Goal: Transaction & Acquisition: Purchase product/service

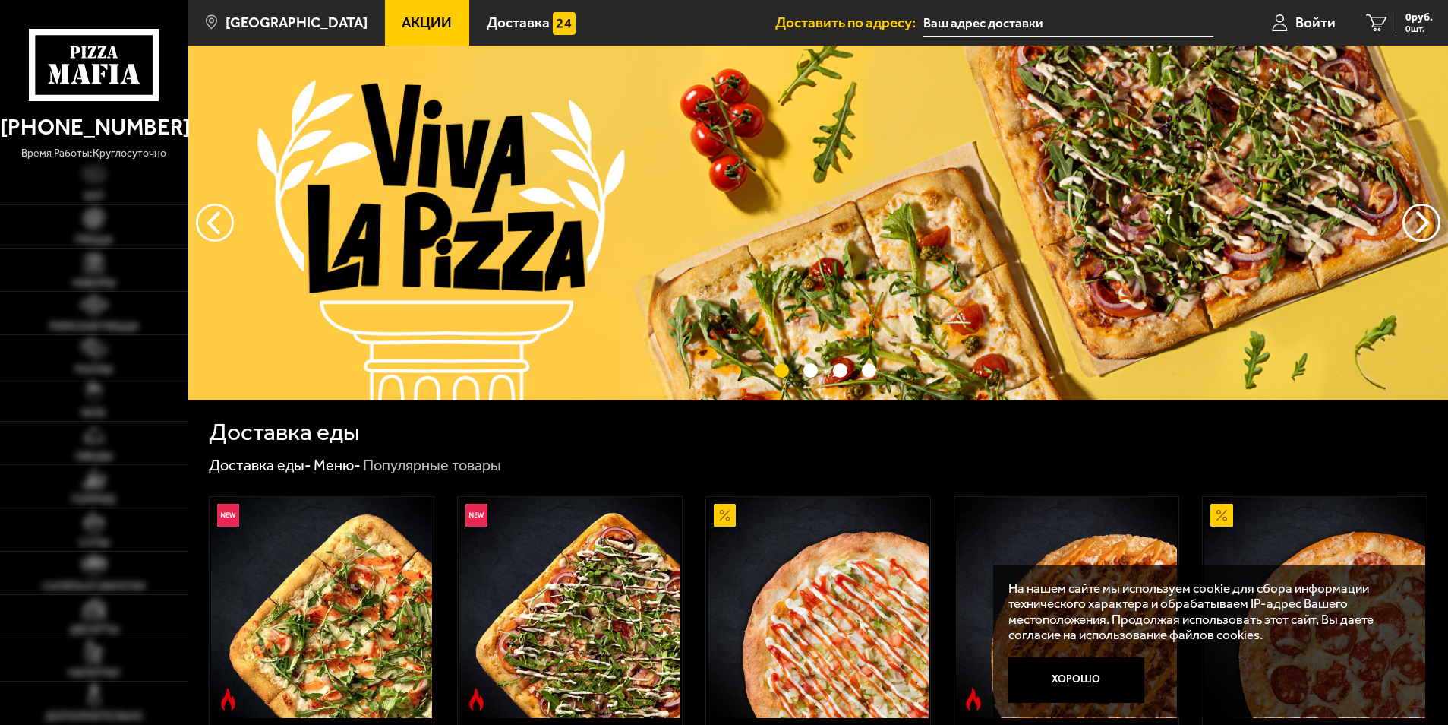
click at [993, 6] on li "Доставить по адресу:" at bounding box center [993, 23] width 437 height 46
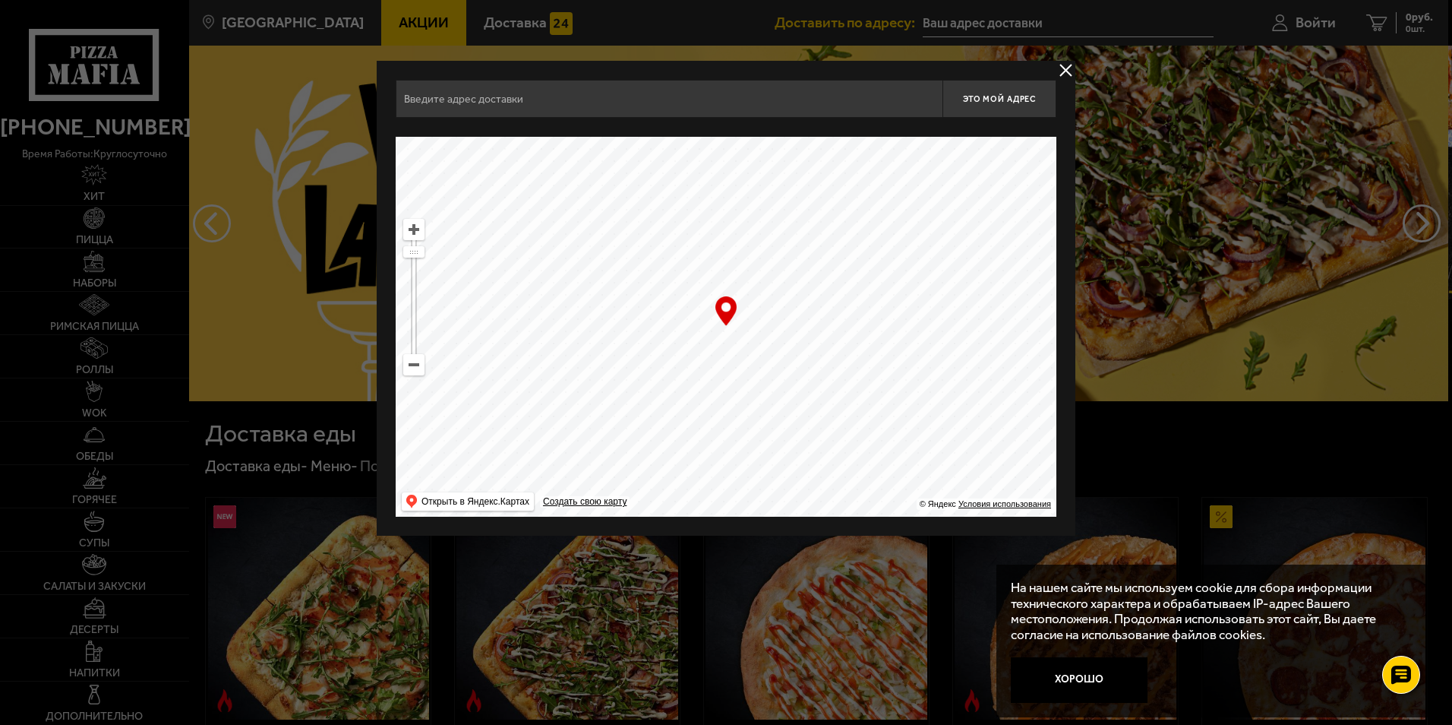
click at [772, 110] on input "text" at bounding box center [669, 99] width 547 height 38
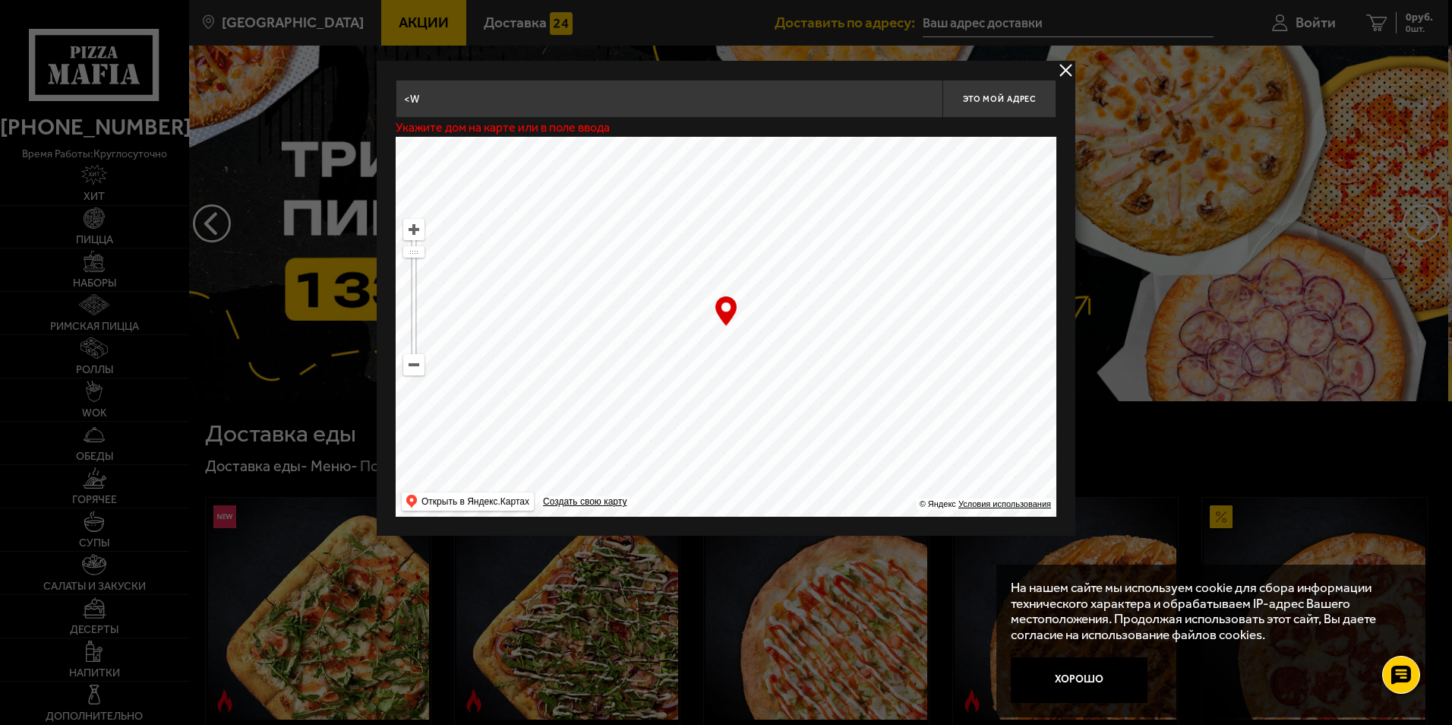
type input "<"
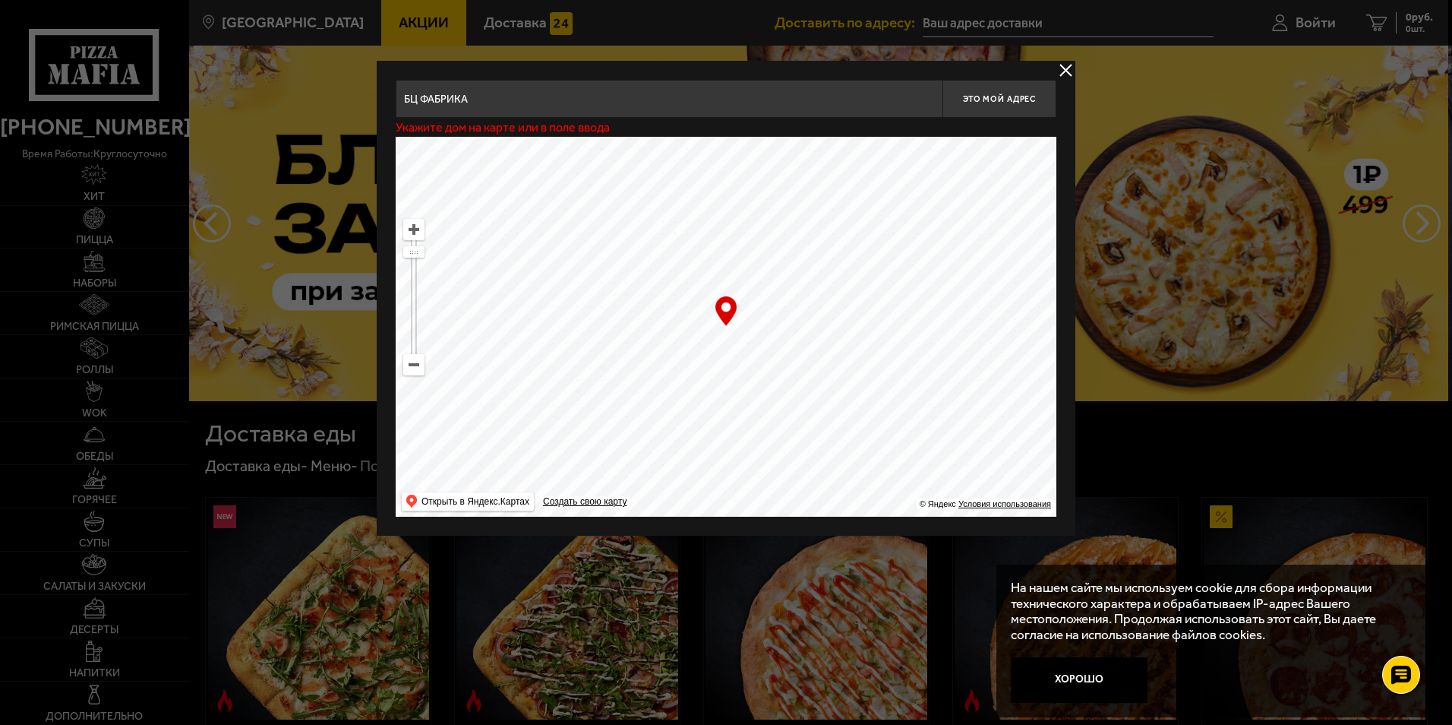
drag, startPoint x: 776, startPoint y: 377, endPoint x: 663, endPoint y: 270, distance: 155.3
click at [664, 270] on ymaps at bounding box center [726, 327] width 661 height 380
click at [417, 367] on ymaps at bounding box center [414, 365] width 20 height 20
click at [415, 366] on ymaps at bounding box center [414, 365] width 20 height 20
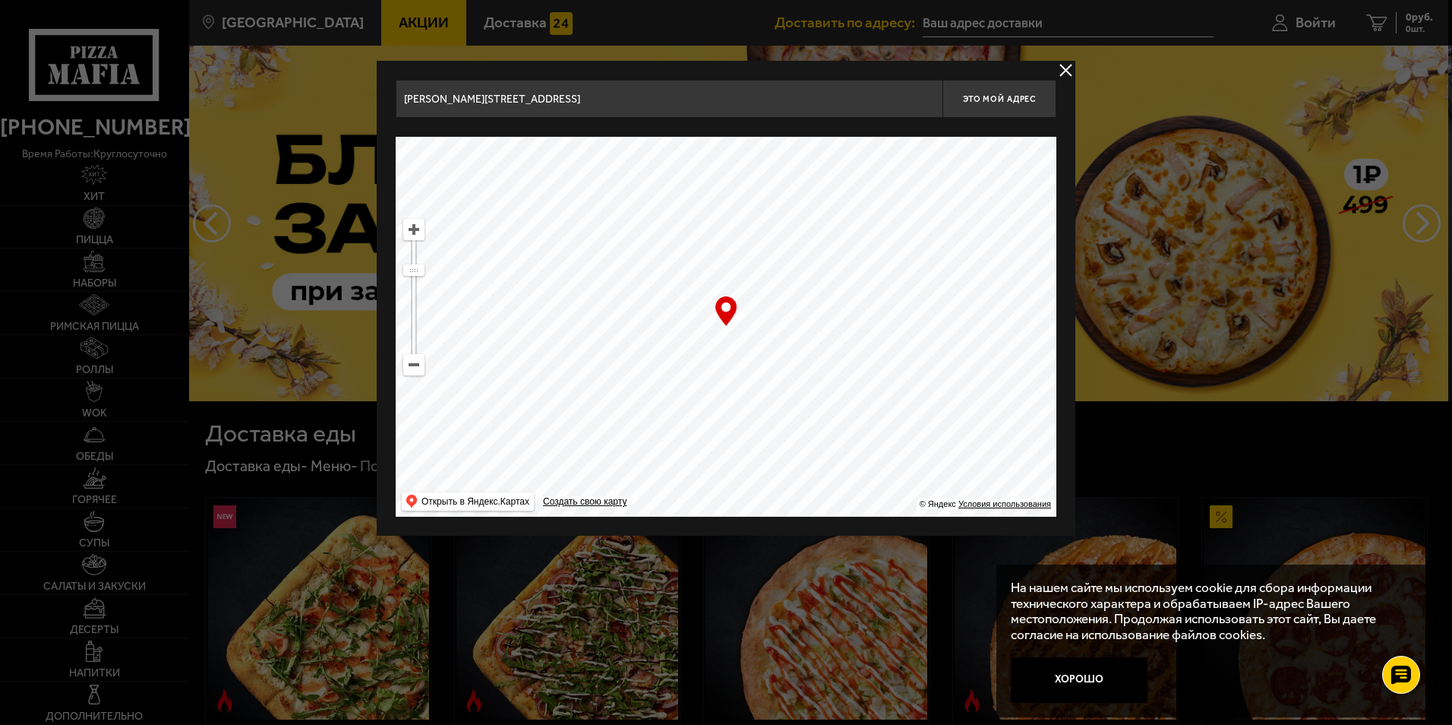
drag, startPoint x: 747, startPoint y: 405, endPoint x: 707, endPoint y: 267, distance: 143.0
click at [709, 269] on ymaps at bounding box center [726, 327] width 661 height 380
drag, startPoint x: 722, startPoint y: 336, endPoint x: 744, endPoint y: 248, distance: 91.0
click at [744, 253] on ymaps at bounding box center [726, 327] width 661 height 380
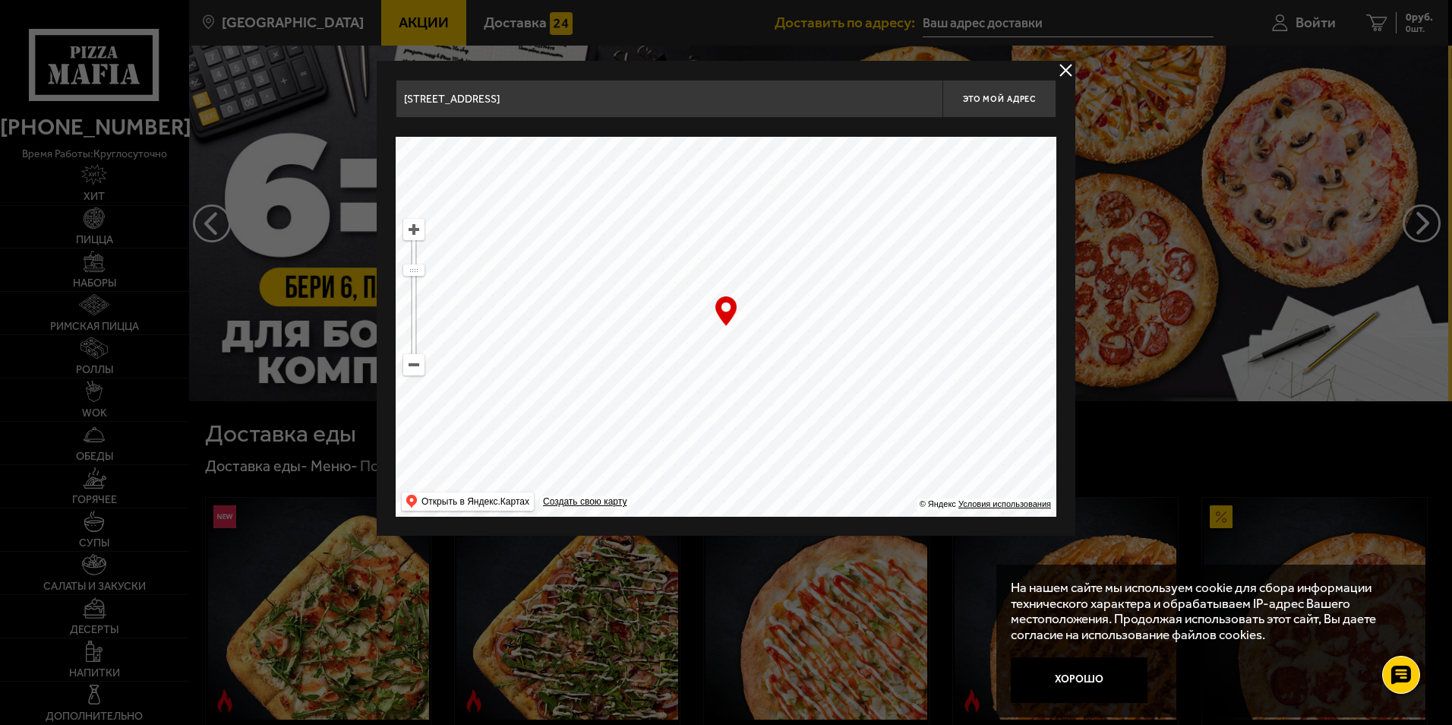
drag, startPoint x: 749, startPoint y: 312, endPoint x: 766, endPoint y: 212, distance: 101.6
click at [760, 219] on ymaps at bounding box center [726, 327] width 661 height 380
drag, startPoint x: 697, startPoint y: 358, endPoint x: 731, endPoint y: 383, distance: 41.8
click at [731, 400] on ymaps at bounding box center [726, 327] width 661 height 380
click at [419, 235] on ymaps at bounding box center [414, 229] width 20 height 20
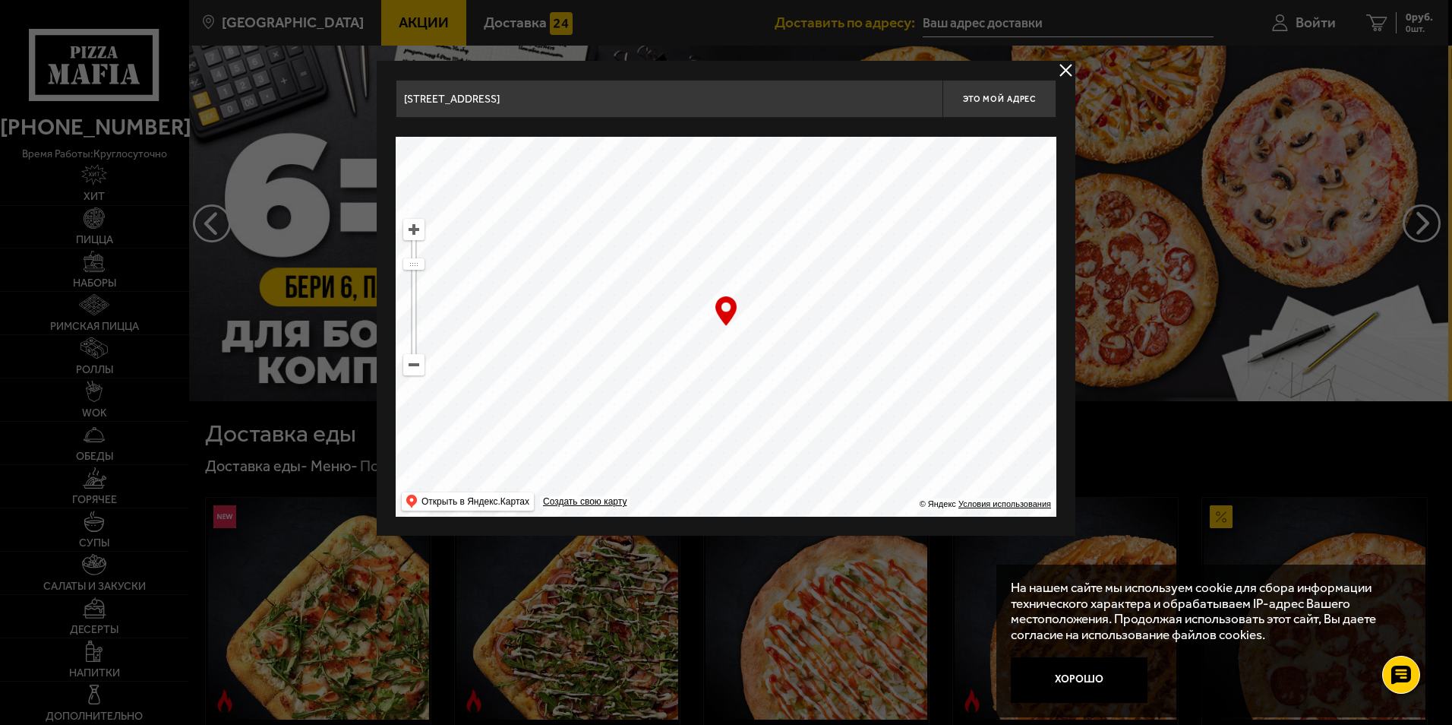
click at [417, 232] on ymaps at bounding box center [414, 229] width 20 height 20
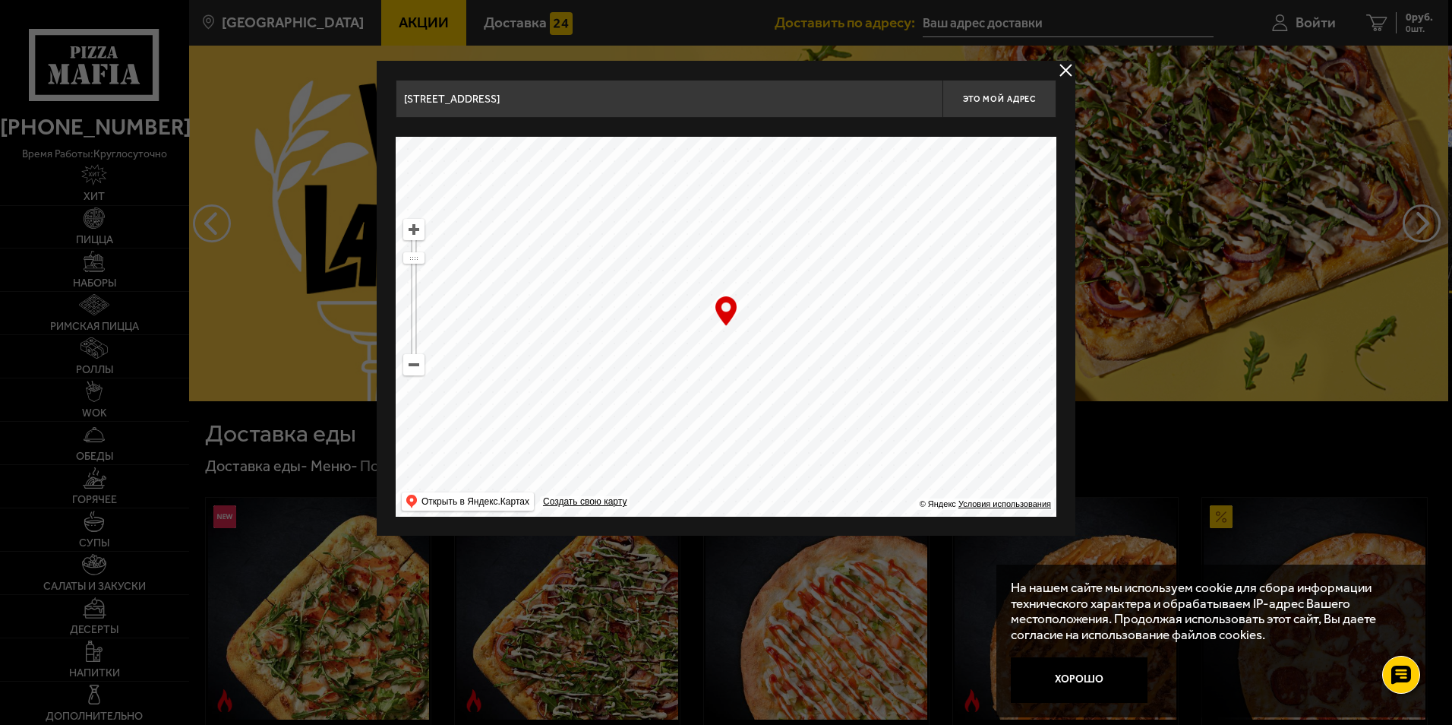
drag, startPoint x: 737, startPoint y: 257, endPoint x: 607, endPoint y: 391, distance: 187.5
click at [607, 391] on ymaps at bounding box center [726, 327] width 661 height 380
click at [419, 237] on ymaps at bounding box center [414, 229] width 20 height 20
click at [417, 234] on ymaps at bounding box center [414, 229] width 20 height 20
drag, startPoint x: 883, startPoint y: 348, endPoint x: 887, endPoint y: 386, distance: 38.2
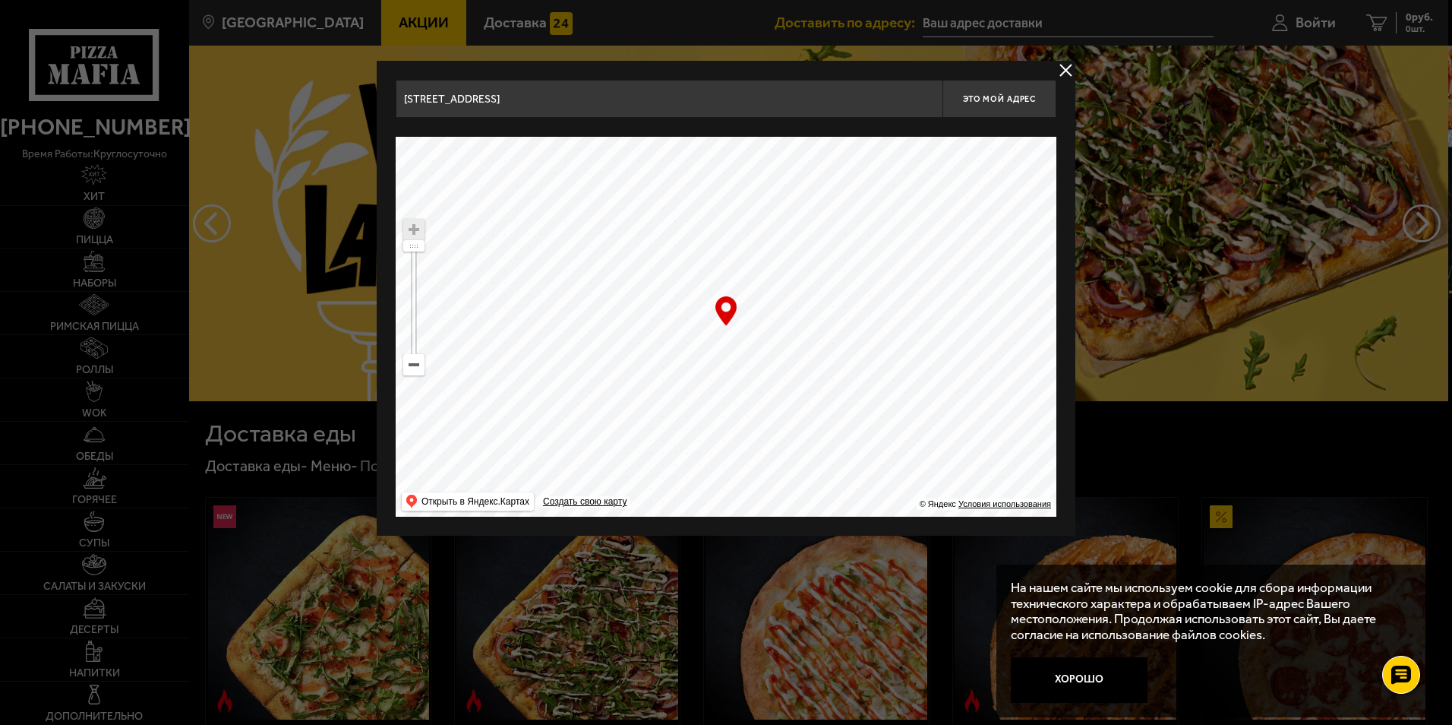
click at [887, 386] on ymaps at bounding box center [726, 327] width 661 height 380
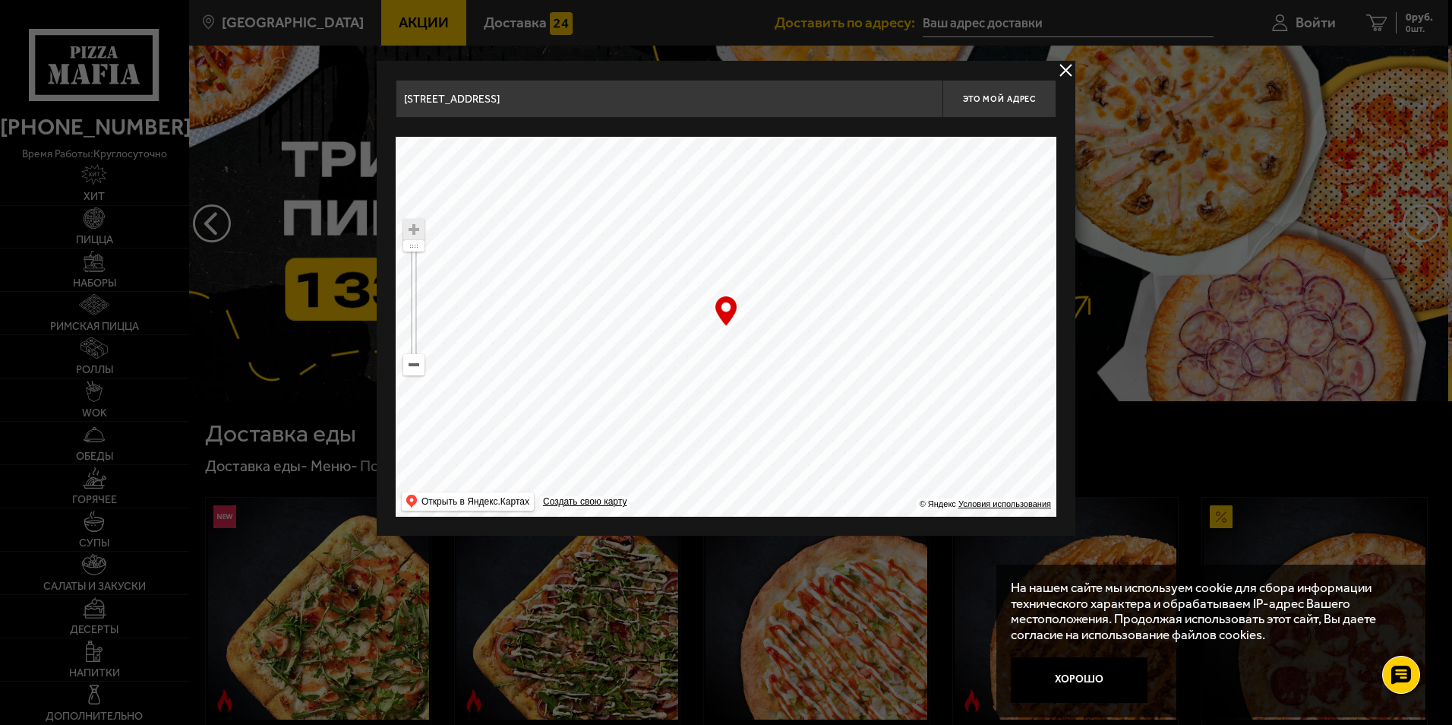
drag, startPoint x: 838, startPoint y: 310, endPoint x: 816, endPoint y: 352, distance: 48.3
click at [816, 352] on ymaps at bounding box center [726, 327] width 661 height 380
type input "[STREET_ADDRESS]"
click at [418, 233] on ymaps at bounding box center [414, 229] width 20 height 20
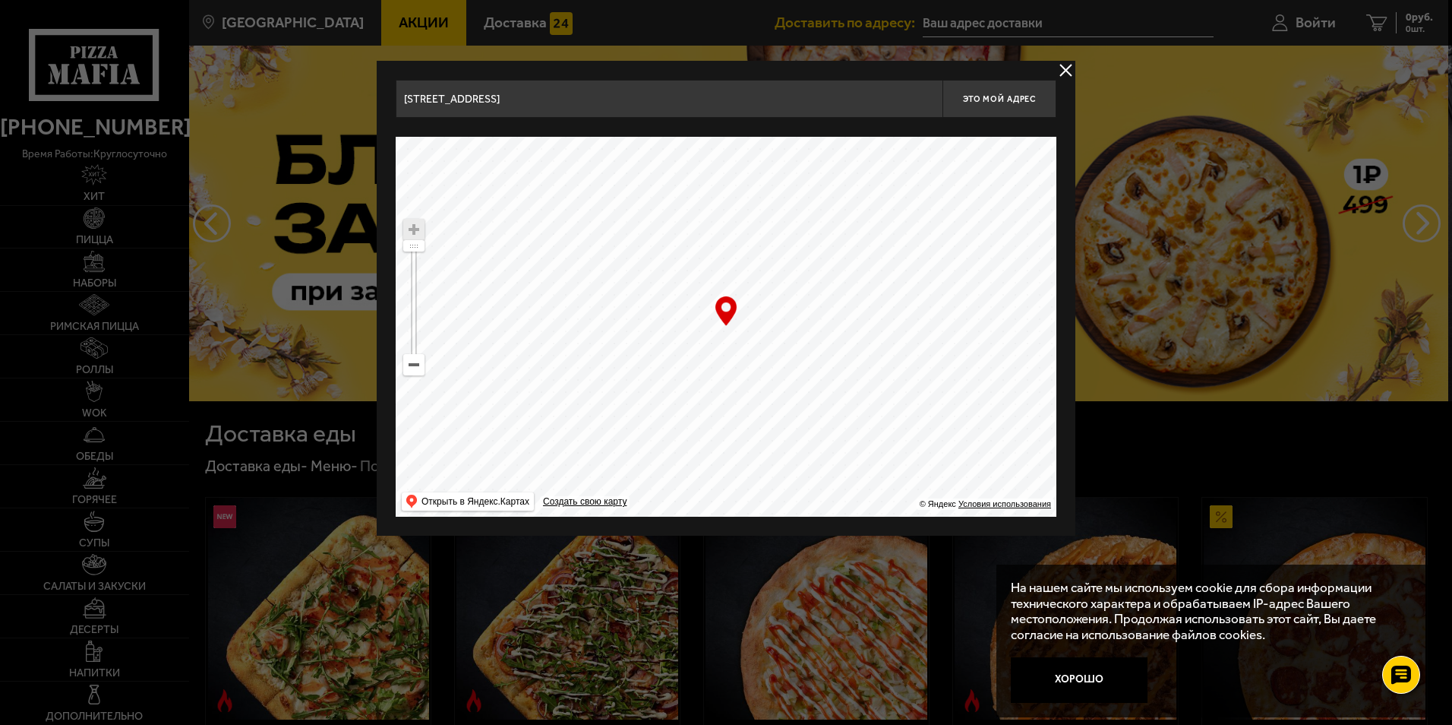
drag, startPoint x: 778, startPoint y: 347, endPoint x: 790, endPoint y: 349, distance: 11.6
click at [790, 350] on ymaps at bounding box center [726, 327] width 661 height 380
drag, startPoint x: 791, startPoint y: 349, endPoint x: 776, endPoint y: 337, distance: 18.9
click at [776, 337] on ymaps at bounding box center [726, 327] width 661 height 380
click at [991, 102] on span "Это мой адрес" at bounding box center [999, 99] width 73 height 10
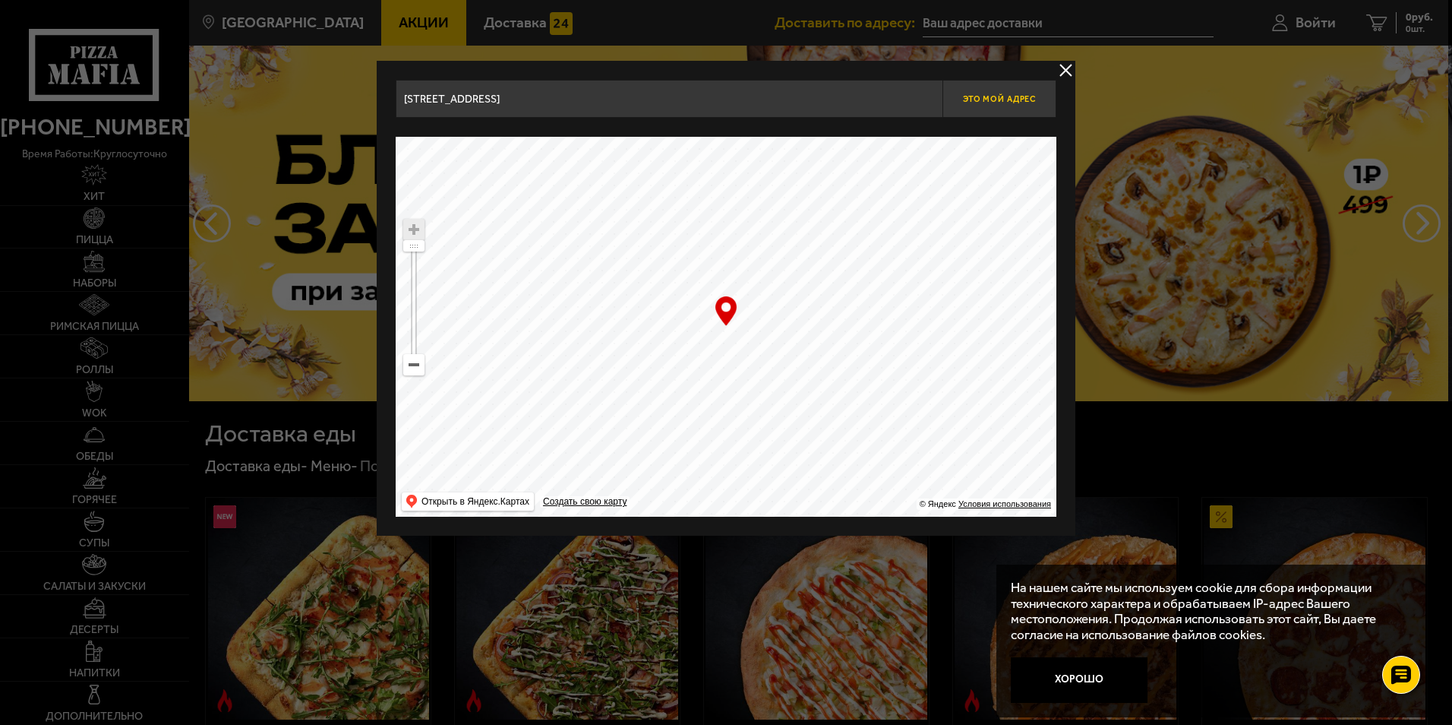
type input "[STREET_ADDRESS]"
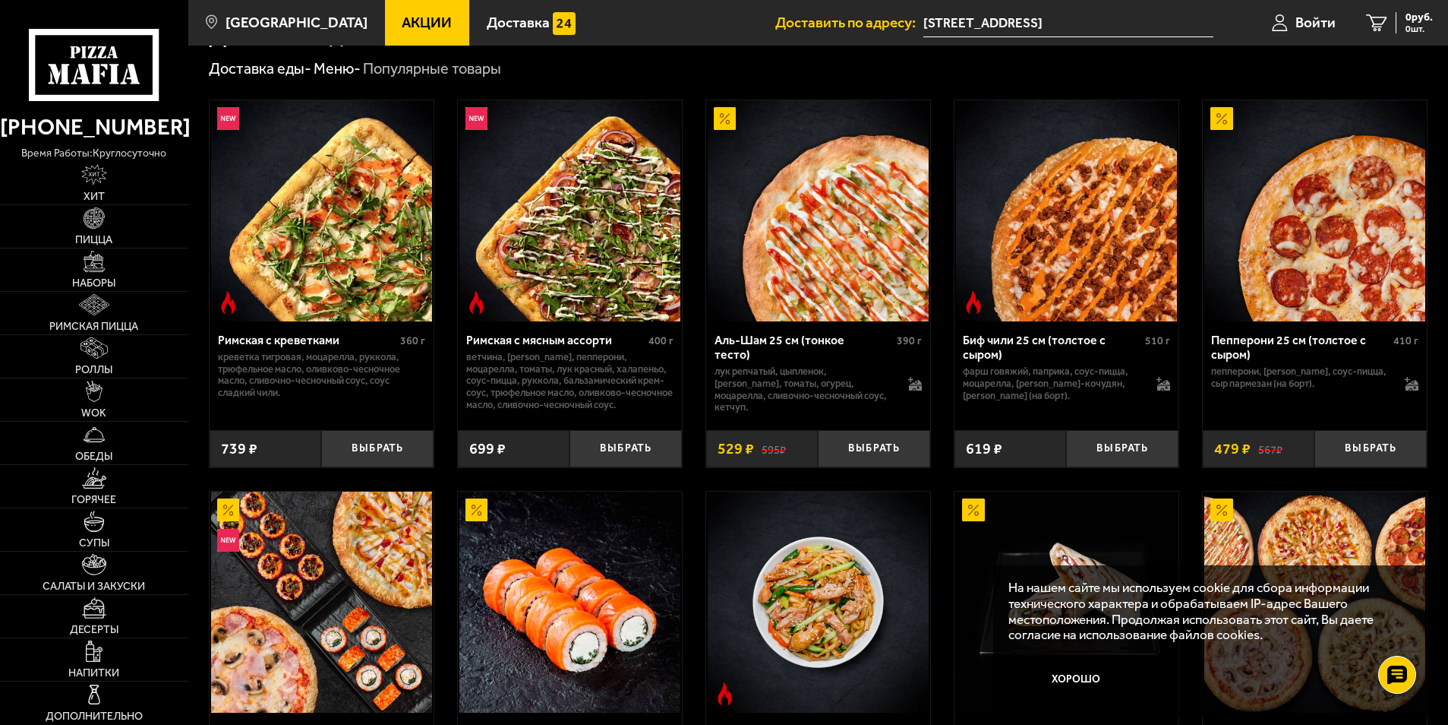
scroll to position [241, 0]
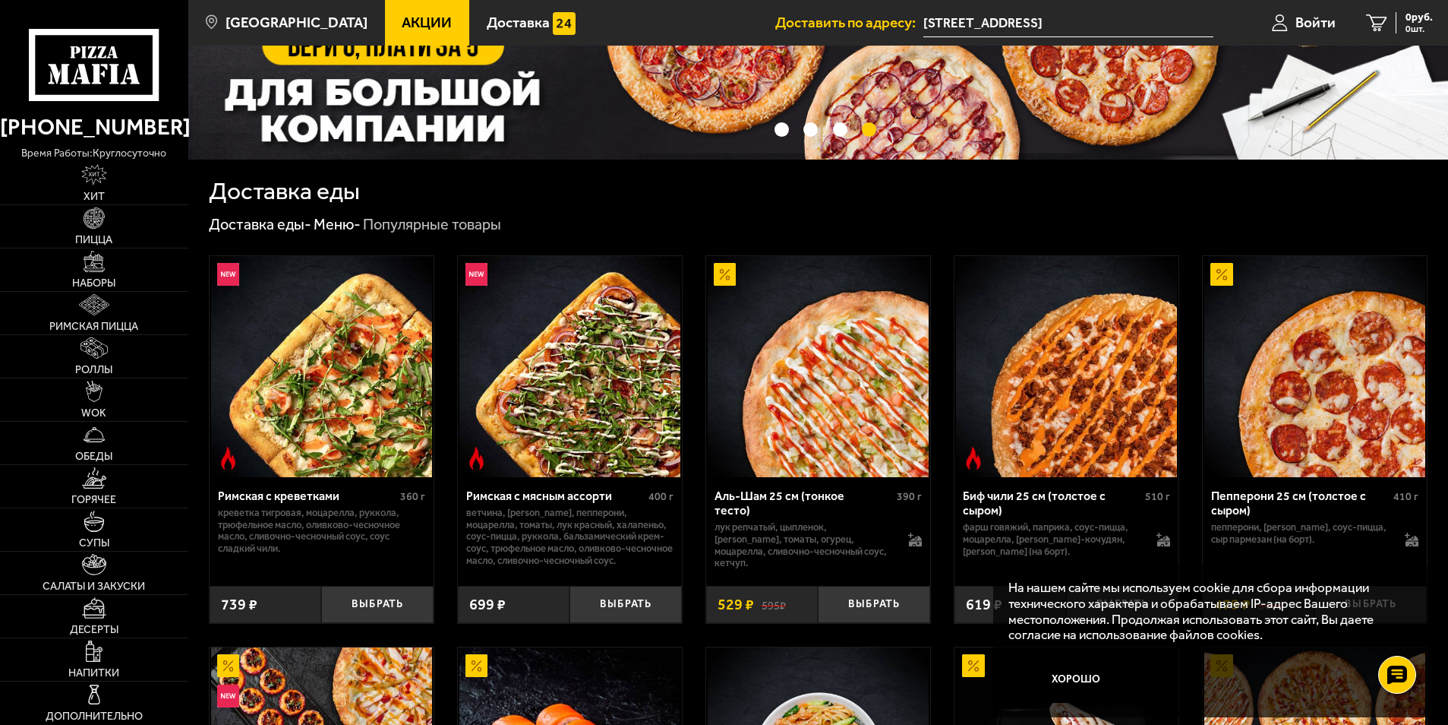
click at [426, 11] on link "Акции" at bounding box center [427, 23] width 85 height 46
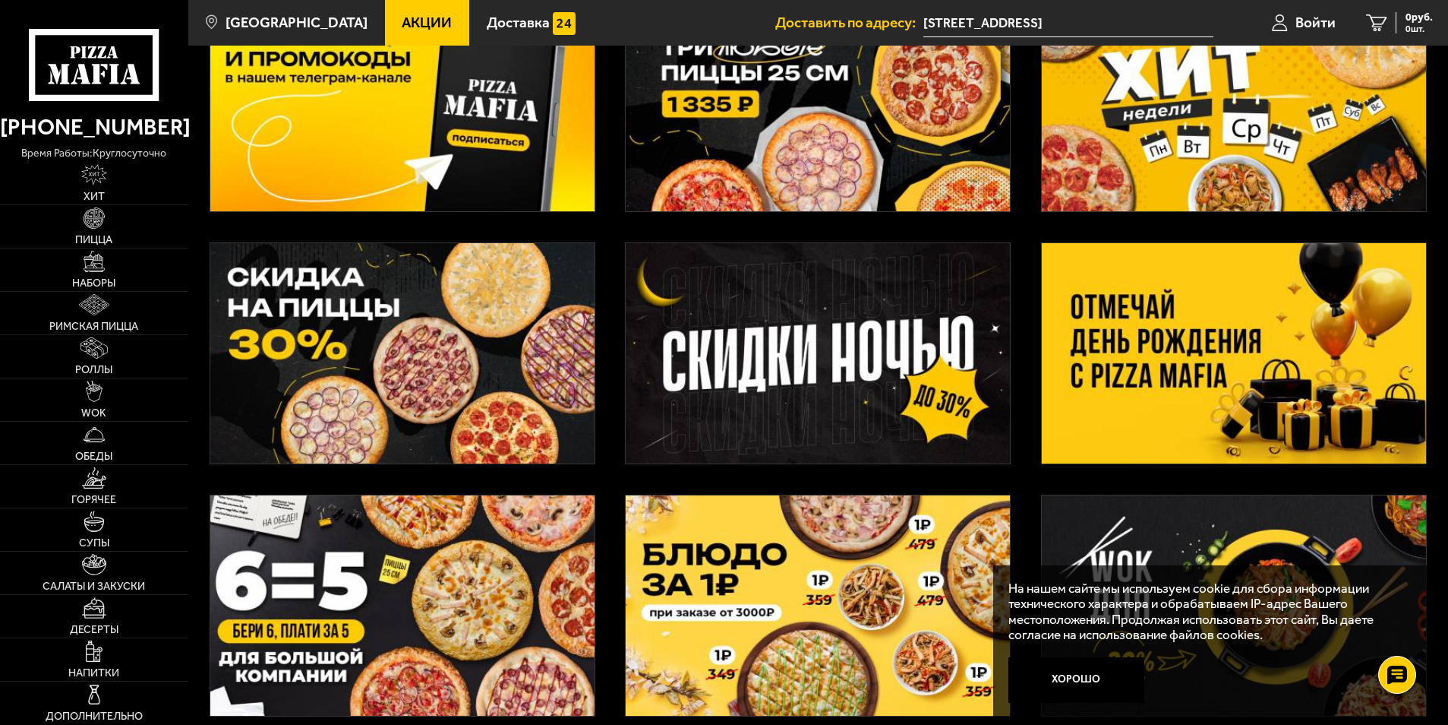
click at [1113, 293] on img at bounding box center [1234, 353] width 384 height 220
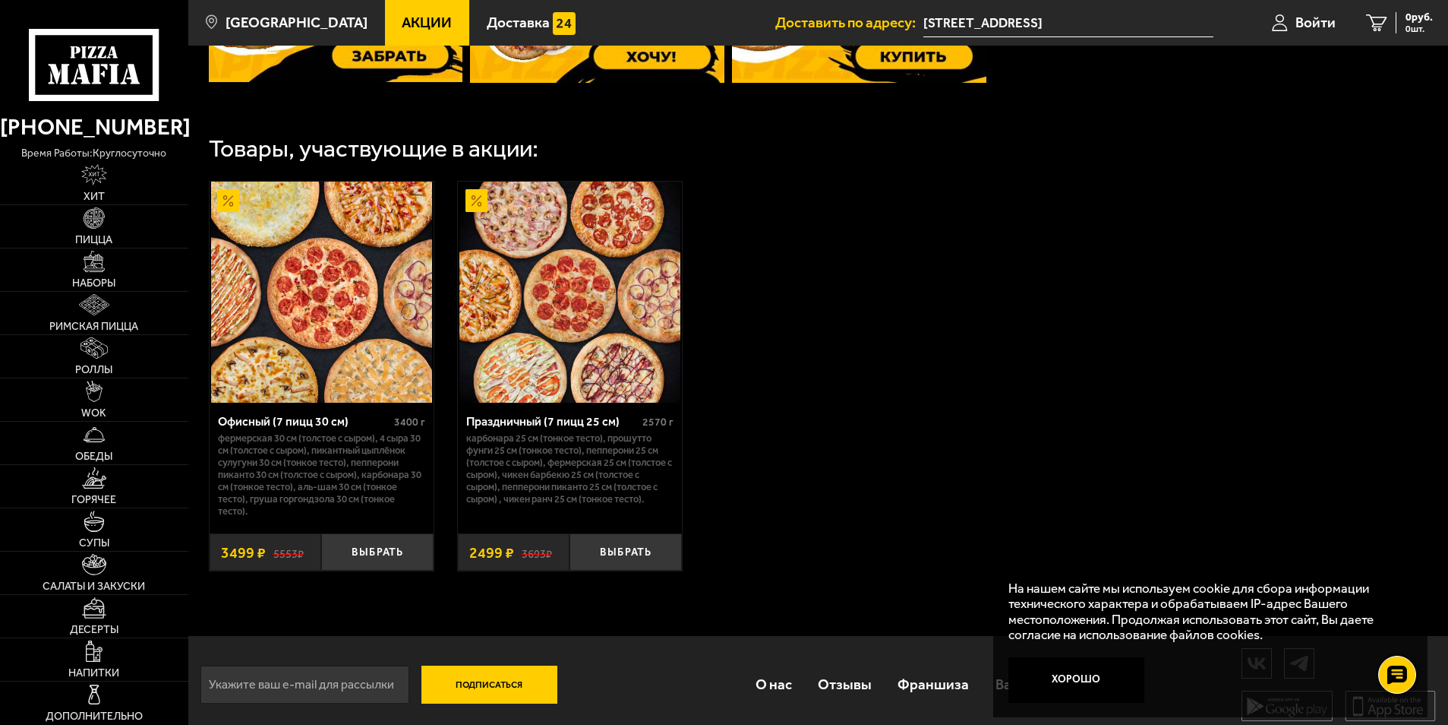
scroll to position [801, 0]
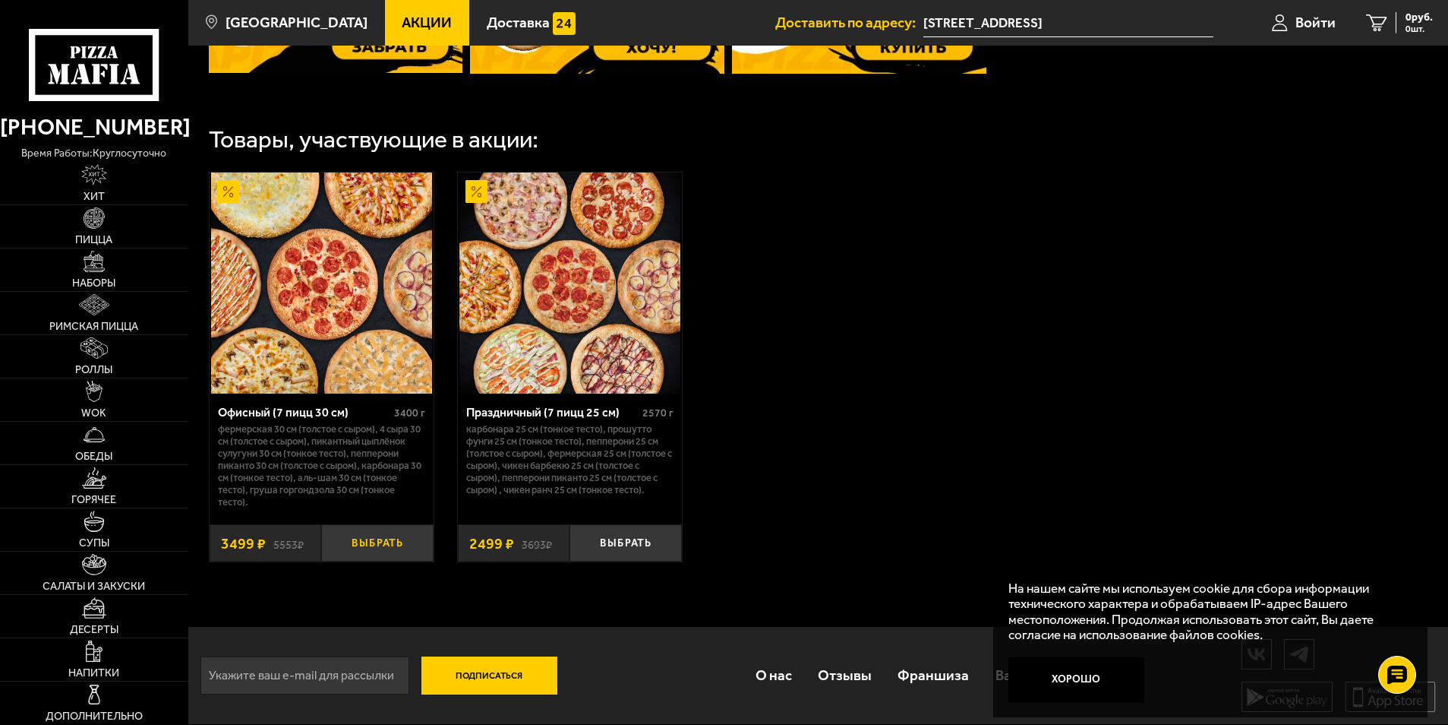
click at [368, 547] on button "Выбрать" at bounding box center [377, 542] width 112 height 37
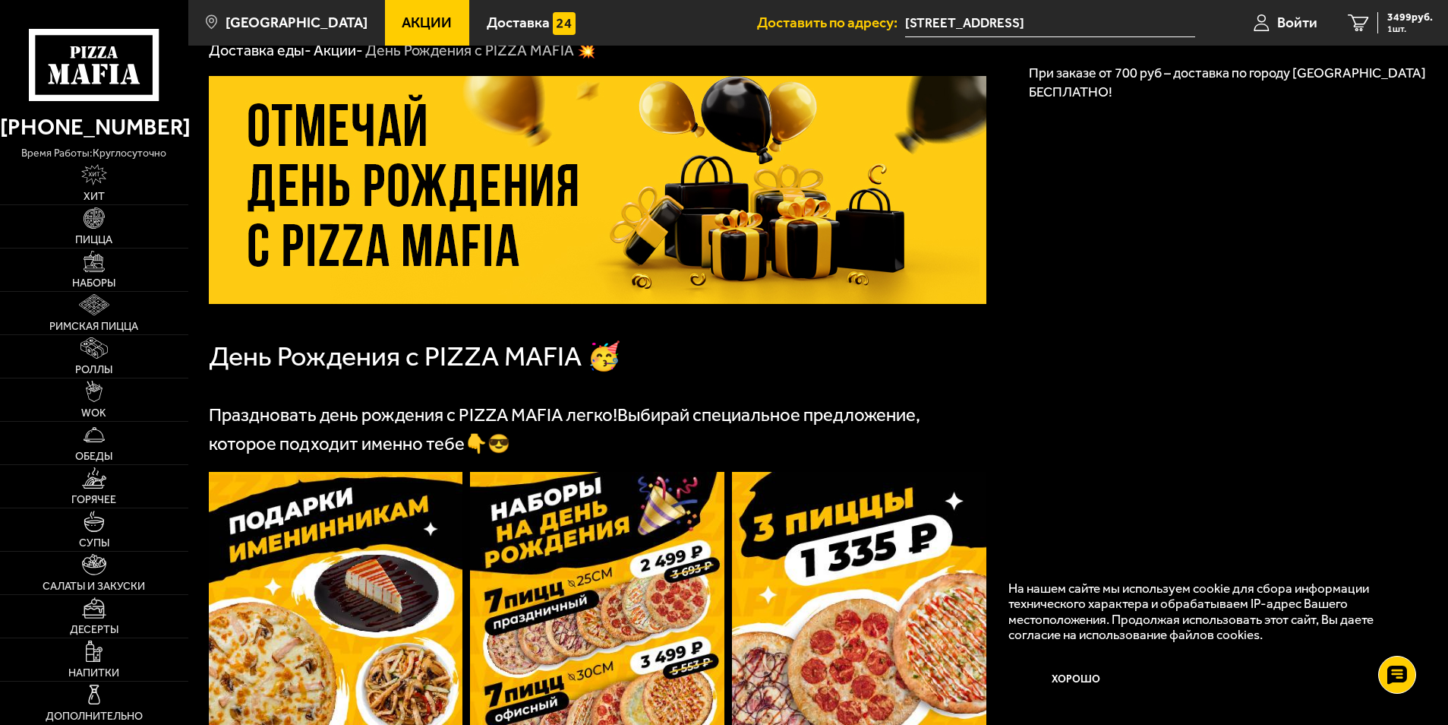
scroll to position [0, 0]
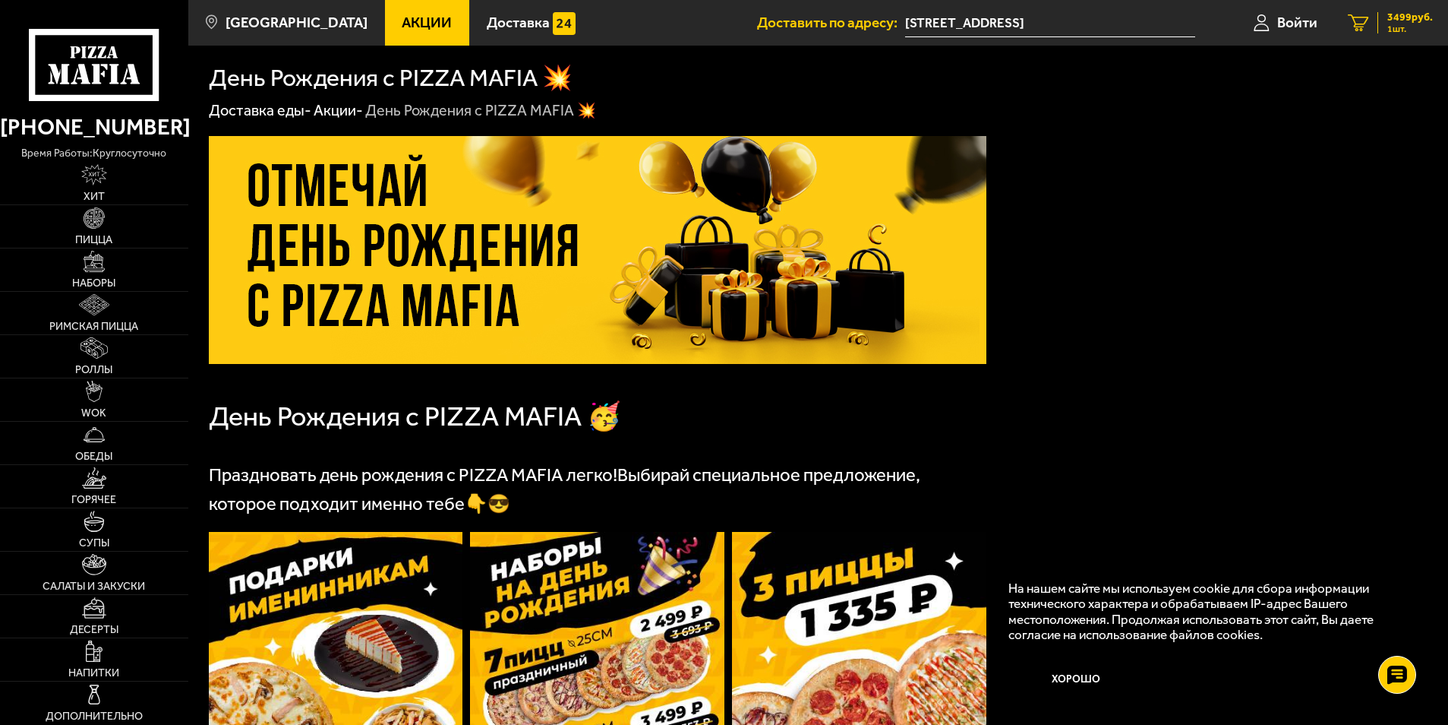
click at [1395, 20] on span "3499 руб." at bounding box center [1411, 17] width 46 height 11
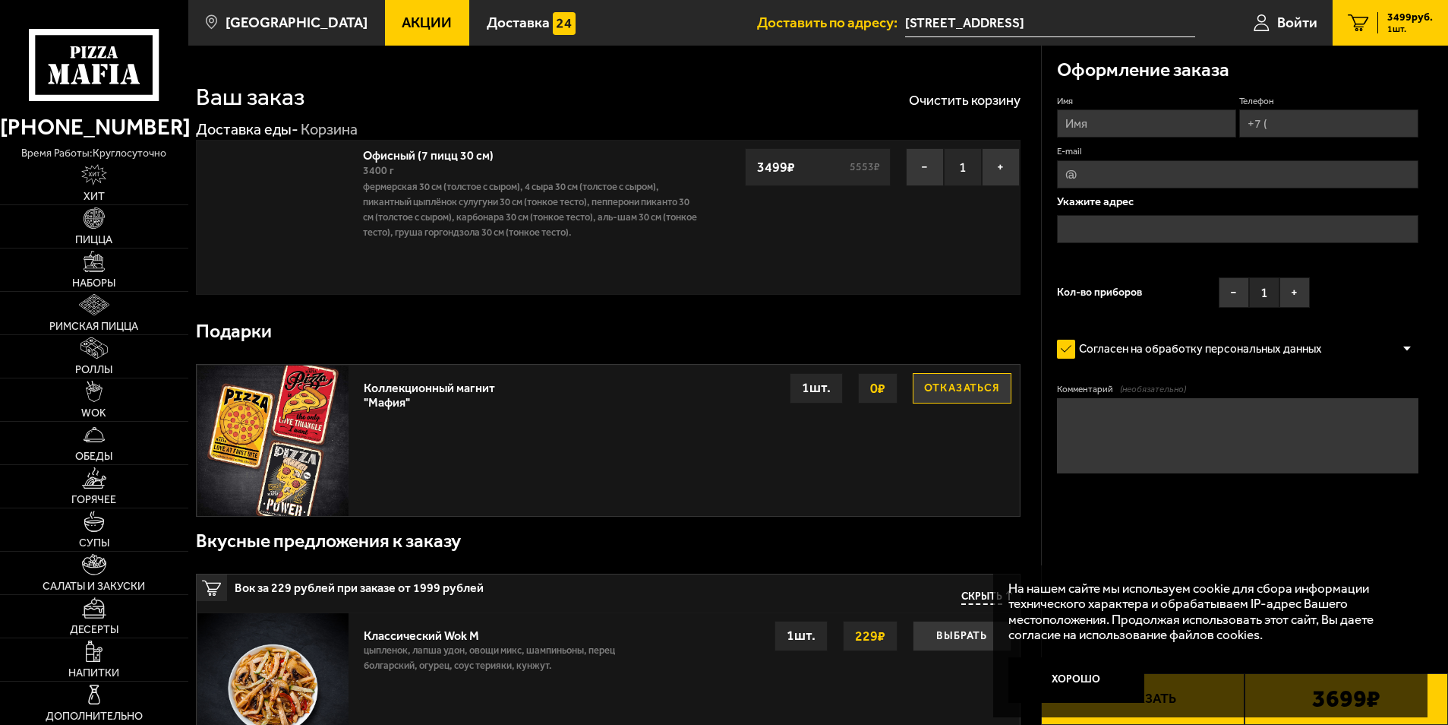
type input "[STREET_ADDRESS]"
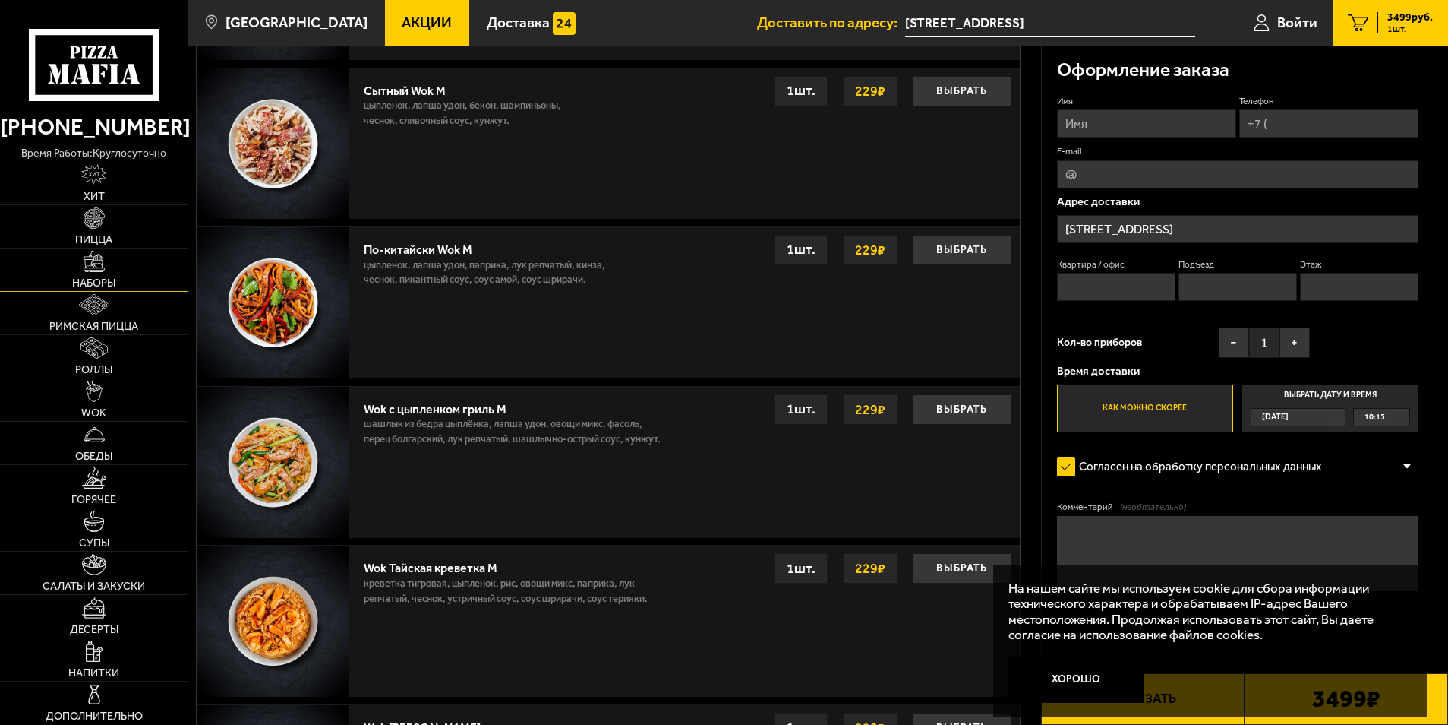
scroll to position [987, 0]
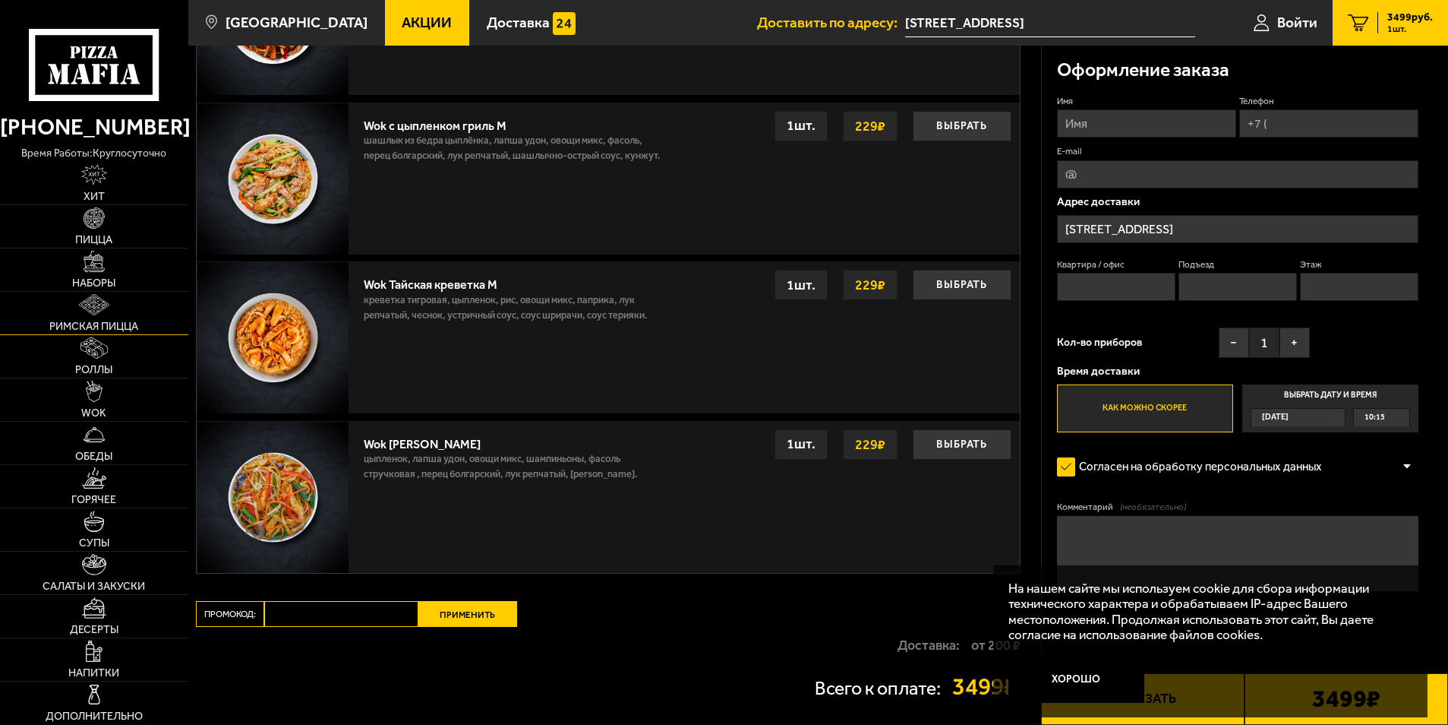
click at [93, 295] on img at bounding box center [94, 304] width 30 height 21
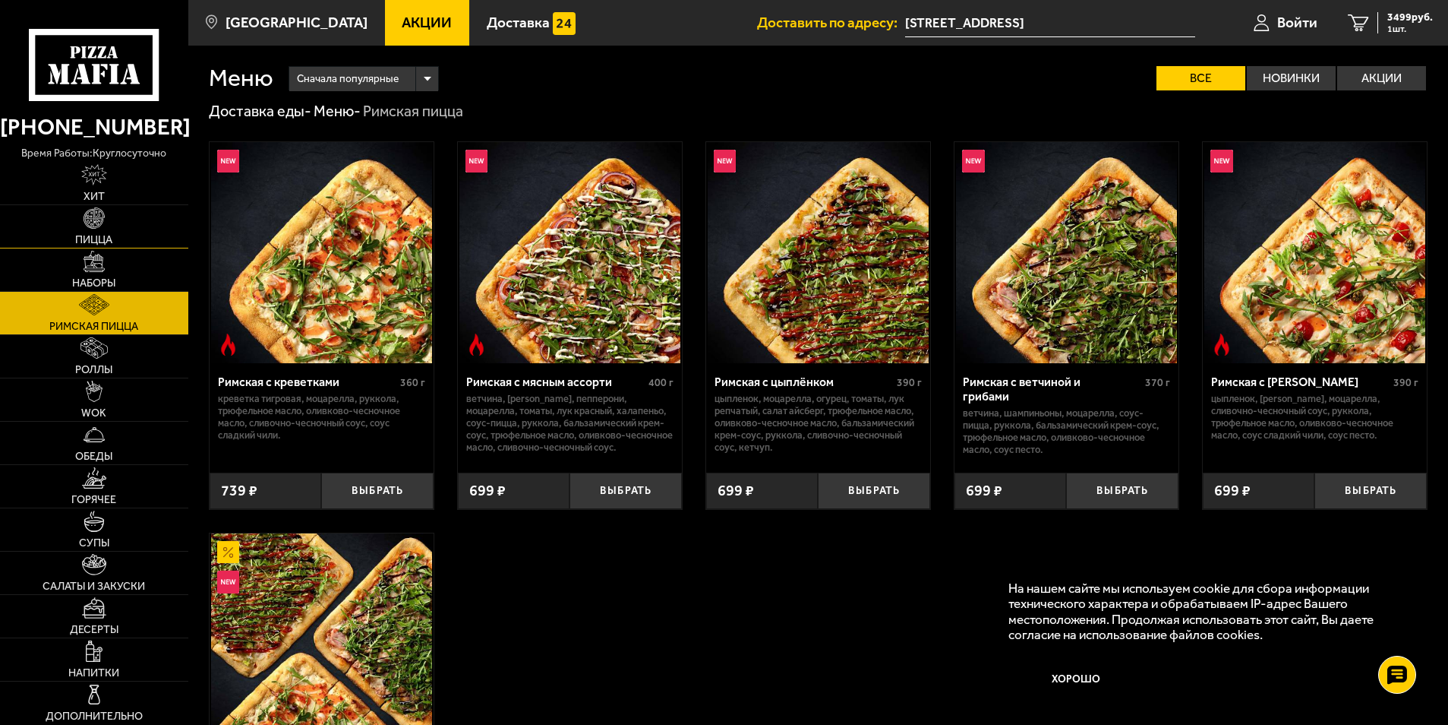
click at [93, 232] on link "Пицца" at bounding box center [94, 226] width 188 height 43
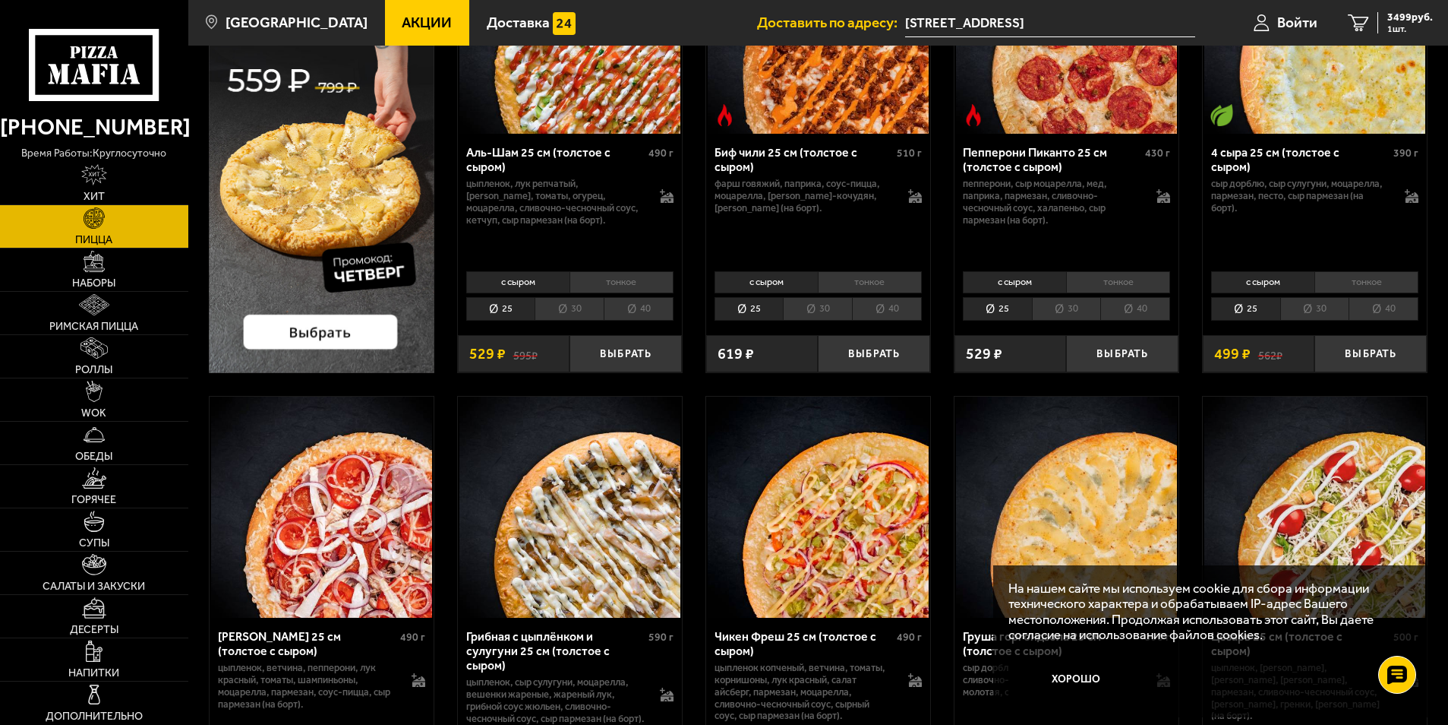
scroll to position [228, 0]
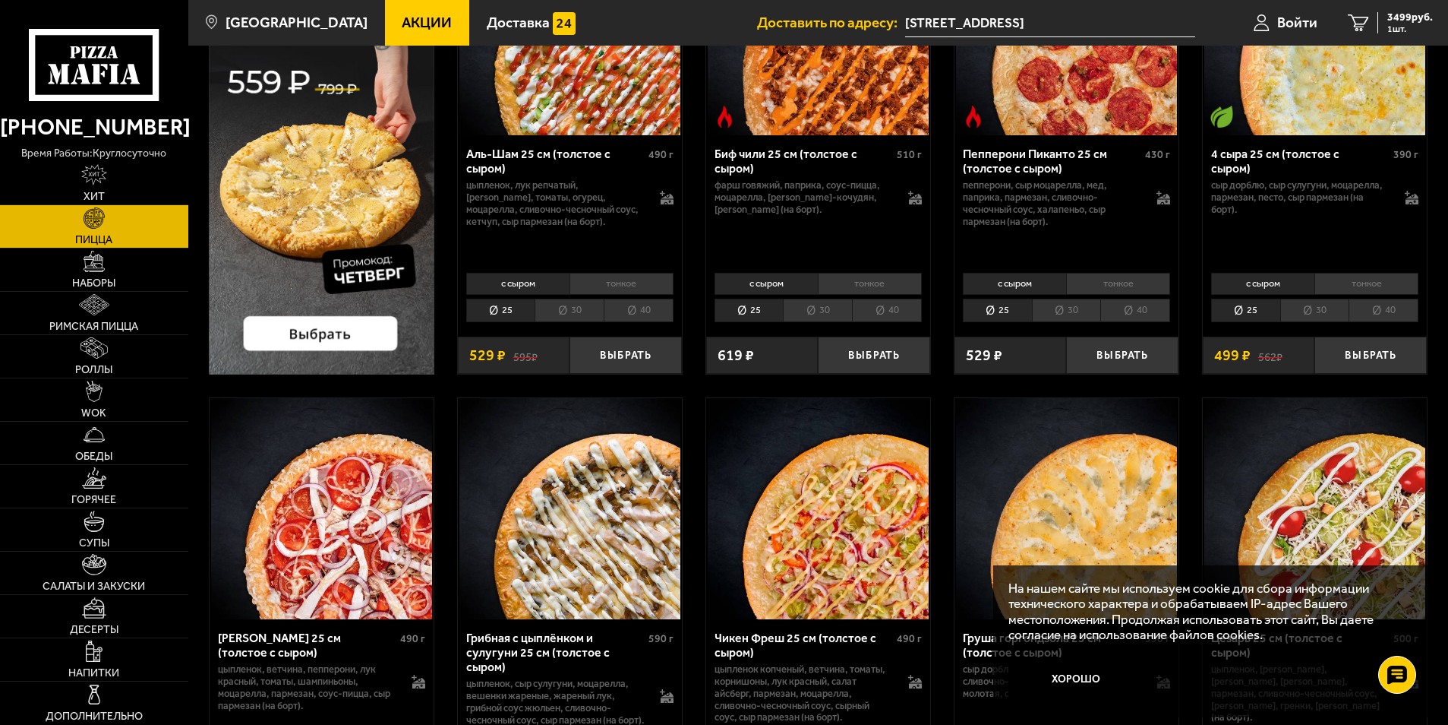
click at [640, 306] on li "40" at bounding box center [639, 310] width 70 height 24
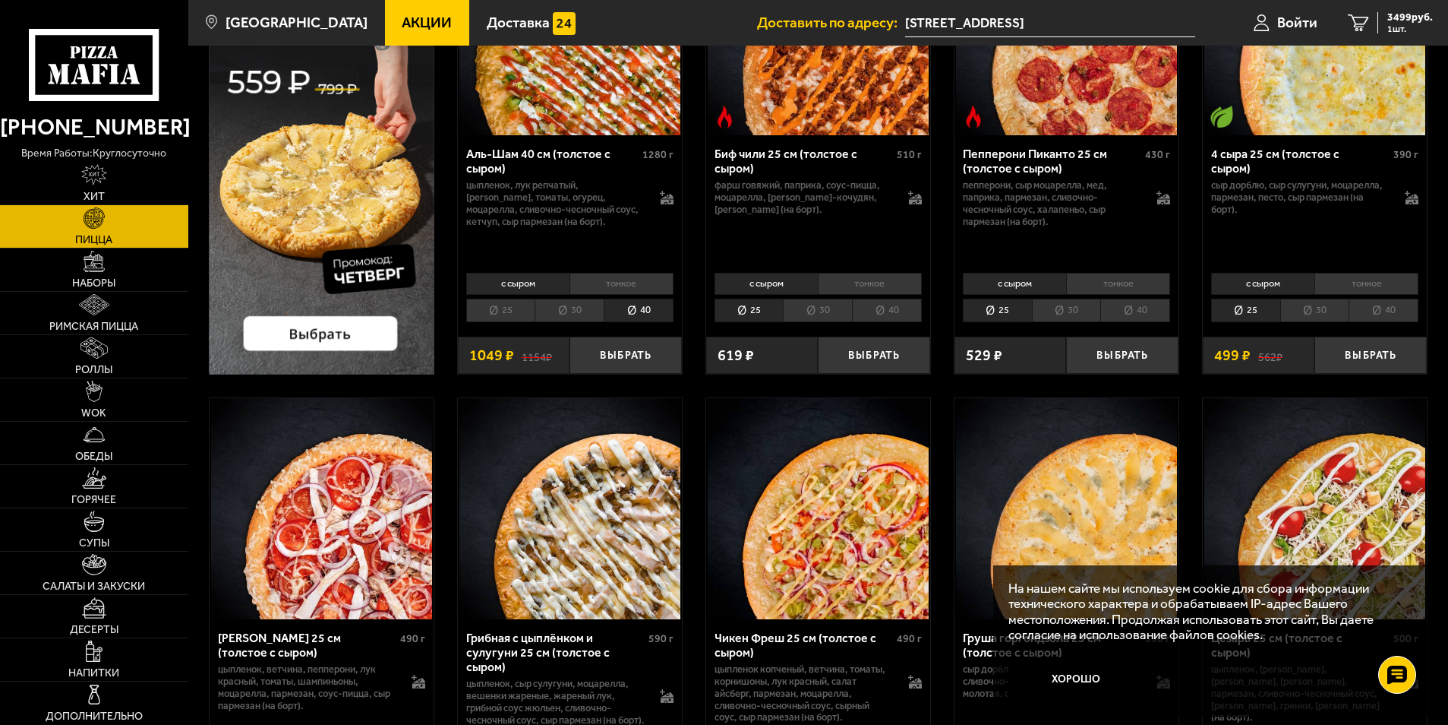
click at [570, 309] on li "30" at bounding box center [569, 310] width 69 height 24
click at [487, 309] on li "25" at bounding box center [500, 310] width 69 height 24
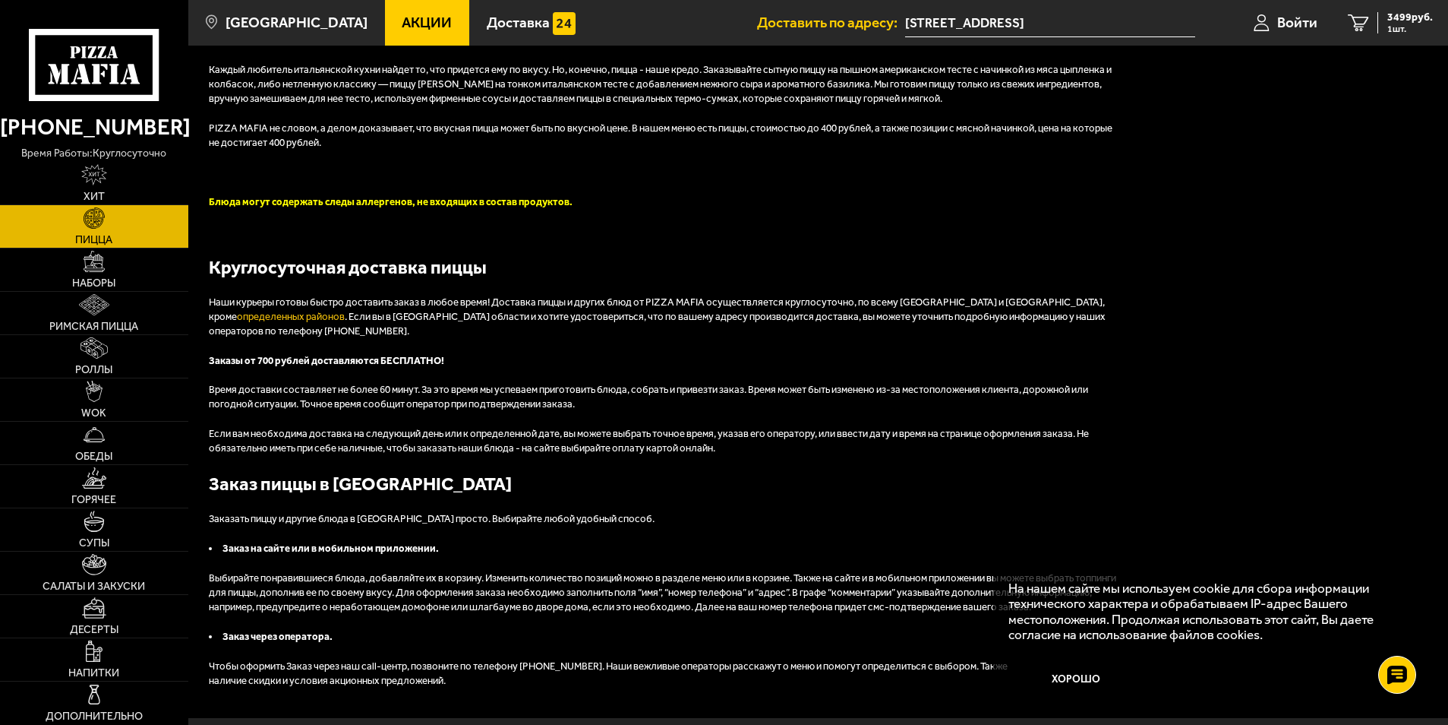
scroll to position [3093, 0]
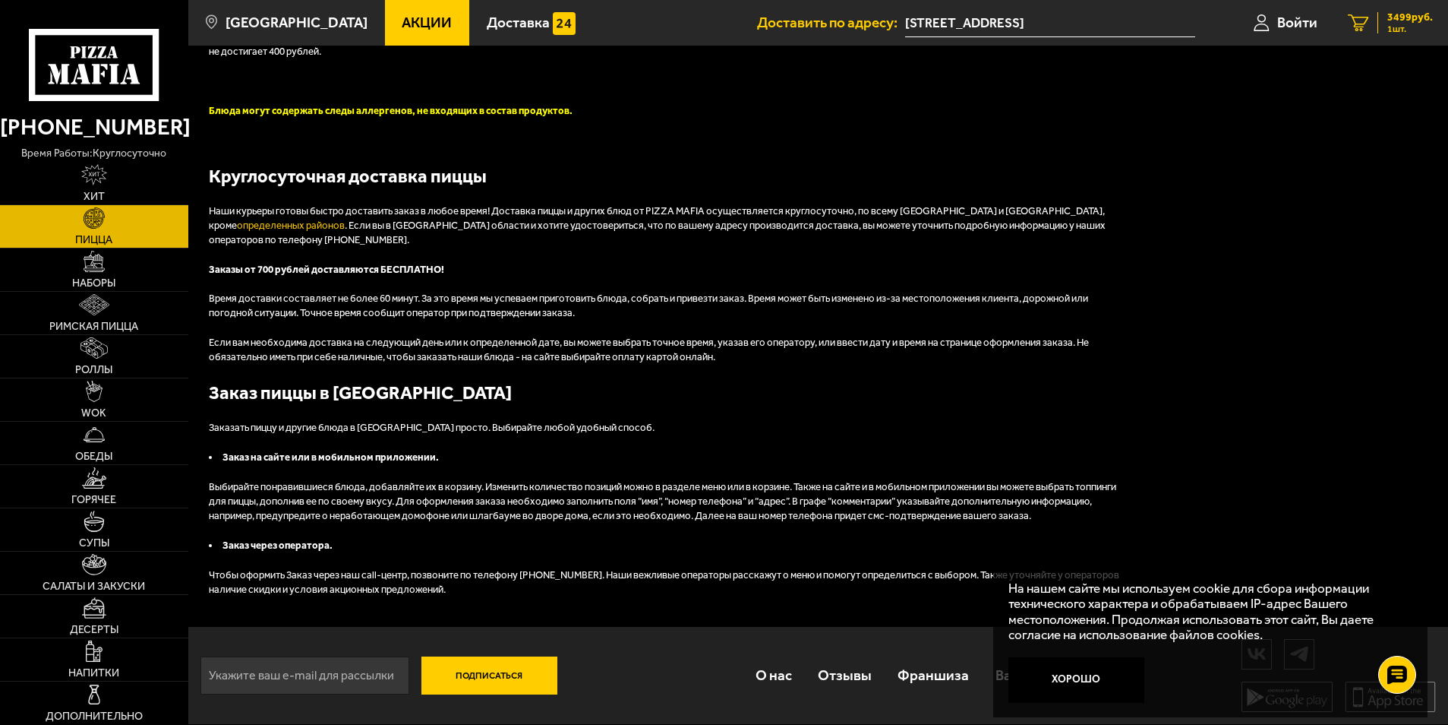
click at [1375, 20] on link "1 3499 руб. 1 шт." at bounding box center [1390, 23] width 115 height 46
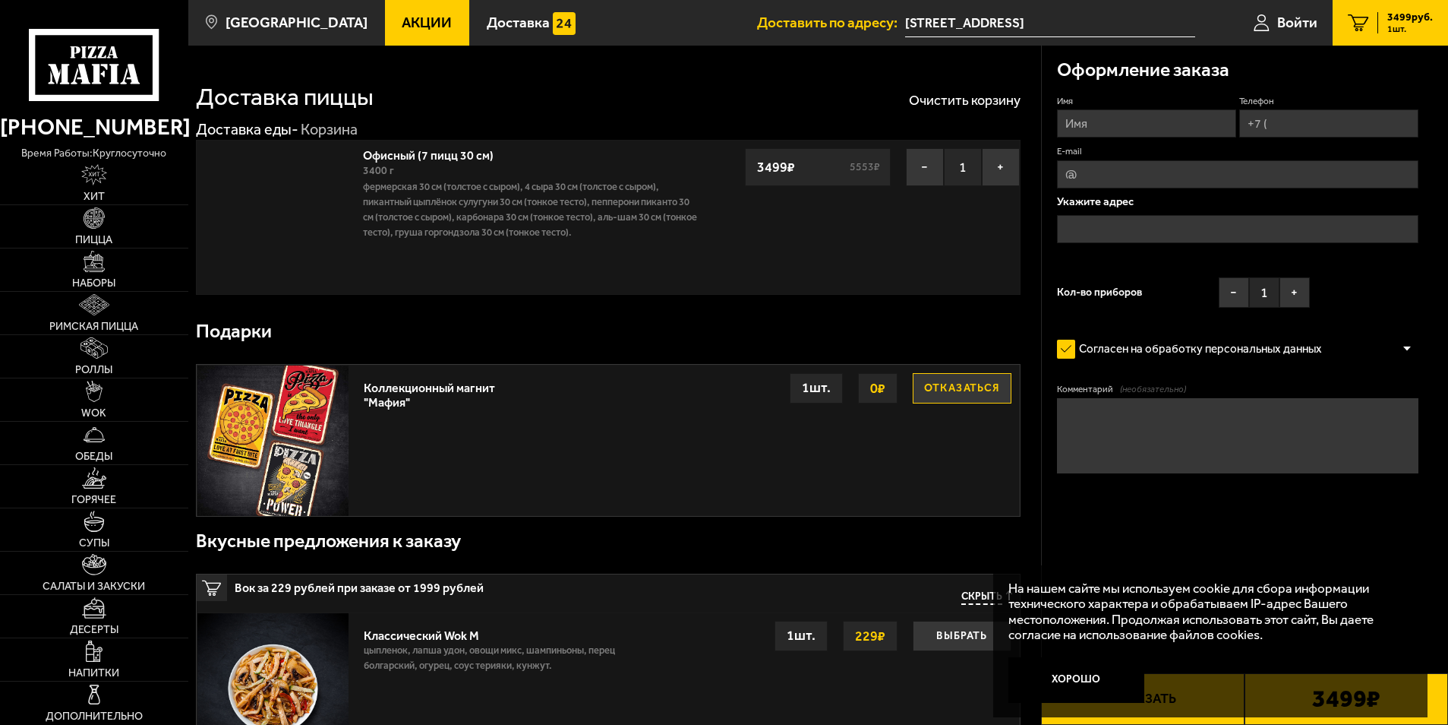
type input "[STREET_ADDRESS]"
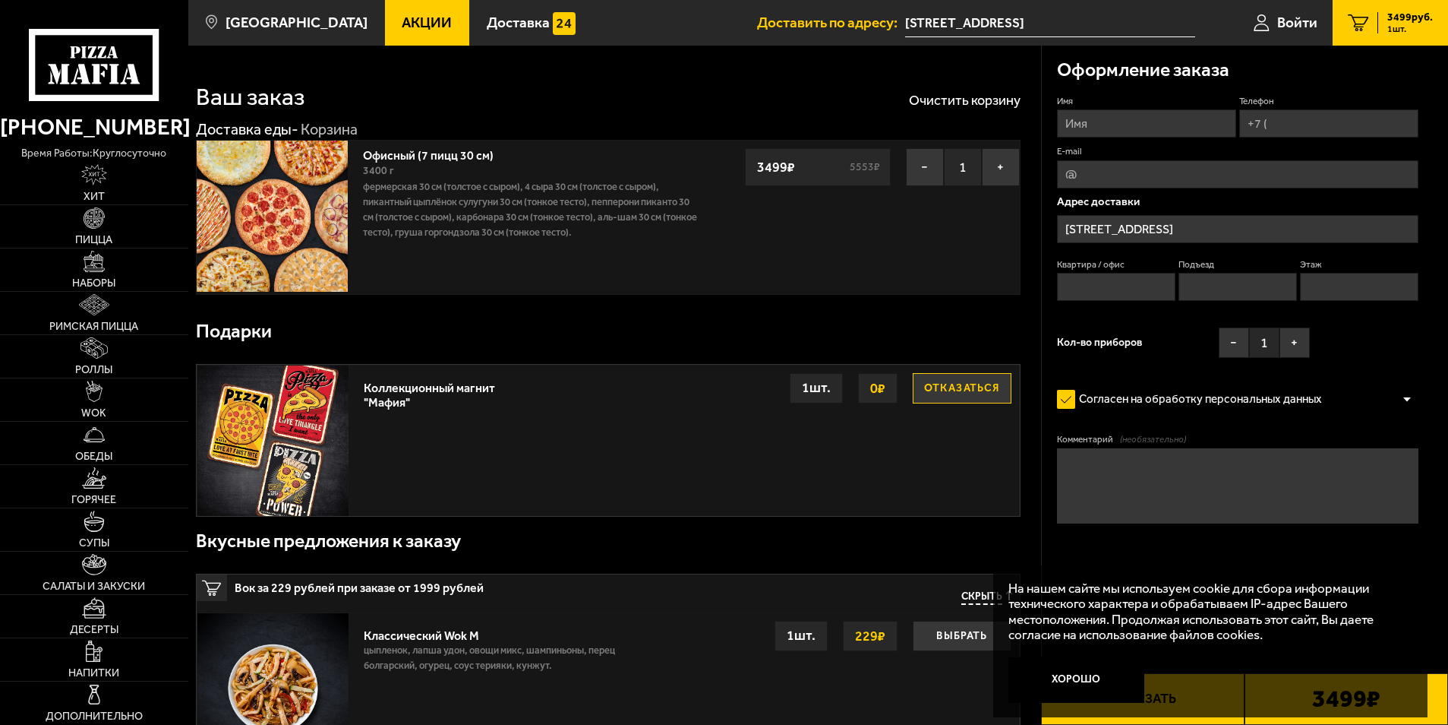
click at [1092, 125] on input "Имя" at bounding box center [1146, 123] width 179 height 28
type input "[PERSON_NAME]"
type input "[EMAIL_ADDRESS][DOMAIN_NAME]"
click at [1297, 121] on input "Телефон" at bounding box center [1329, 123] width 179 height 28
type input "[PHONE_NUMBER]"
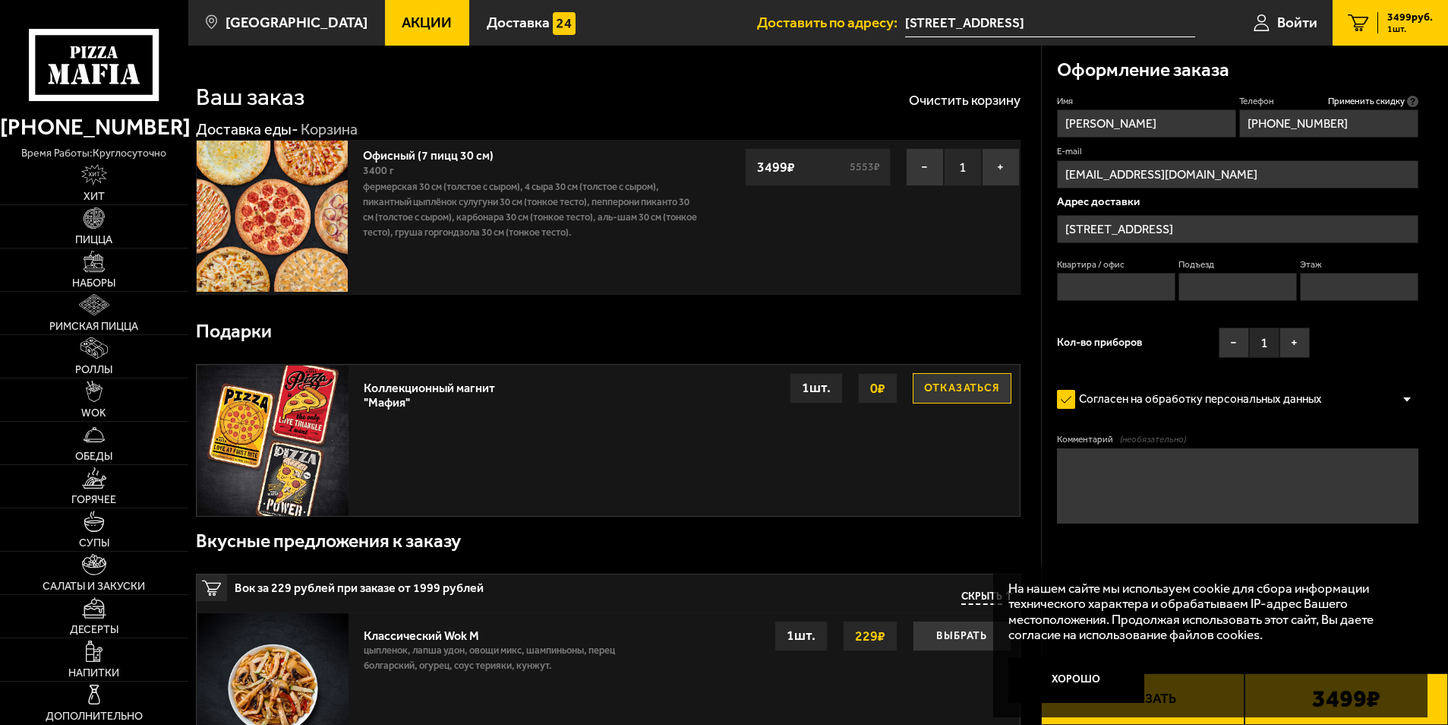
click at [1216, 137] on input "[PERSON_NAME]" at bounding box center [1146, 123] width 179 height 28
click at [1199, 128] on input "[PERSON_NAME]" at bounding box center [1146, 123] width 179 height 28
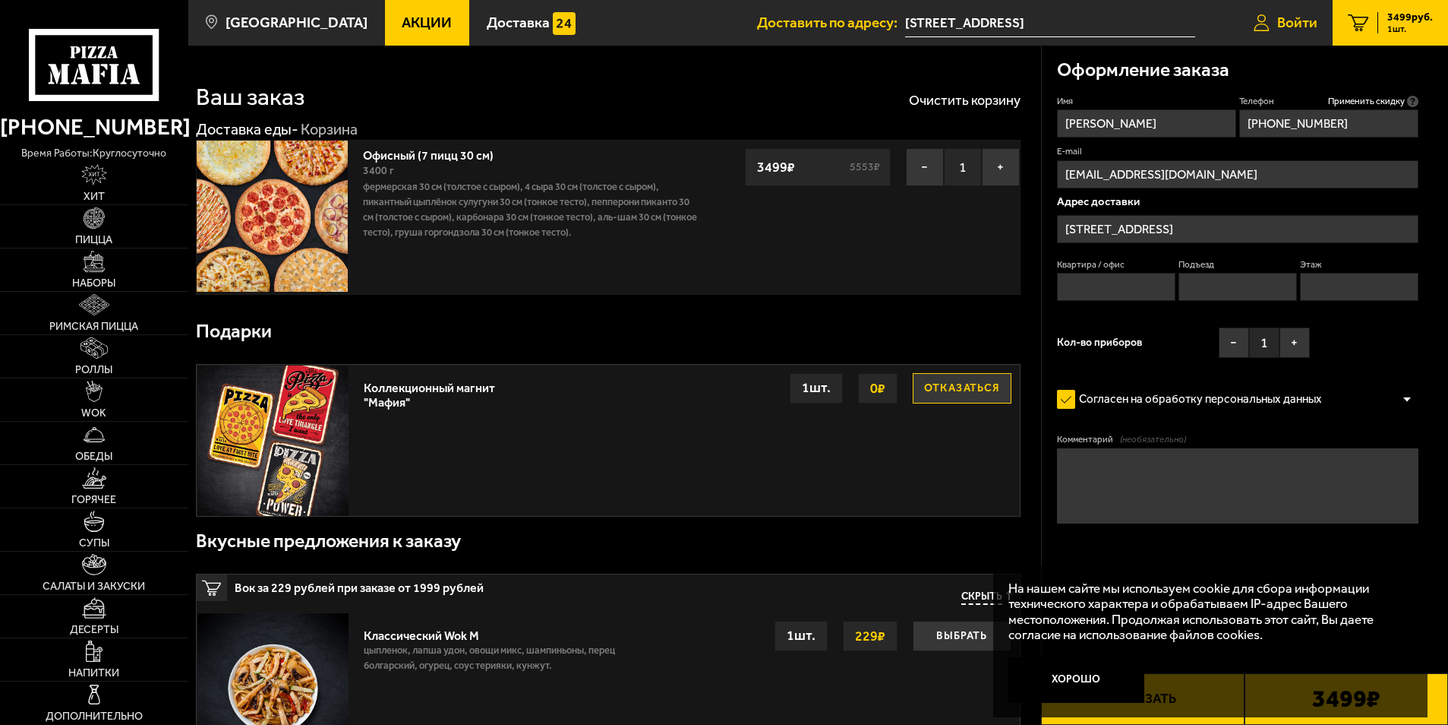
type input "[PERSON_NAME]"
click at [1323, 20] on link "Войти" at bounding box center [1286, 23] width 94 height 46
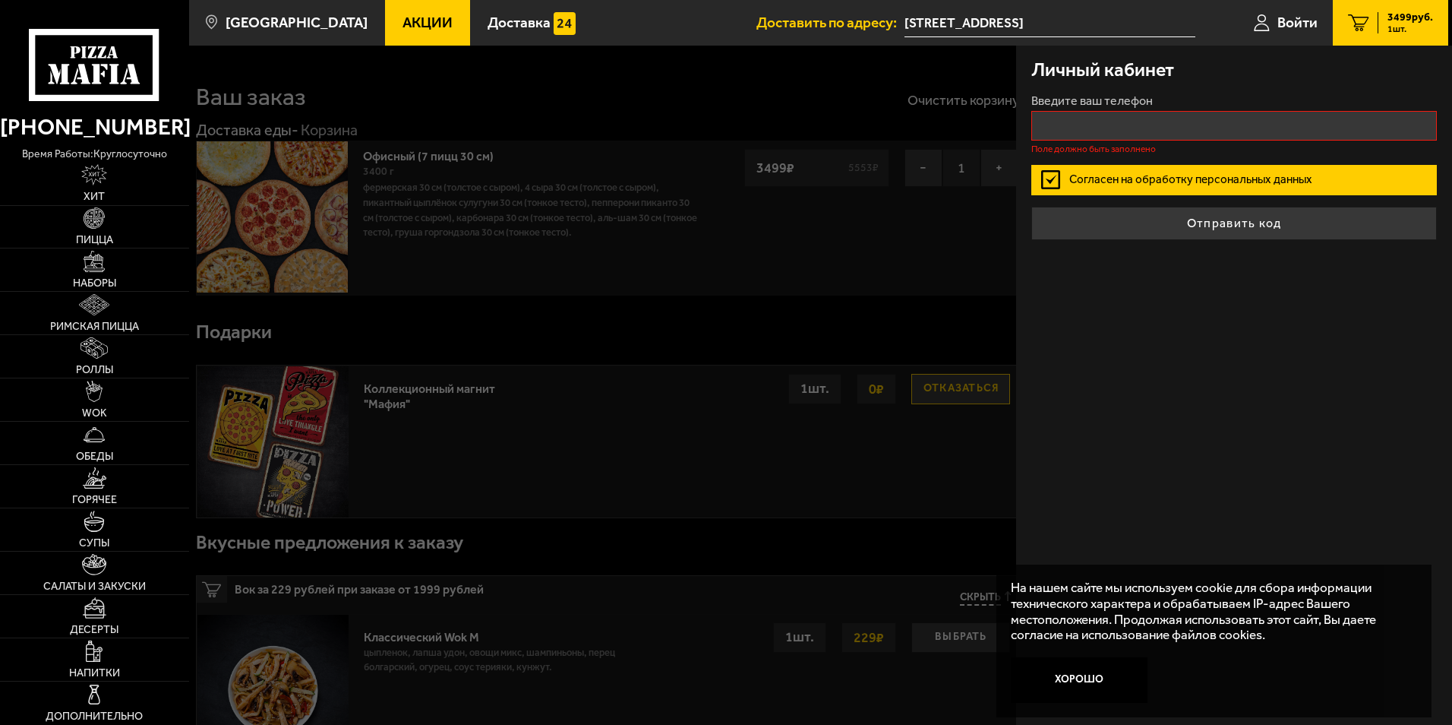
click at [1214, 112] on div "Введите ваш телефон Поле должно быть заполнено" at bounding box center [1234, 124] width 406 height 58
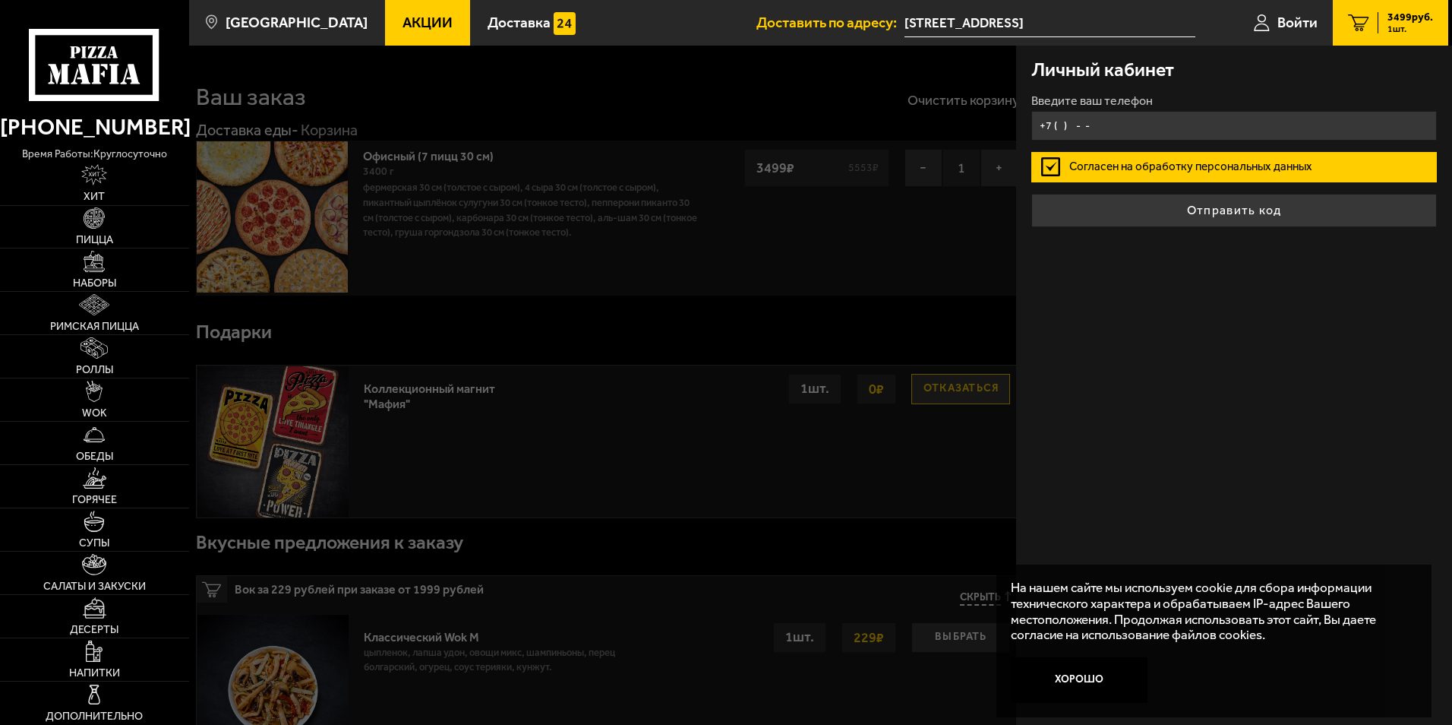
click at [1212, 114] on input "+7 ( ) - -" at bounding box center [1234, 126] width 406 height 30
type input "[PHONE_NUMBER]"
click at [1183, 165] on label "Согласен на обработку персональных данных" at bounding box center [1234, 167] width 406 height 30
click at [0, 0] on input "Согласен на обработку персональных данных" at bounding box center [0, 0] width 0 height 0
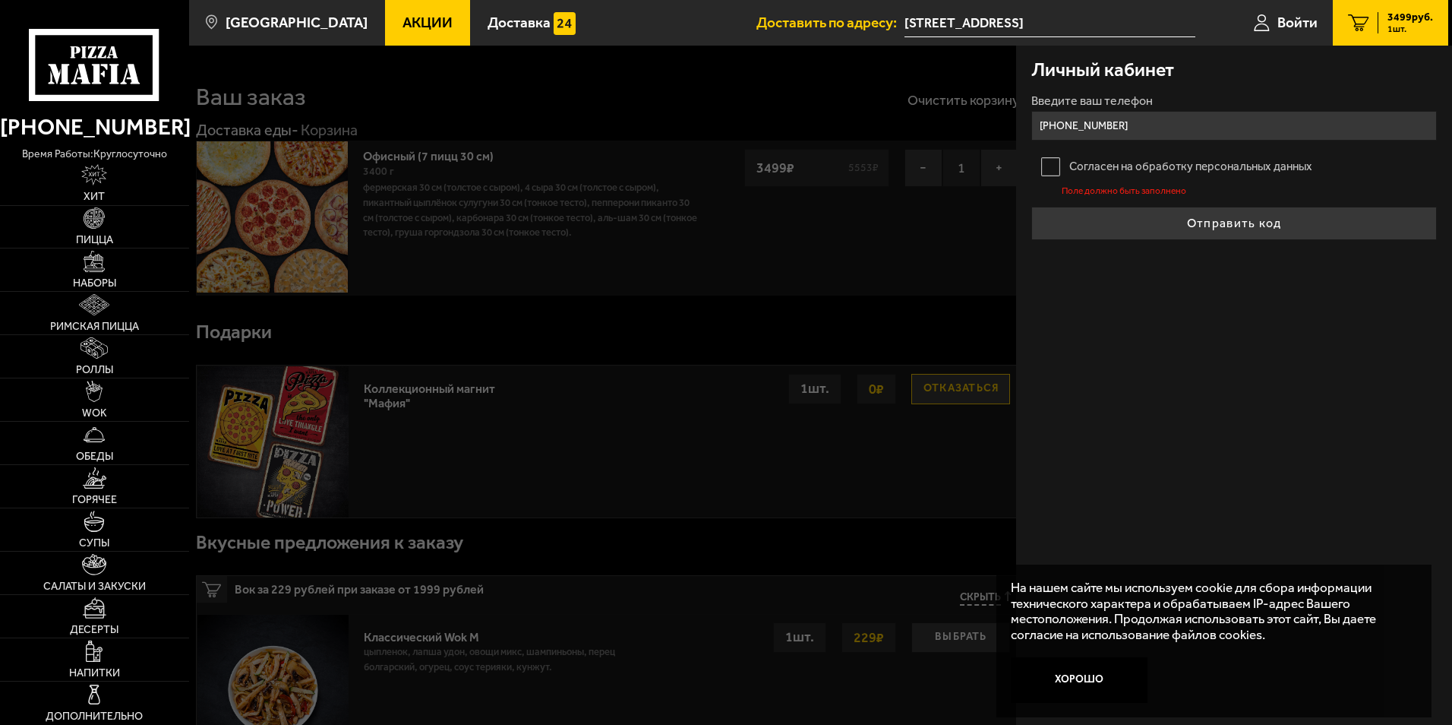
click at [1183, 165] on label "Согласен на обработку персональных данных" at bounding box center [1234, 167] width 406 height 30
click at [0, 0] on input "Согласен на обработку персональных данных" at bounding box center [0, 0] width 0 height 0
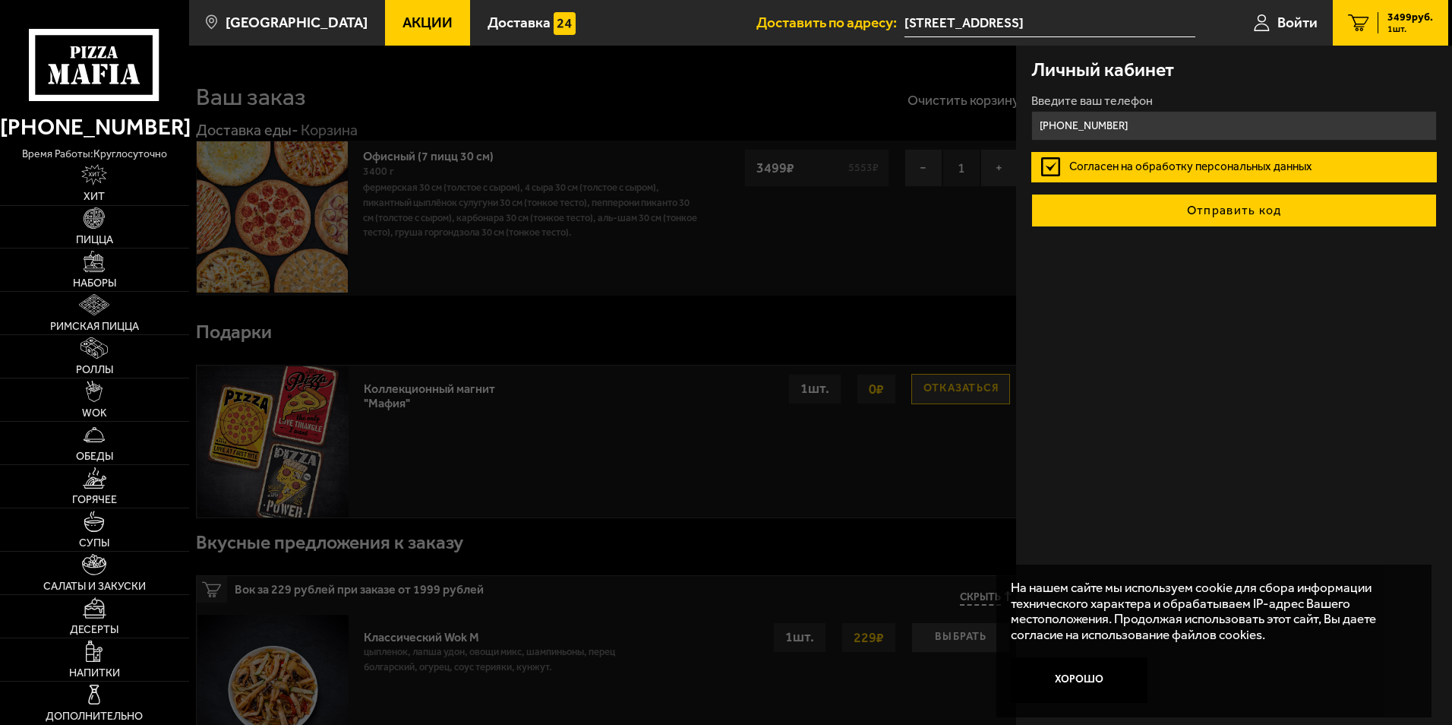
click at [1202, 202] on button "Отправить код" at bounding box center [1234, 210] width 406 height 33
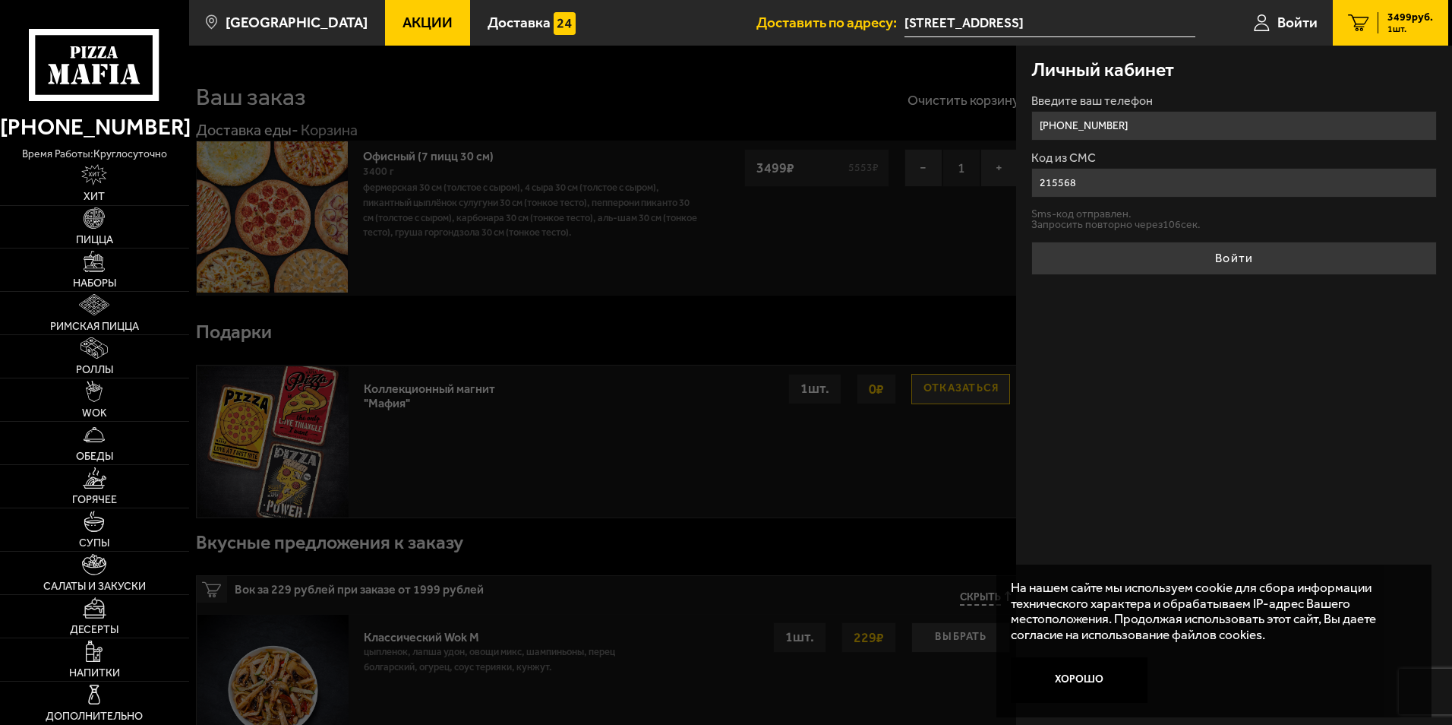
click at [1031, 242] on button "Войти" at bounding box center [1234, 258] width 406 height 33
type input "216568"
click at [1031, 242] on button "Войти" at bounding box center [1234, 258] width 406 height 33
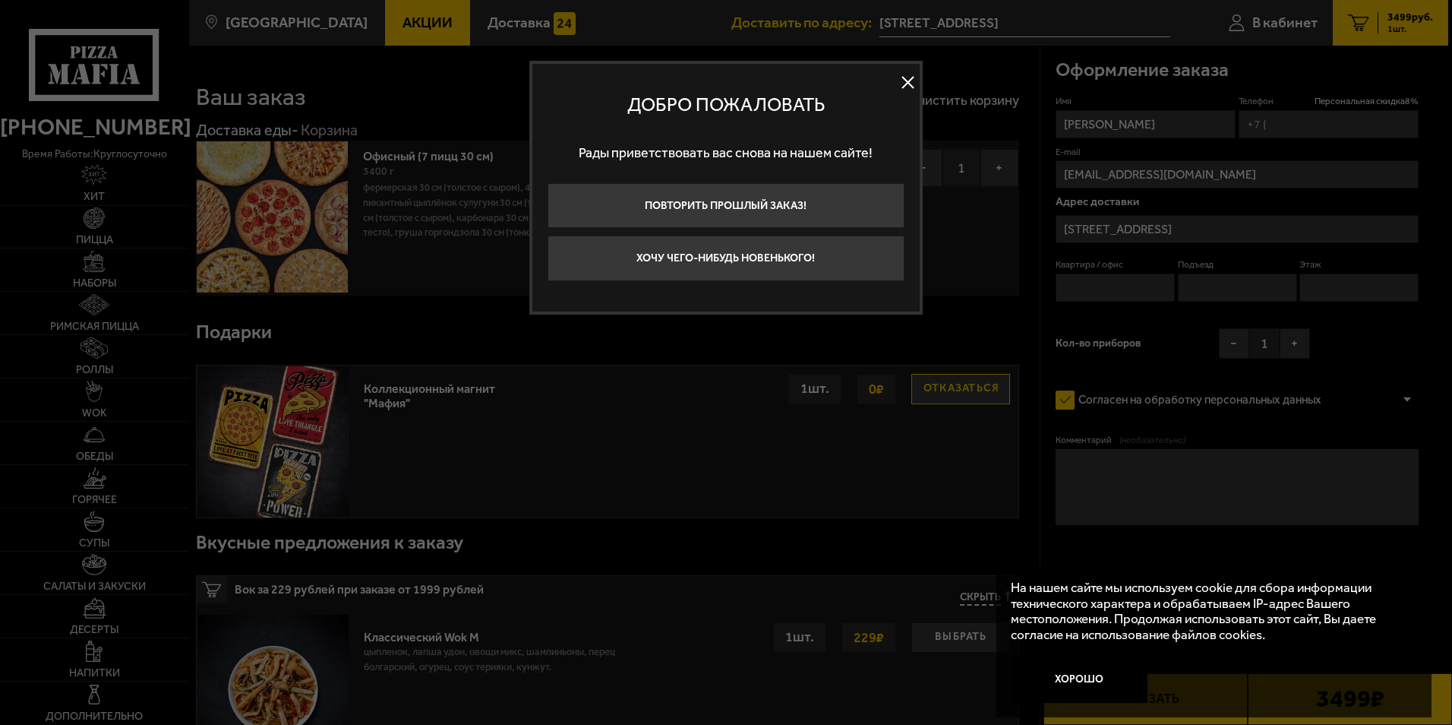
type input "[PHONE_NUMBER]"
click at [915, 82] on button at bounding box center [908, 82] width 23 height 23
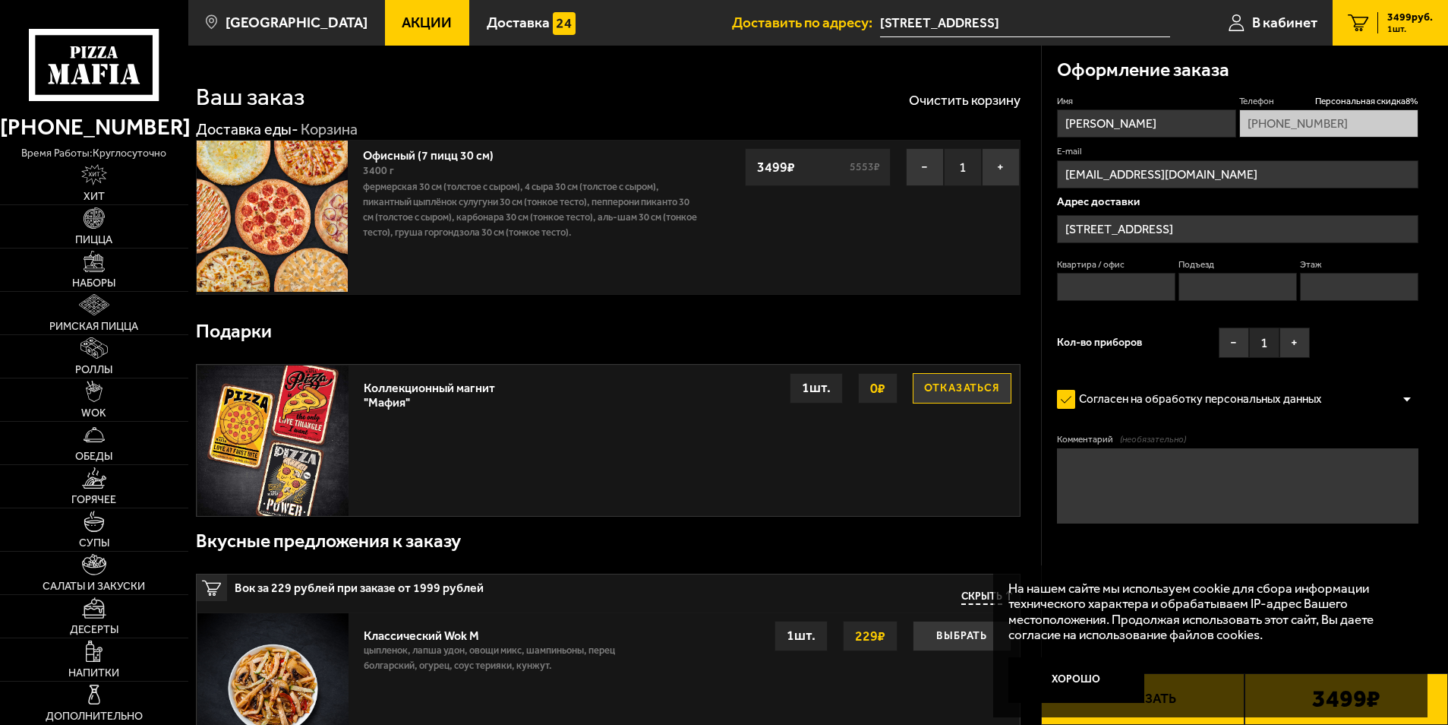
click at [1391, 17] on span "3499 руб." at bounding box center [1411, 17] width 46 height 11
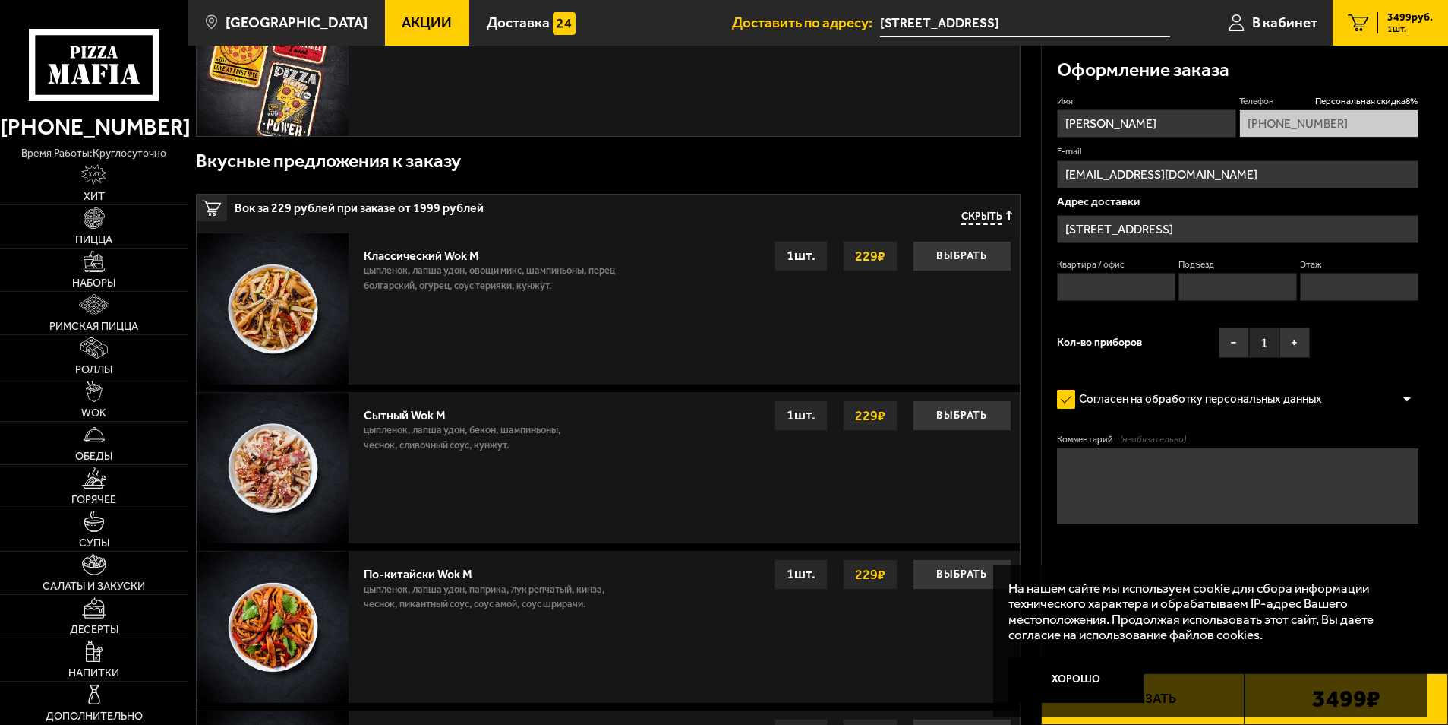
scroll to position [684, 0]
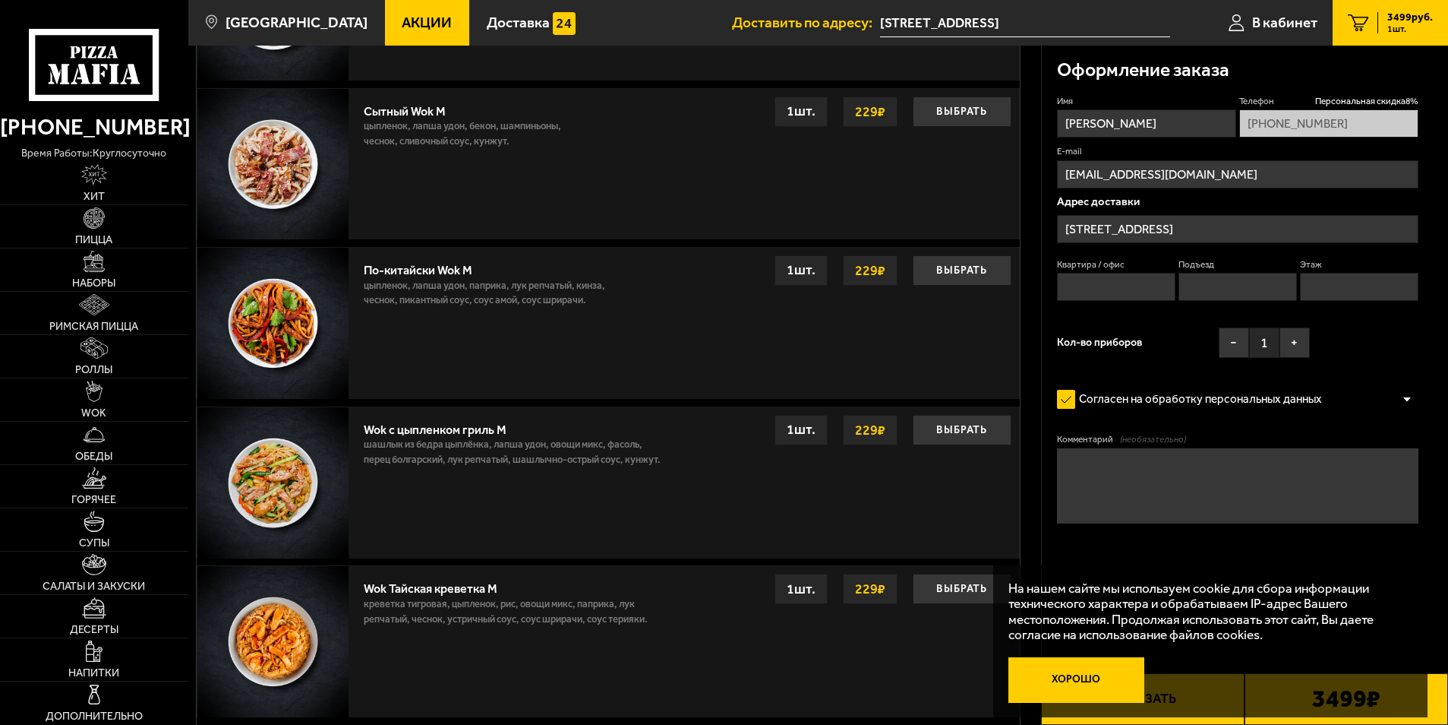
click at [1070, 671] on button "Хорошо" at bounding box center [1077, 680] width 136 height 46
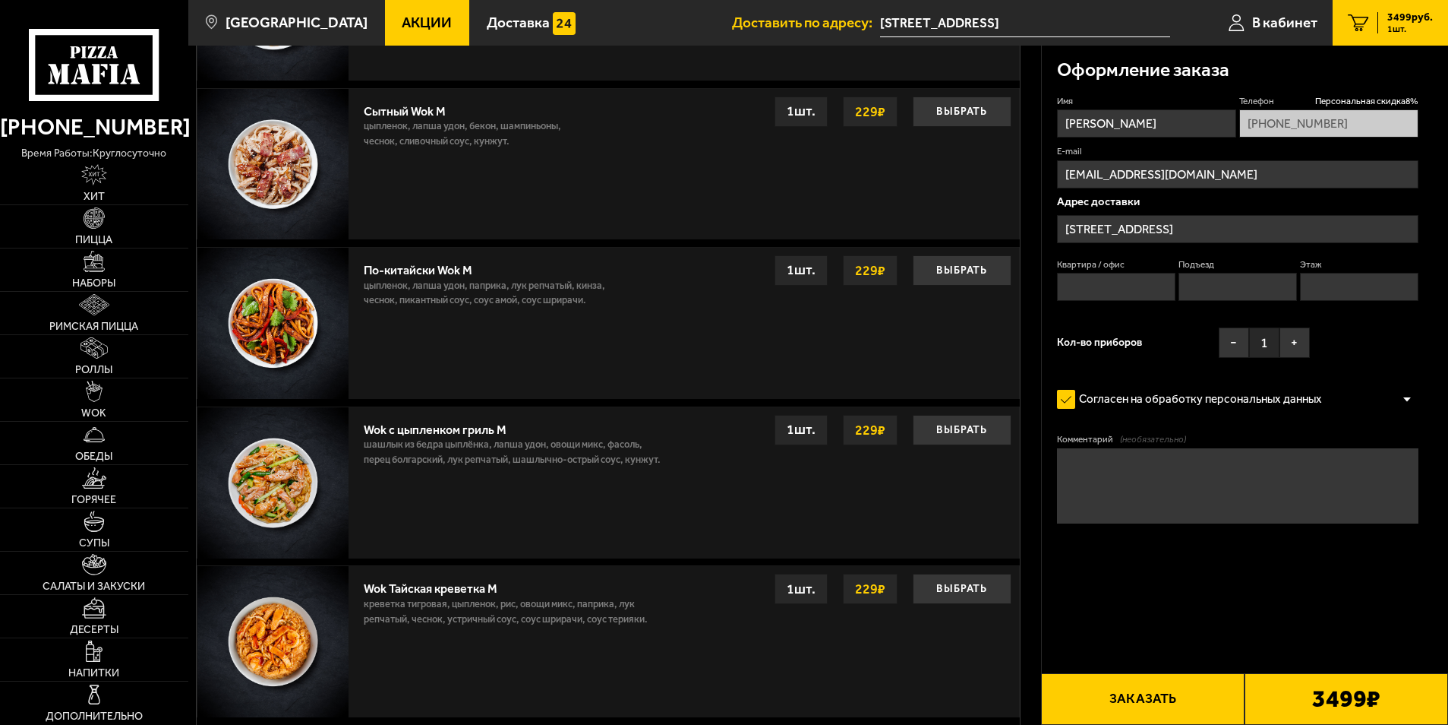
scroll to position [760, 0]
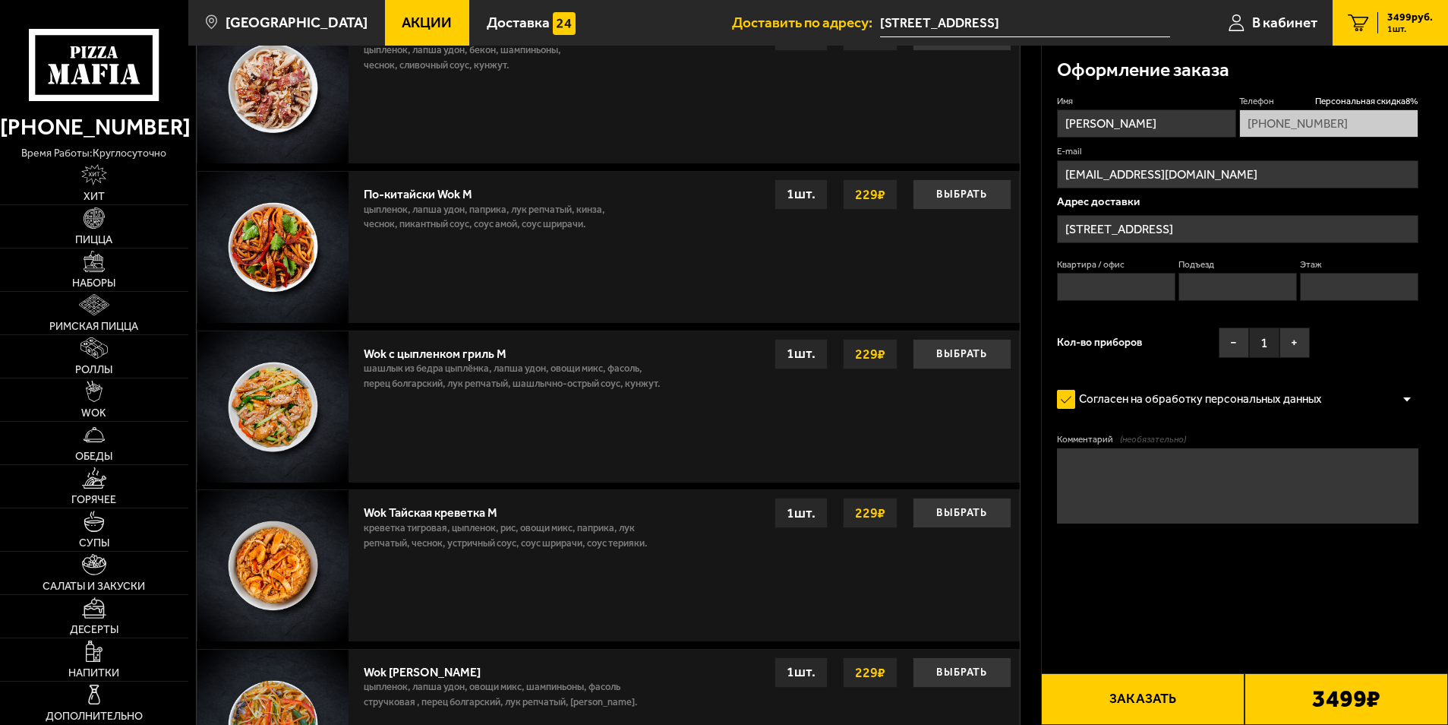
click at [1249, 703] on div "3499 ₽" at bounding box center [1347, 699] width 204 height 52
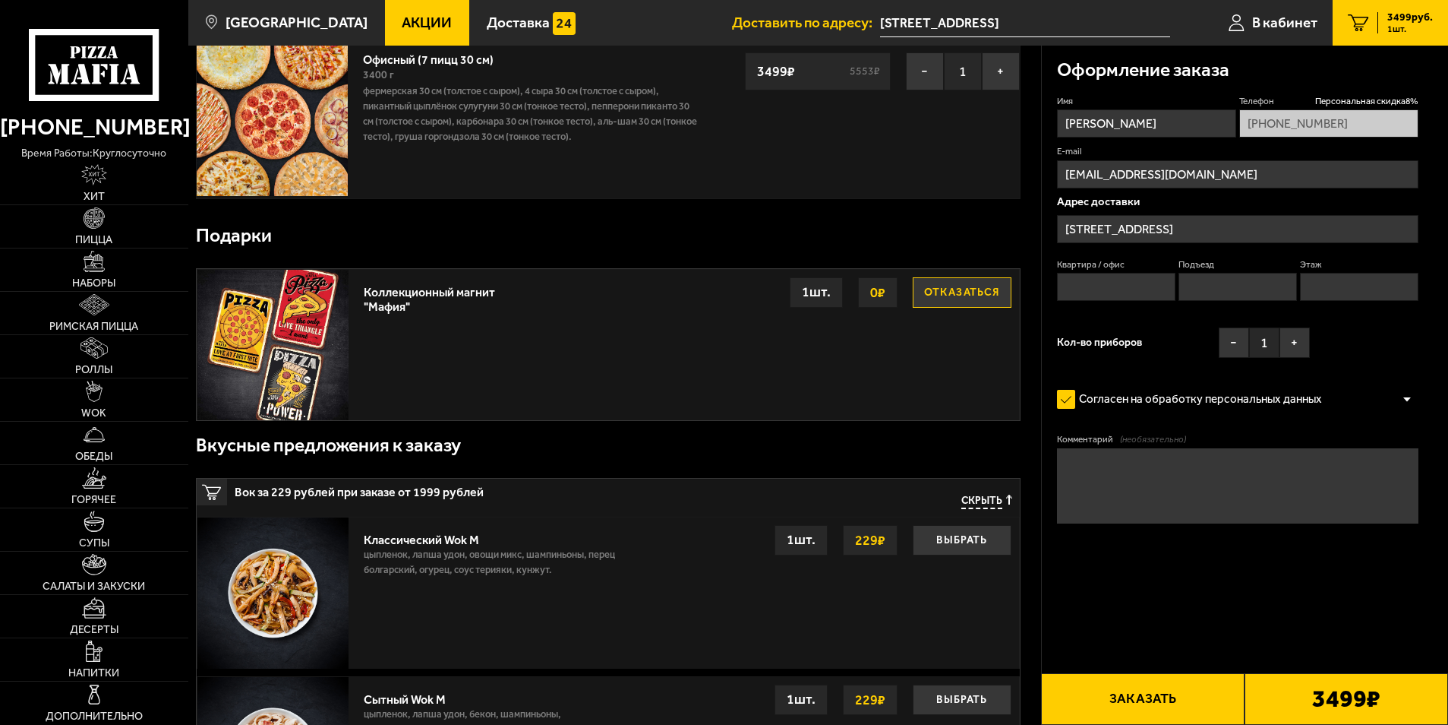
scroll to position [0, 0]
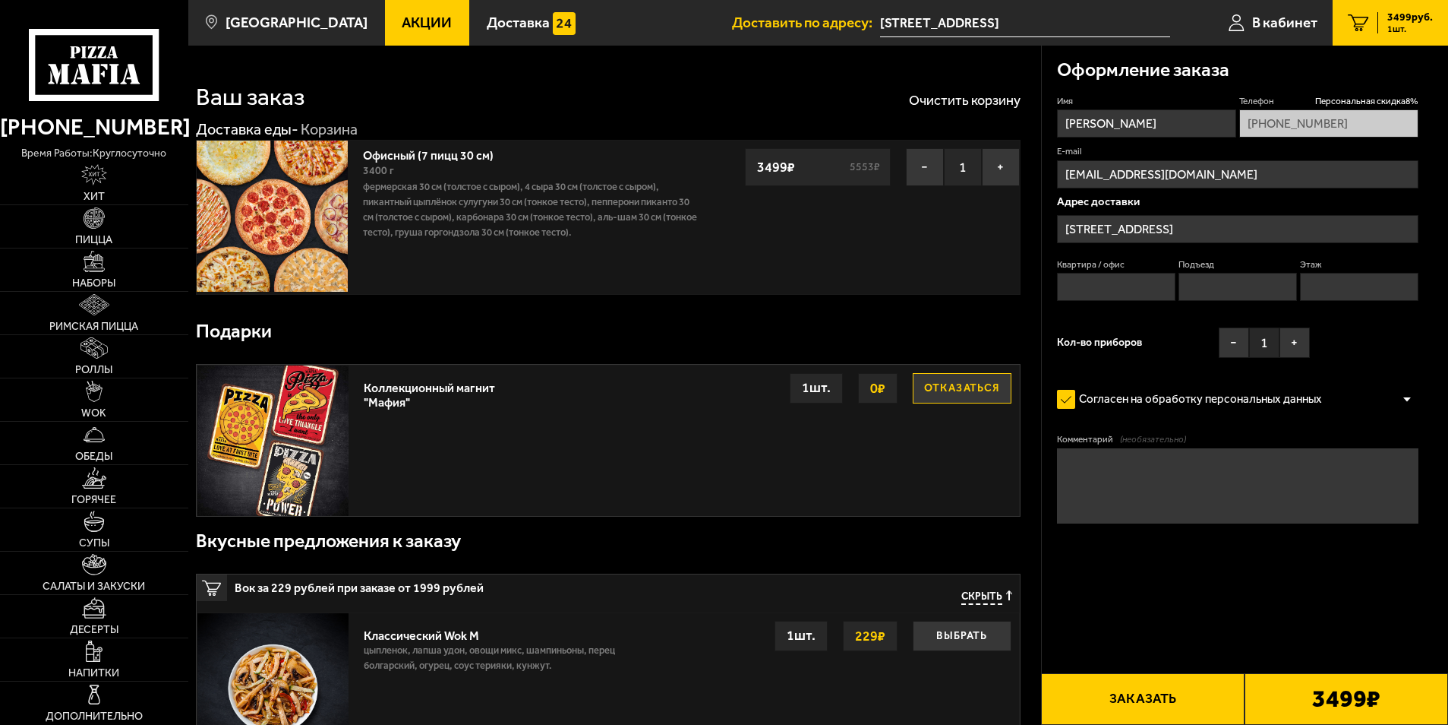
click at [1188, 685] on button "Заказать" at bounding box center [1143, 699] width 204 height 52
click at [1104, 277] on input "Квартира / офис" at bounding box center [1116, 287] width 119 height 28
type input "1"
click at [1203, 292] on input "Подъезд" at bounding box center [1238, 287] width 119 height 28
type input "1"
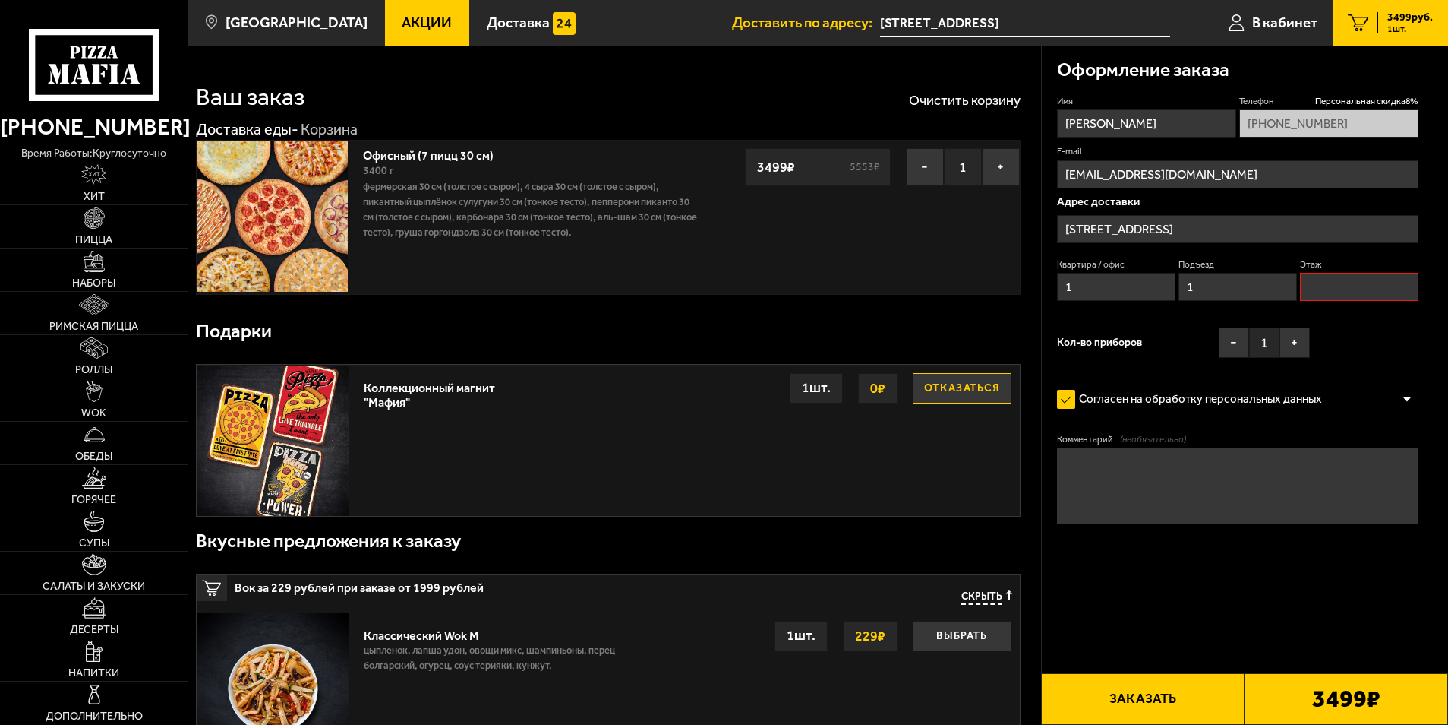
click at [1302, 286] on input "Этаж" at bounding box center [1359, 287] width 119 height 28
type input "1"
click at [1120, 703] on button "Заказать" at bounding box center [1143, 699] width 204 height 52
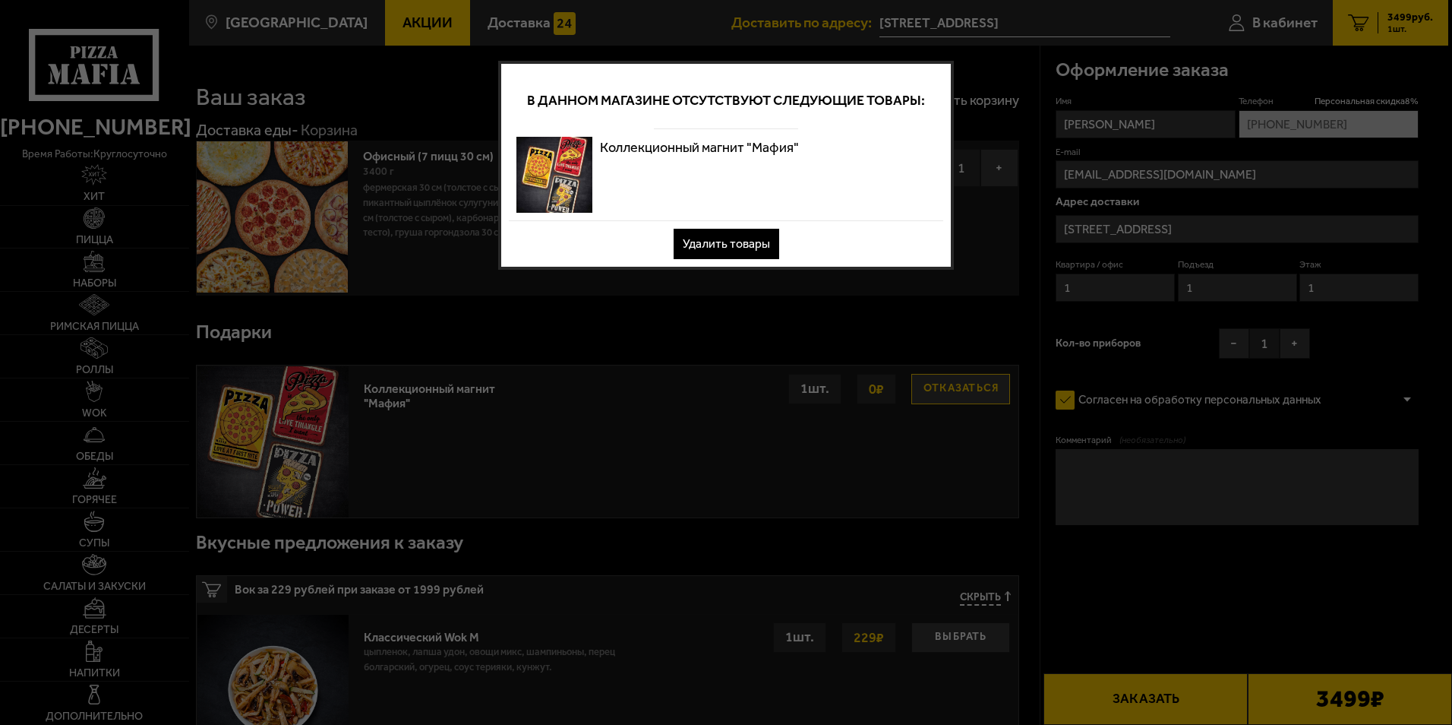
click at [750, 247] on button "Удалить товары" at bounding box center [727, 244] width 106 height 30
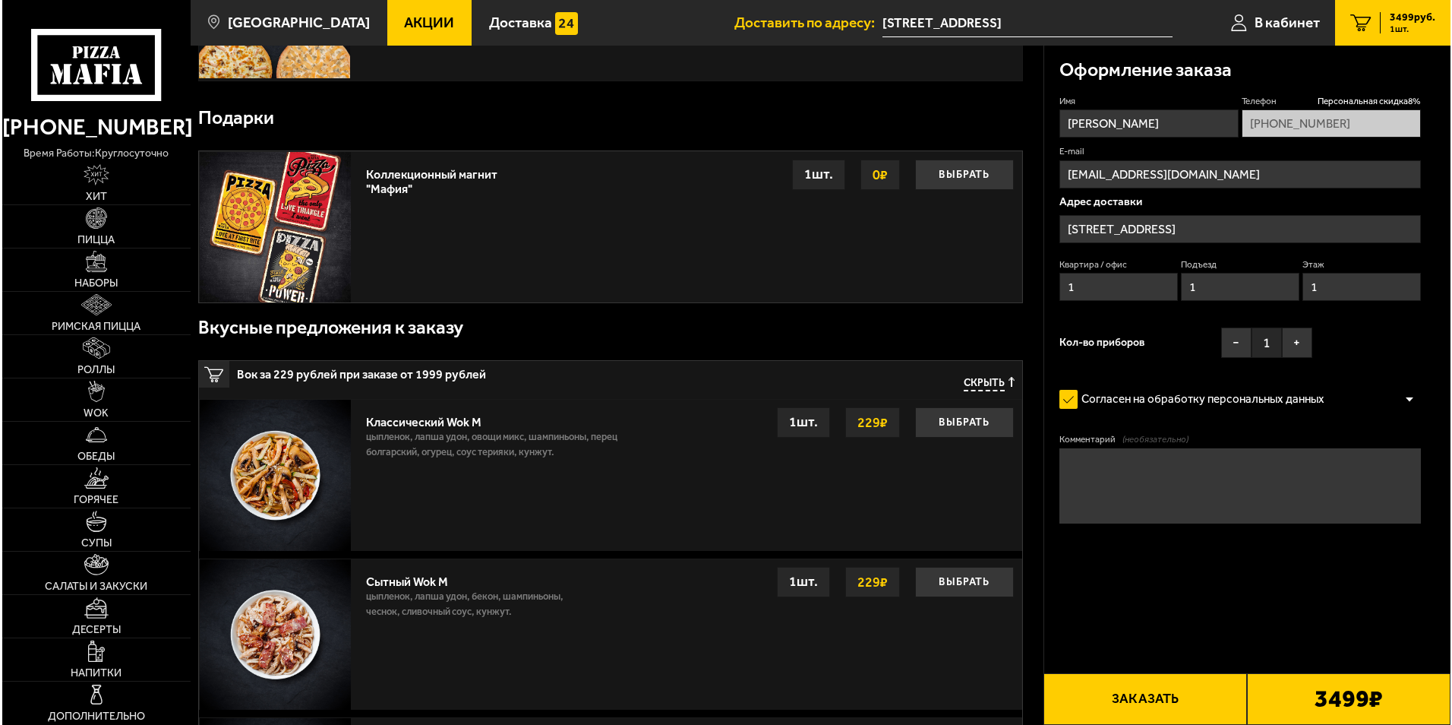
scroll to position [228, 0]
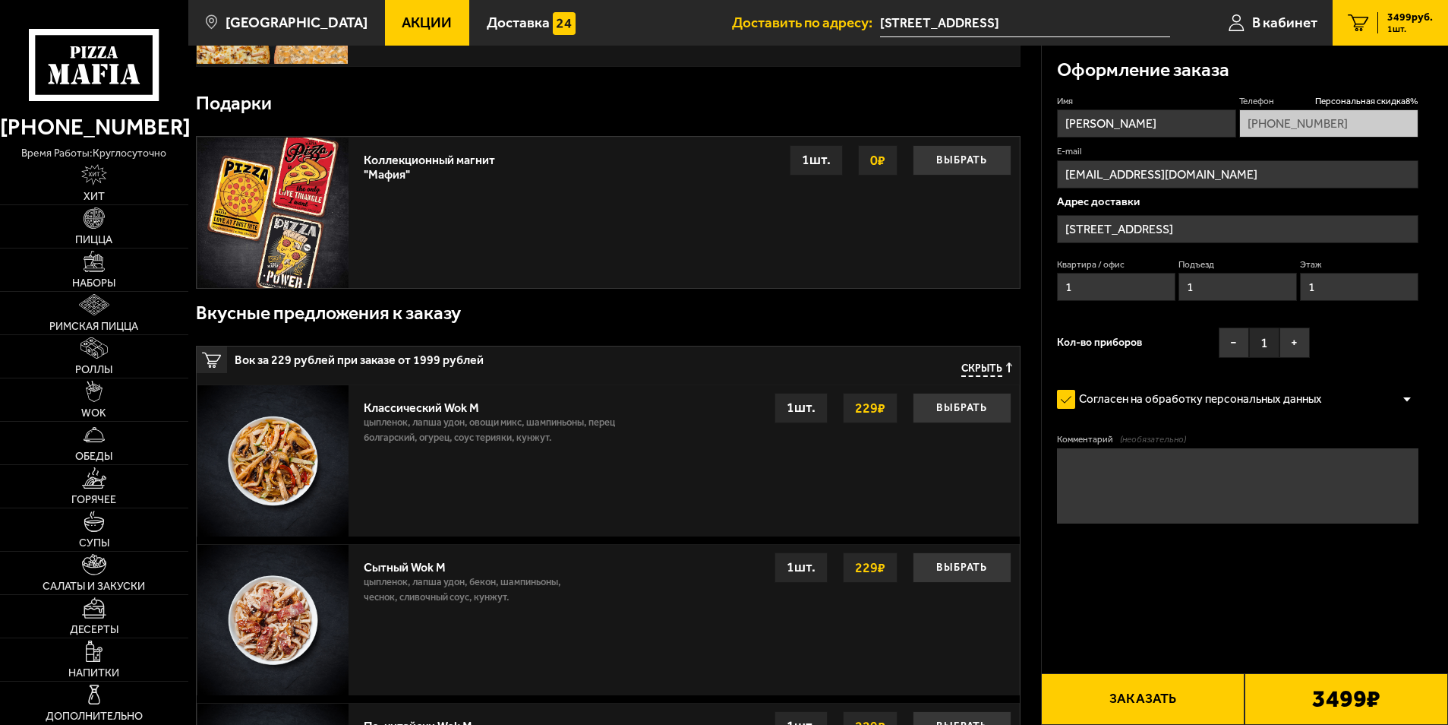
click at [1134, 687] on button "Заказать" at bounding box center [1143, 699] width 204 height 52
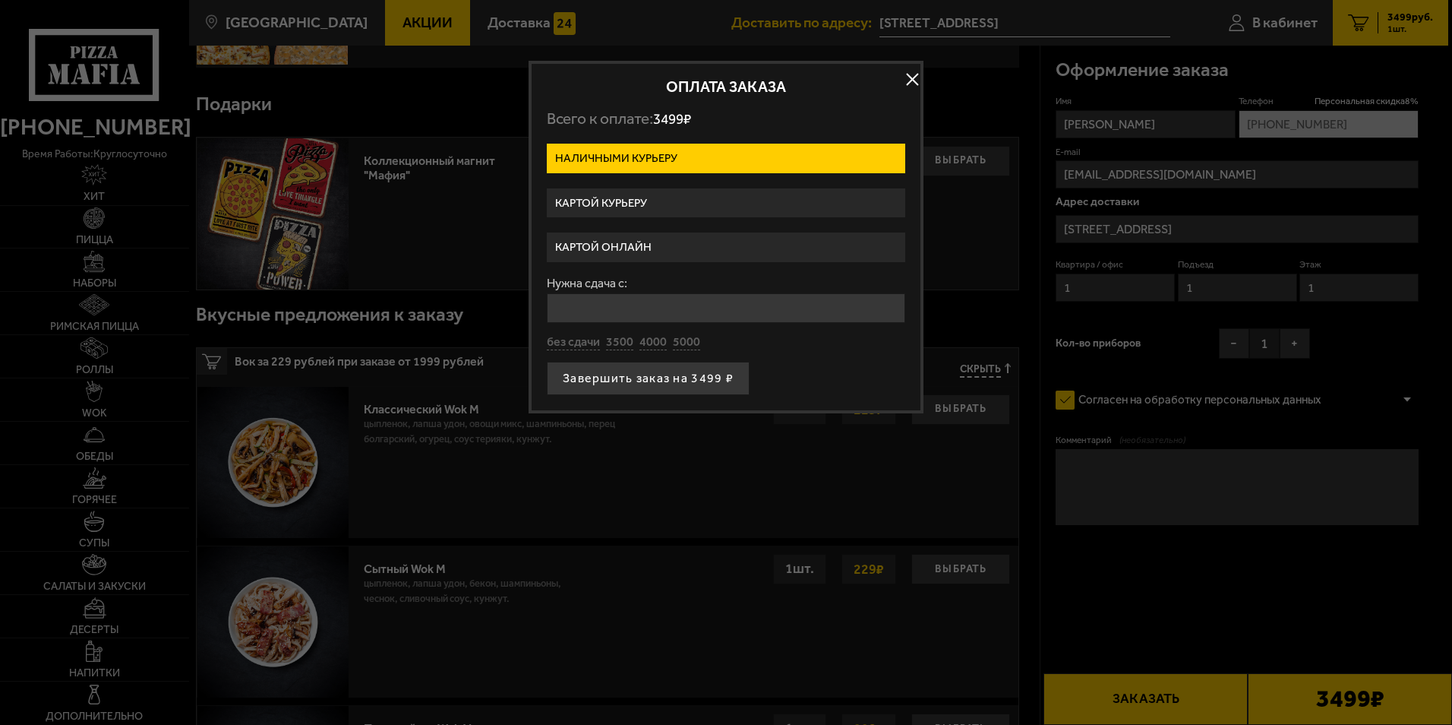
click at [677, 210] on label "Картой курьеру" at bounding box center [726, 203] width 358 height 30
click at [0, 0] on input "Картой курьеру" at bounding box center [0, 0] width 0 height 0
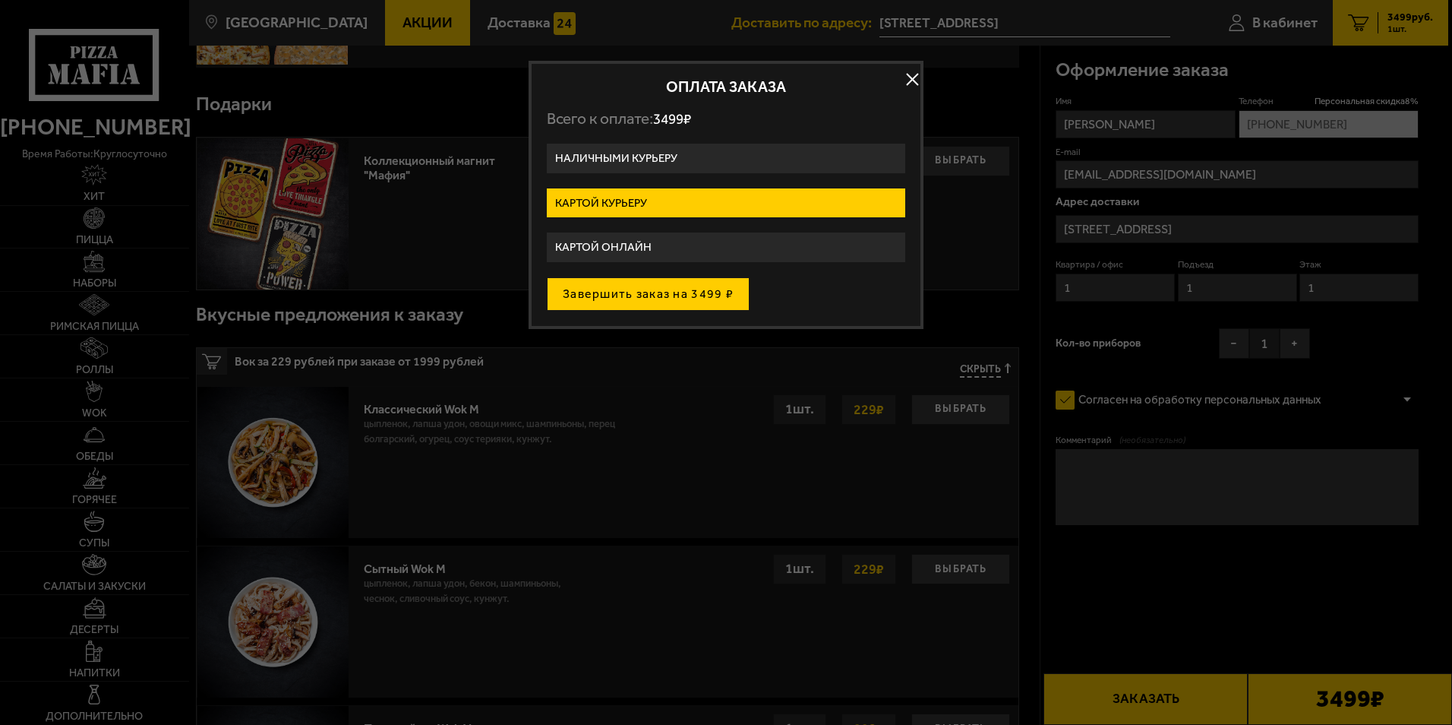
click at [634, 298] on button "Завершить заказ на 3499 ₽" at bounding box center [648, 293] width 203 height 33
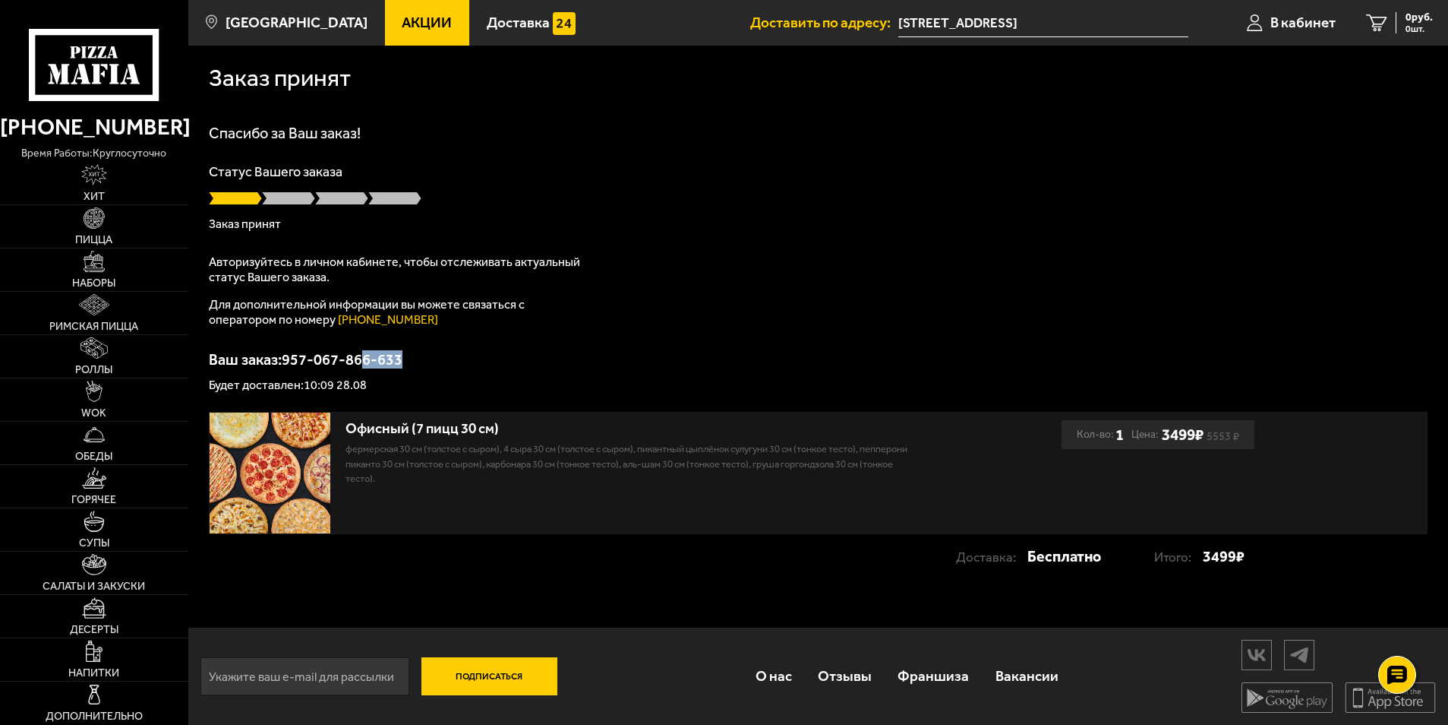
drag, startPoint x: 400, startPoint y: 365, endPoint x: 361, endPoint y: 365, distance: 39.5
click at [362, 365] on p "Ваш заказ: 957-067-866-633" at bounding box center [818, 359] width 1219 height 15
click at [360, 365] on p "Ваш заказ: 957-067-866-633" at bounding box center [818, 359] width 1219 height 15
drag, startPoint x: 261, startPoint y: 114, endPoint x: 259, endPoint y: 134, distance: 19.9
click at [261, 119] on div "Заказ принят [PERSON_NAME] за Ваш заказ! Статус Вашего заказа Заказ принят Авто…" at bounding box center [818, 320] width 1260 height 548
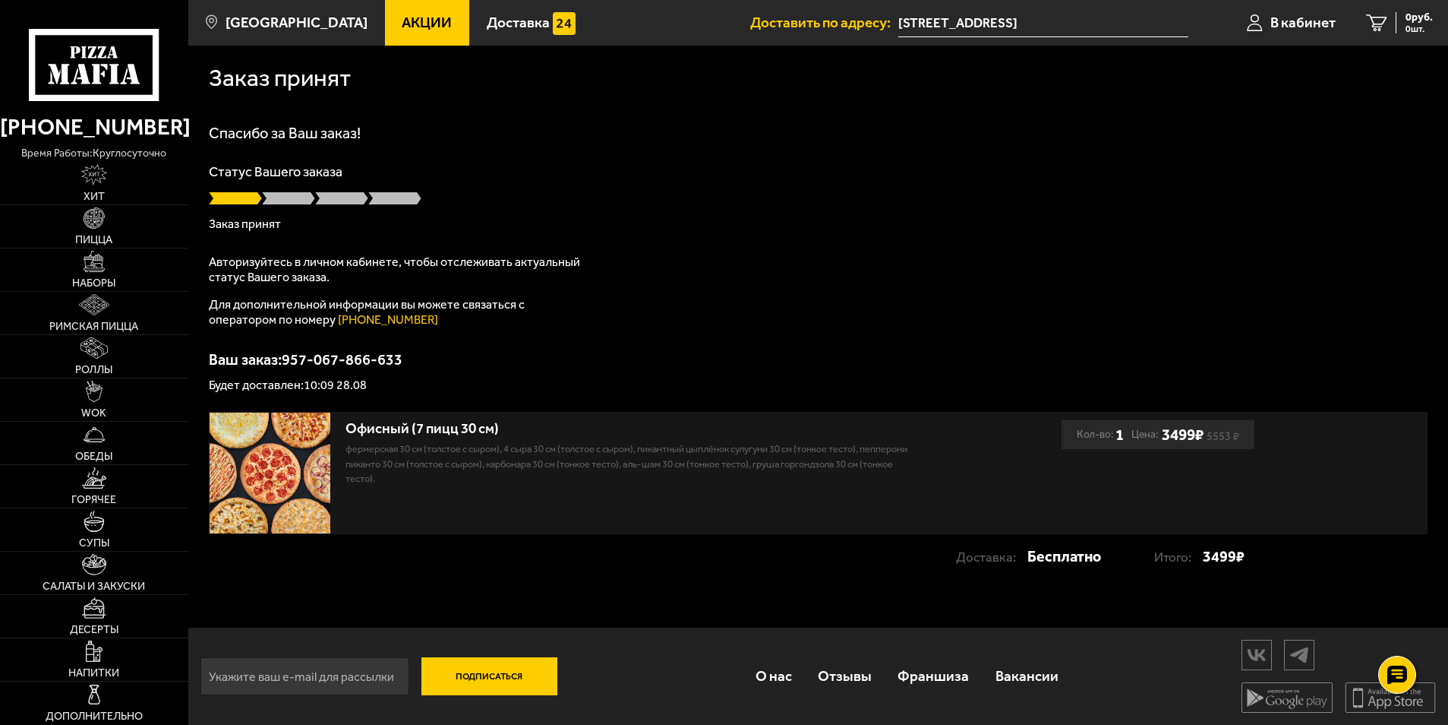
click at [259, 134] on h1 "Спасибо за Ваш заказ!" at bounding box center [818, 132] width 1219 height 15
click at [1265, 25] on link "В кабинет" at bounding box center [1291, 23] width 119 height 46
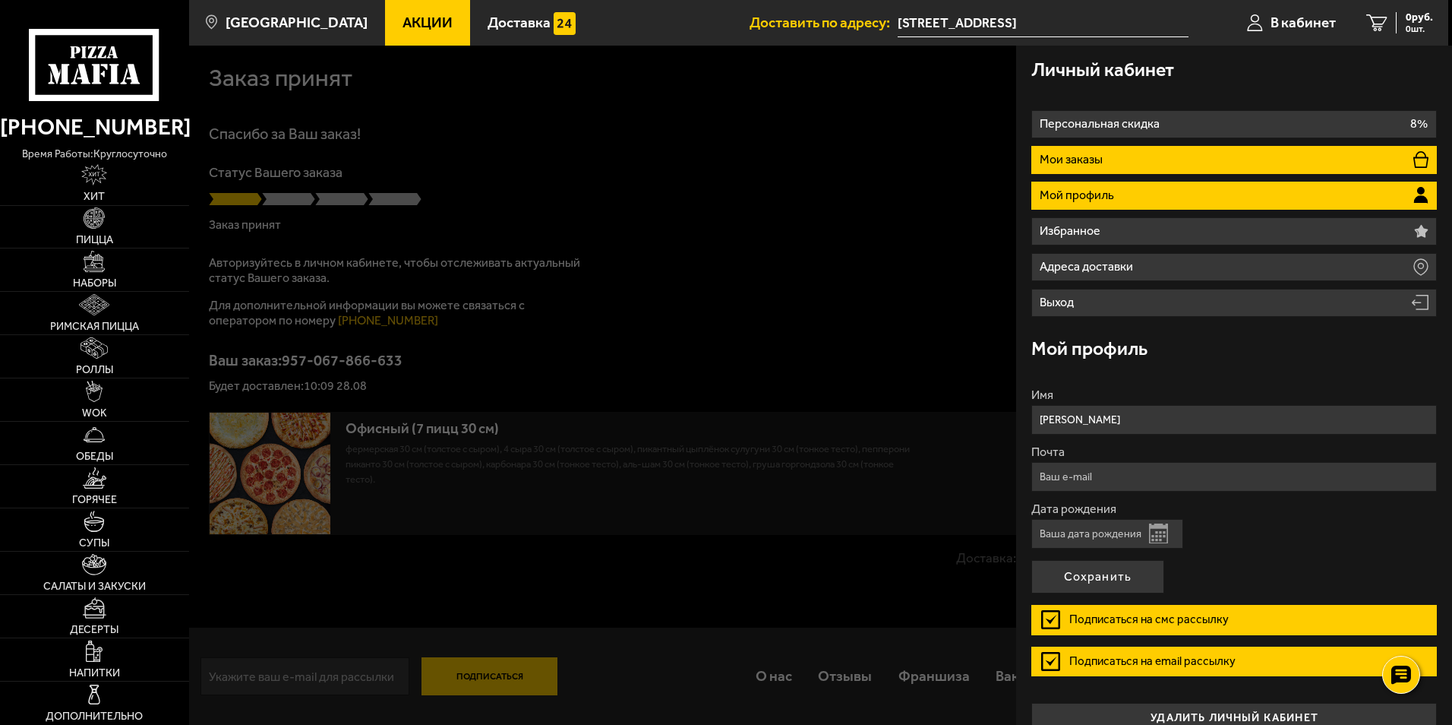
click at [1151, 153] on li "Мои заказы" at bounding box center [1234, 160] width 406 height 28
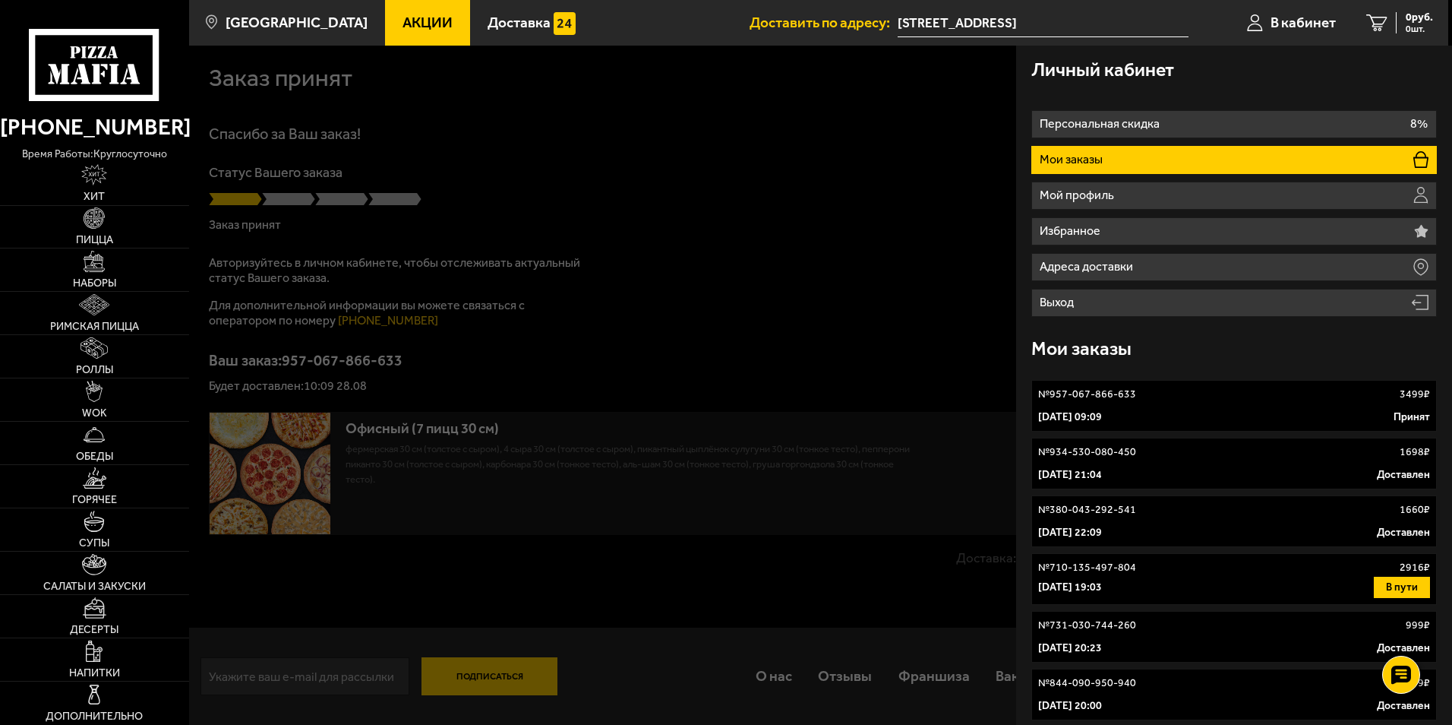
click at [1340, 407] on link "№ 957-067-866-633 3499 ₽ [DATE] 09:09 Принят" at bounding box center [1234, 406] width 406 height 52
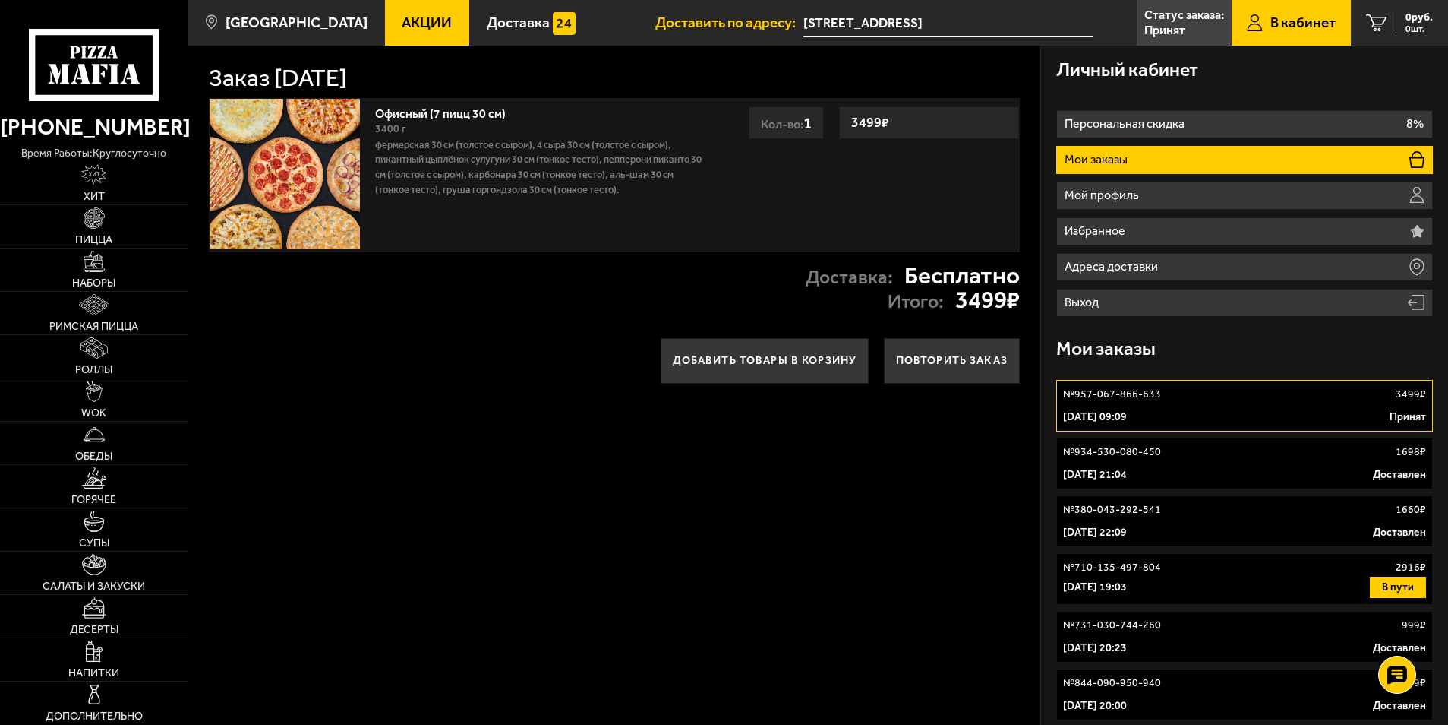
click at [835, 115] on div "3499 ₽ Кол-во: 1" at bounding box center [884, 119] width 270 height 40
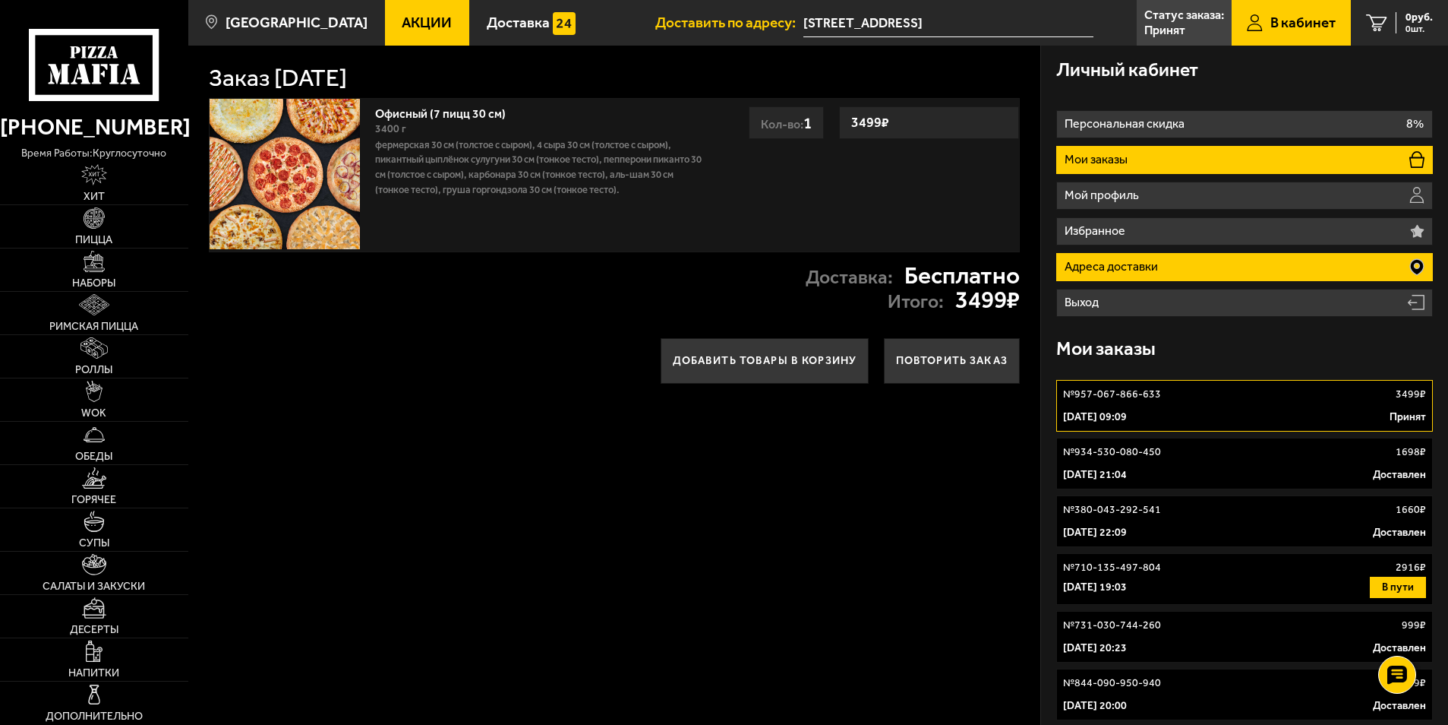
click at [1214, 255] on li "Адреса доставки" at bounding box center [1244, 267] width 377 height 28
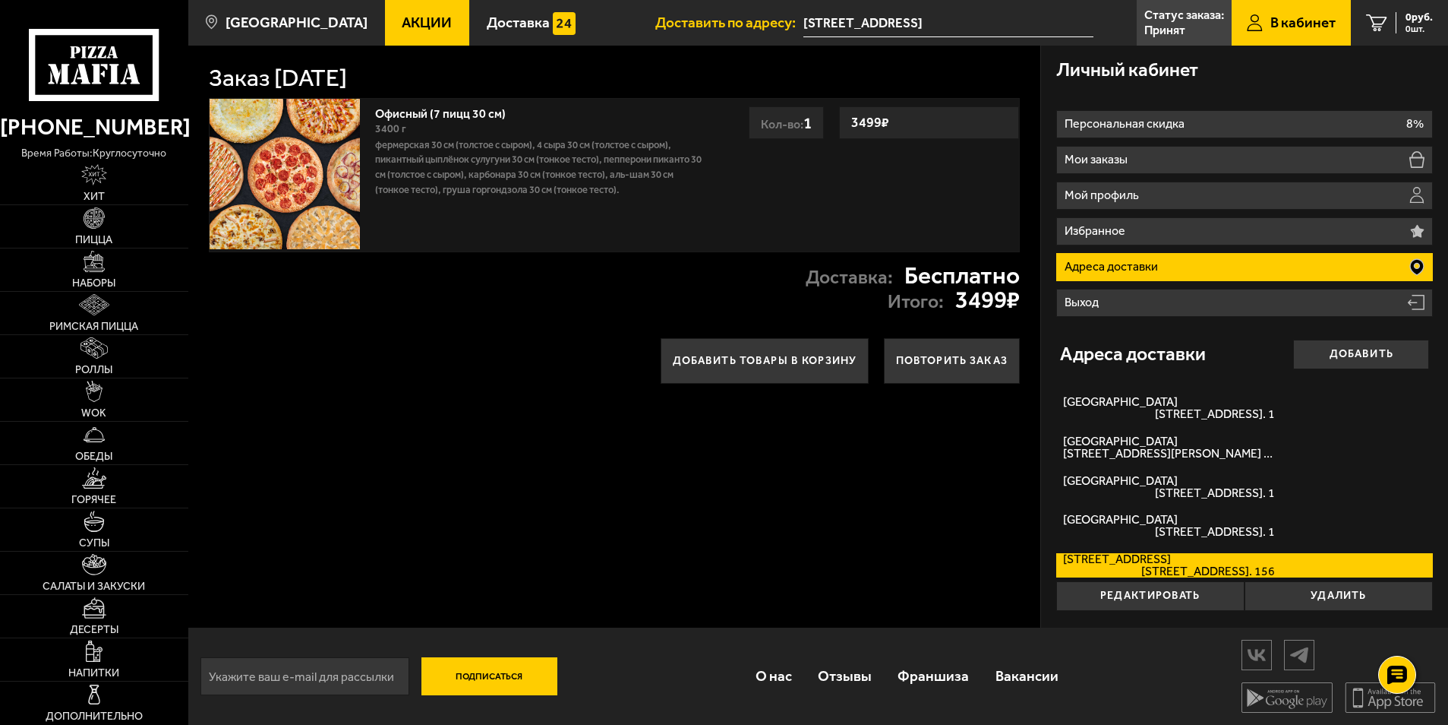
click at [1132, 248] on ul "Персональная скидка 8% Мои заказы Мой профиль Избранное Адреса доставки Выход" at bounding box center [1244, 213] width 377 height 207
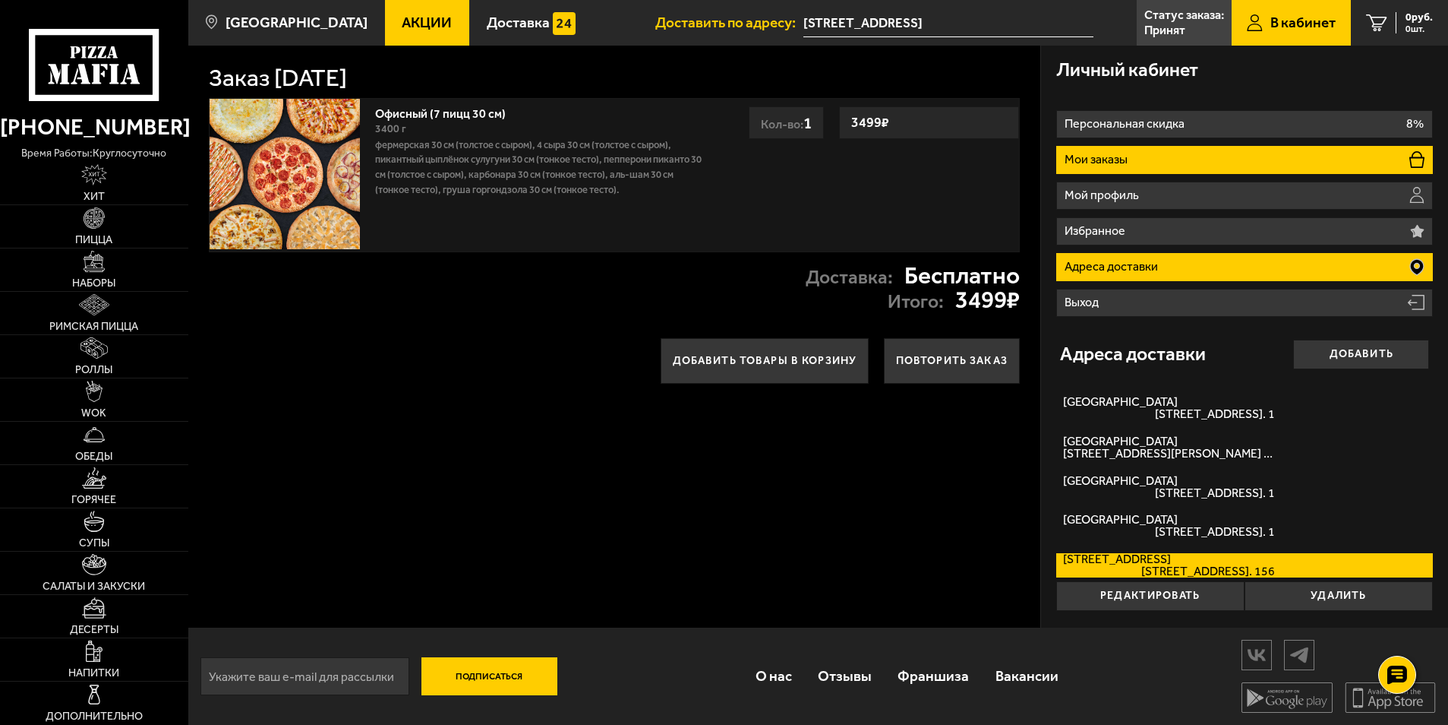
click at [1106, 162] on p "Мои заказы" at bounding box center [1098, 159] width 67 height 12
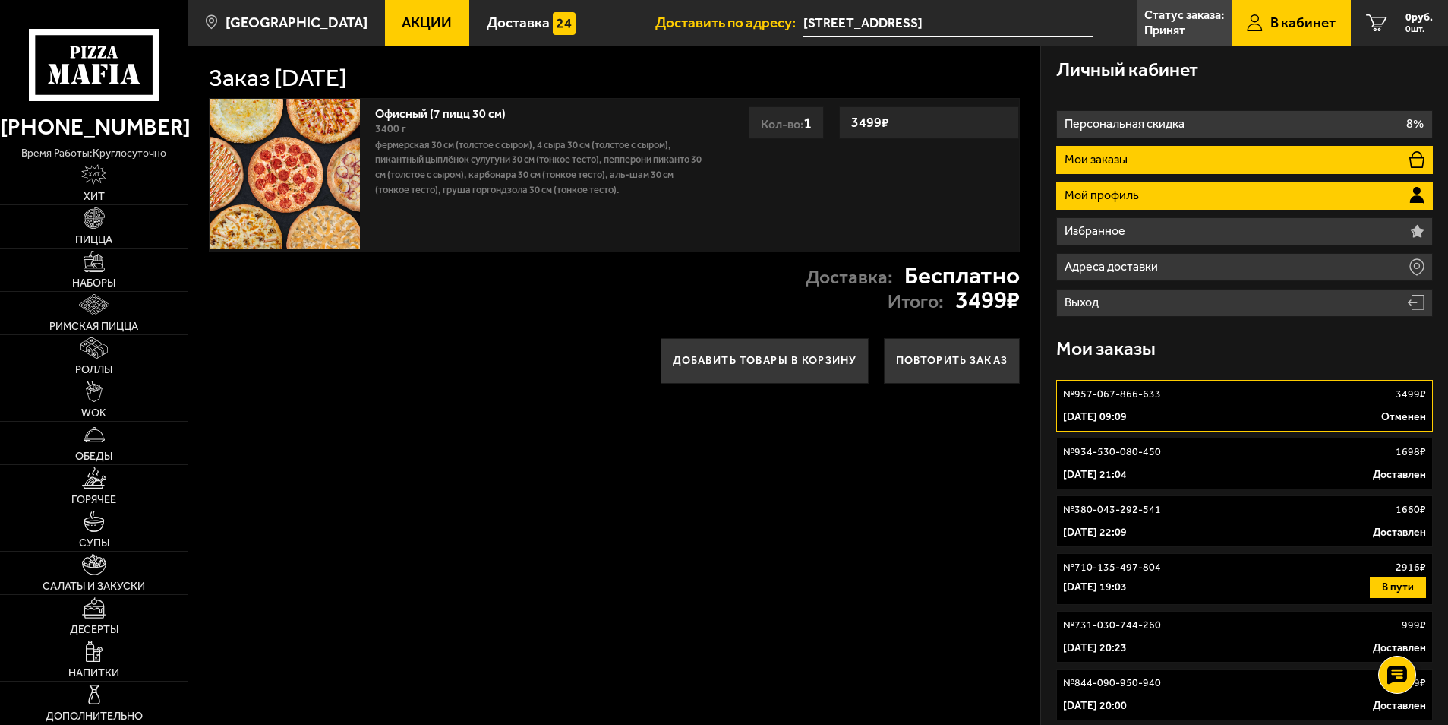
click at [1103, 184] on li "Мой профиль" at bounding box center [1244, 196] width 377 height 28
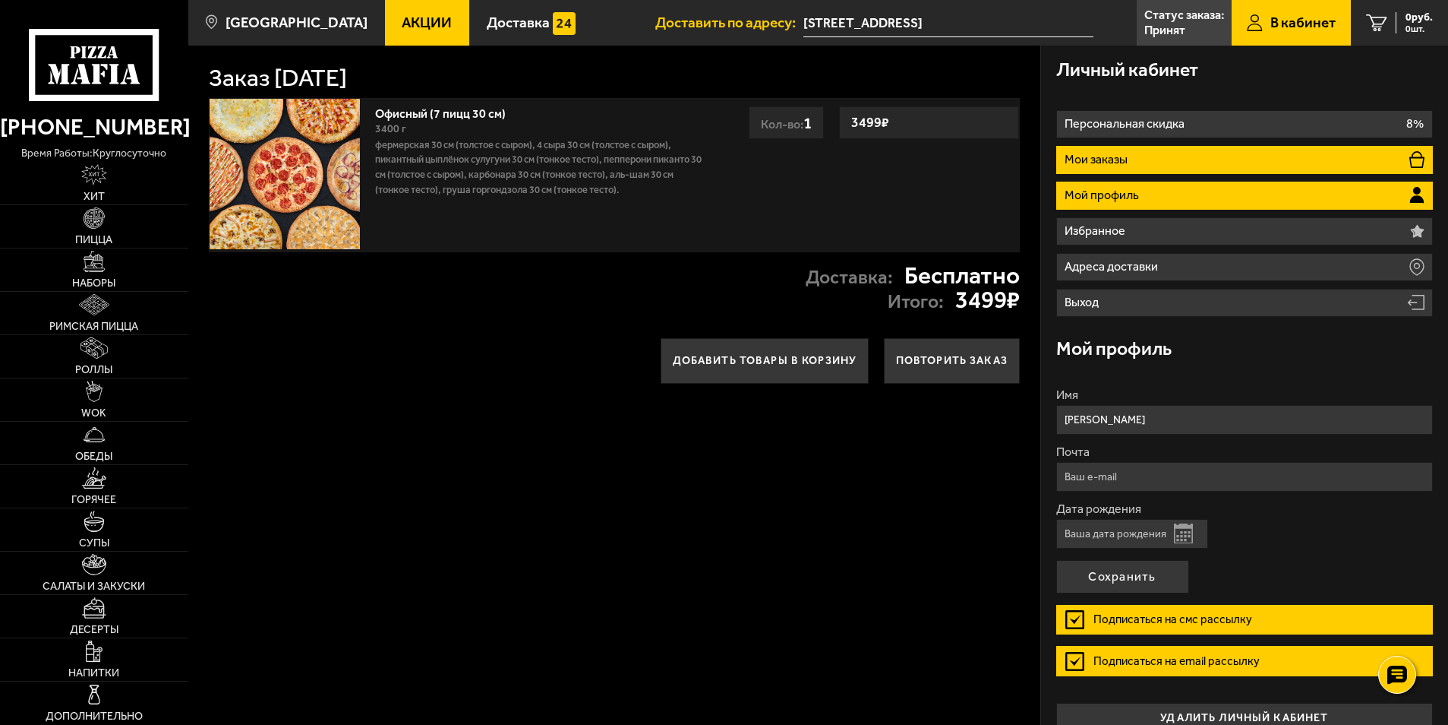
click at [1097, 166] on li "Мои заказы" at bounding box center [1244, 160] width 377 height 28
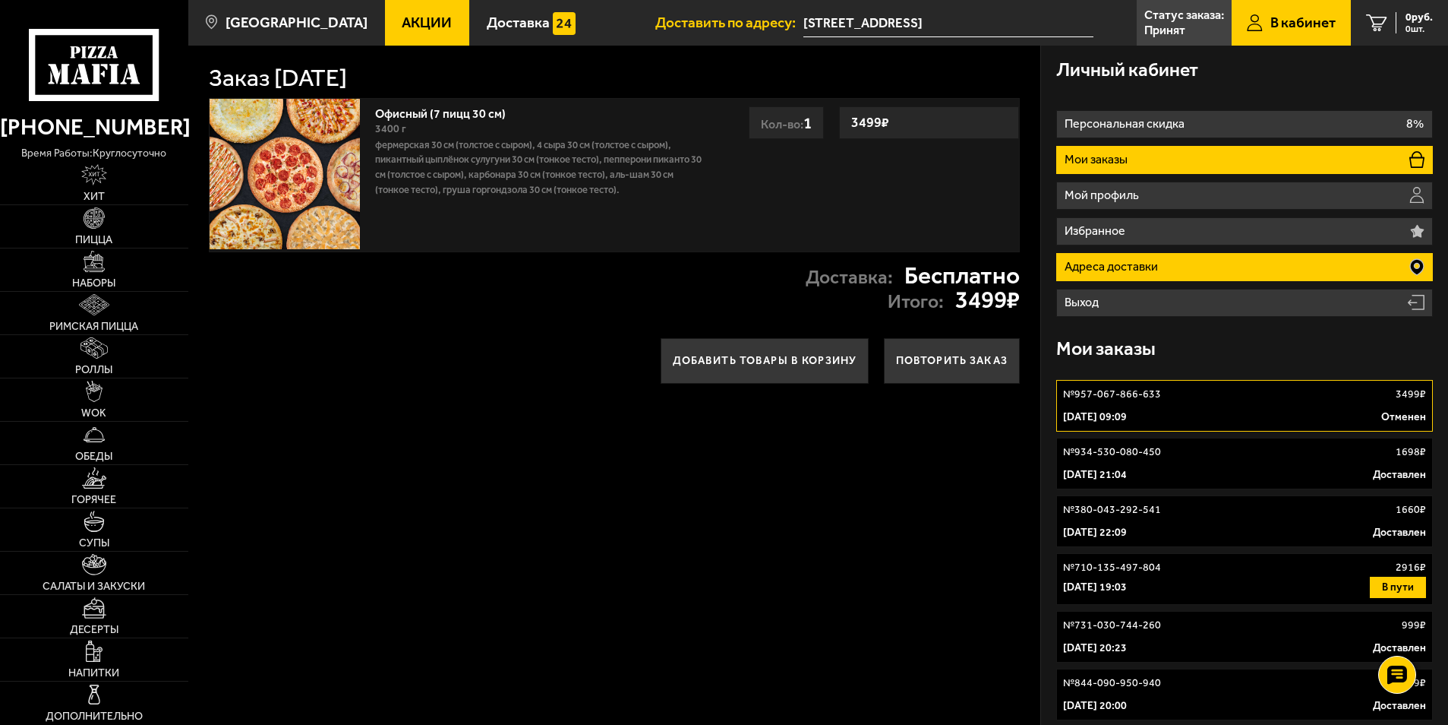
click at [1131, 261] on p "Адреса доставки" at bounding box center [1113, 267] width 97 height 12
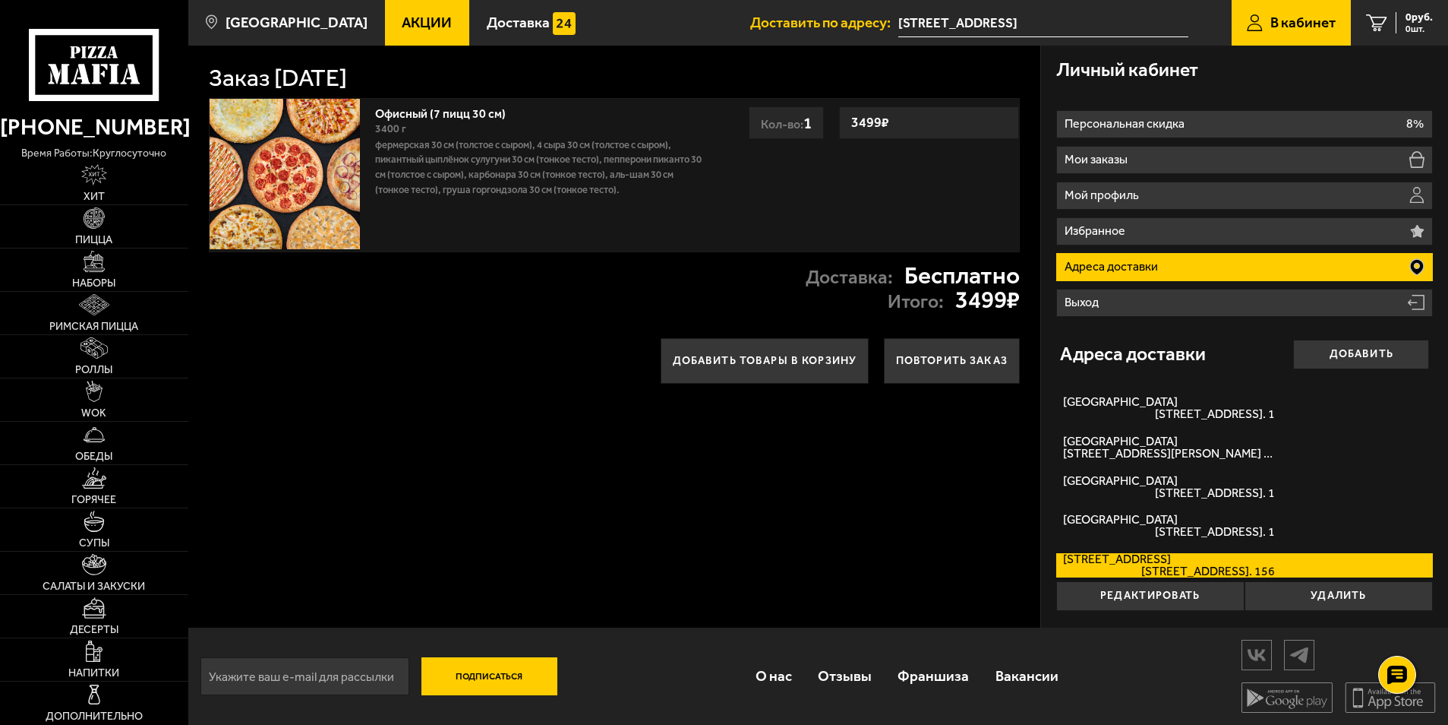
scroll to position [1, 0]
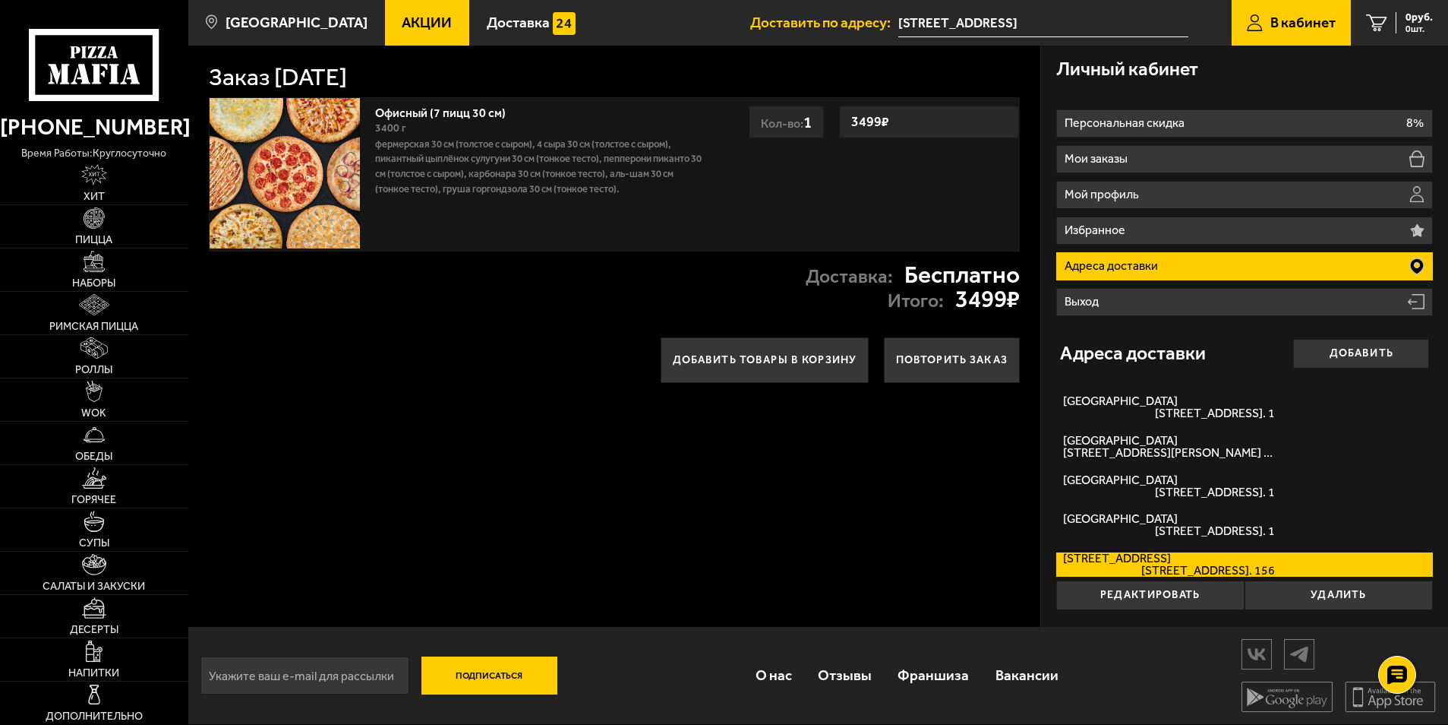
click at [1127, 27] on input "[STREET_ADDRESS]" at bounding box center [1042, 23] width 289 height 28
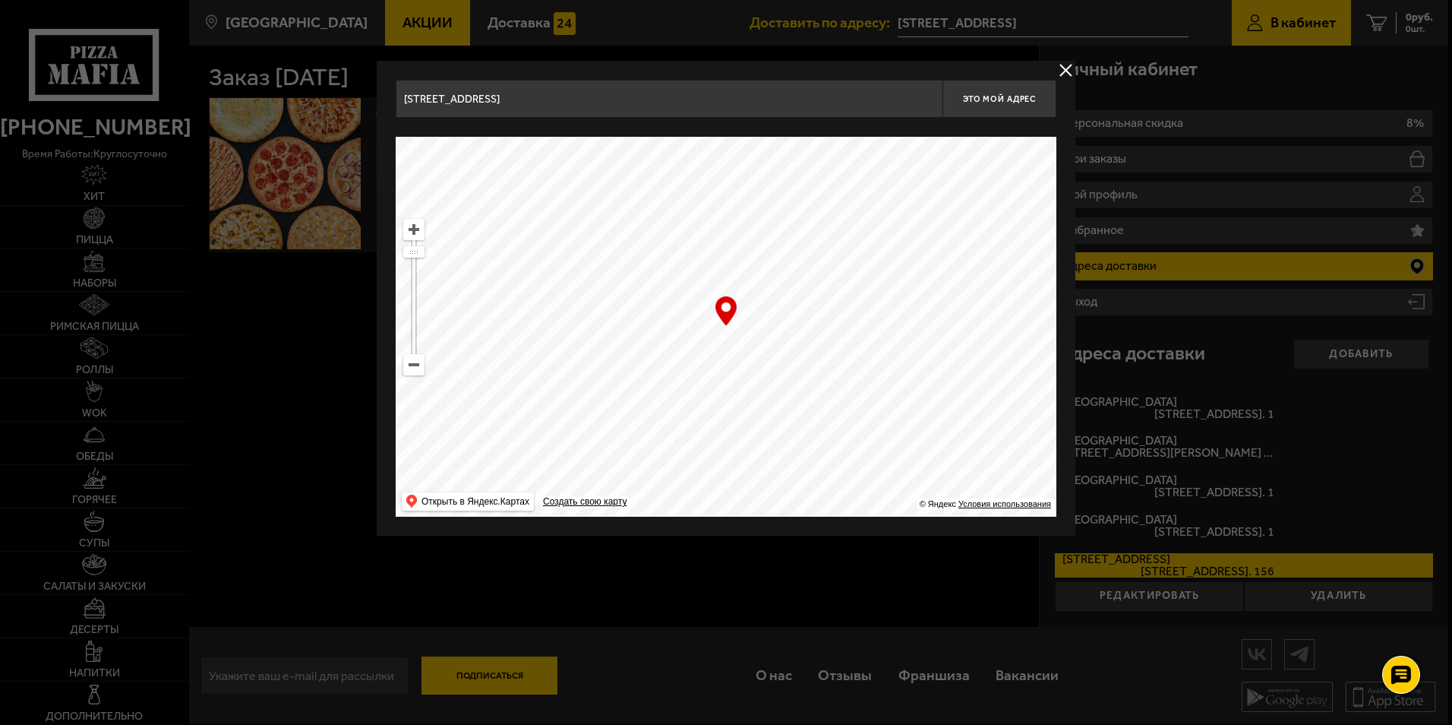
click at [1067, 67] on button "delivery type" at bounding box center [1065, 70] width 19 height 19
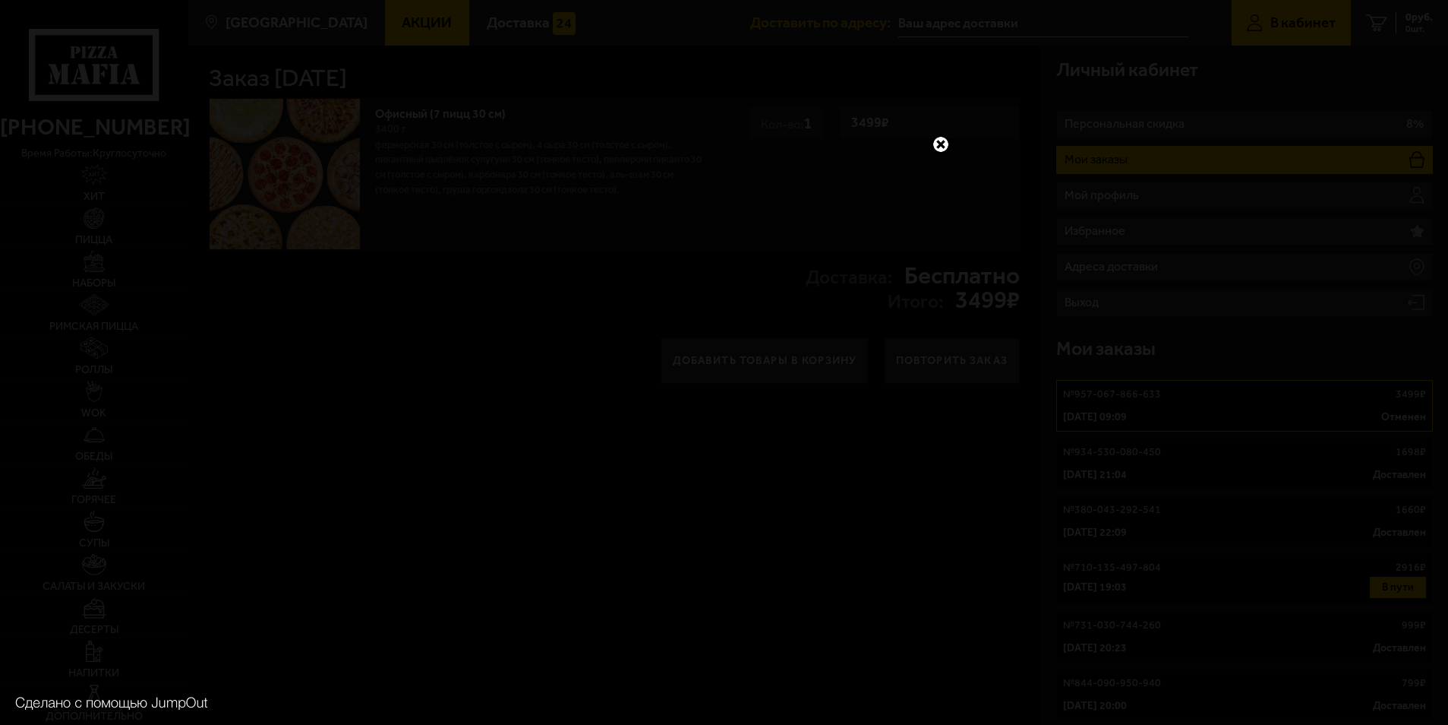
click at [939, 134] on link at bounding box center [941, 144] width 20 height 20
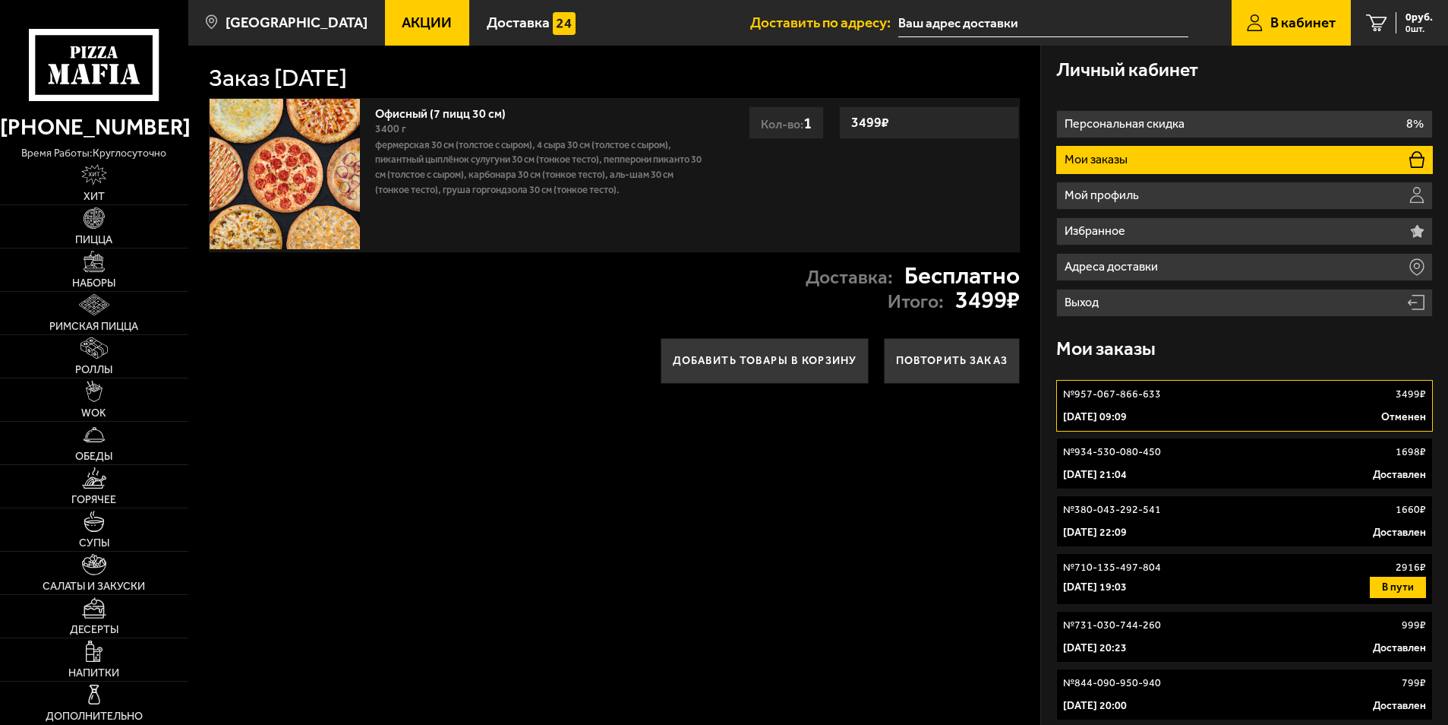
click at [812, 453] on div "Заказ 28 августа 2025 г. Офисный (7 пицц 30 см) 3400 г Фермерская 30 см (толсто…" at bounding box center [614, 444] width 853 height 796
click at [1186, 437] on link "№ 934-530-080-450 1698 ₽ 30 мая 2025 г. 21:04 Доставлен" at bounding box center [1244, 463] width 377 height 52
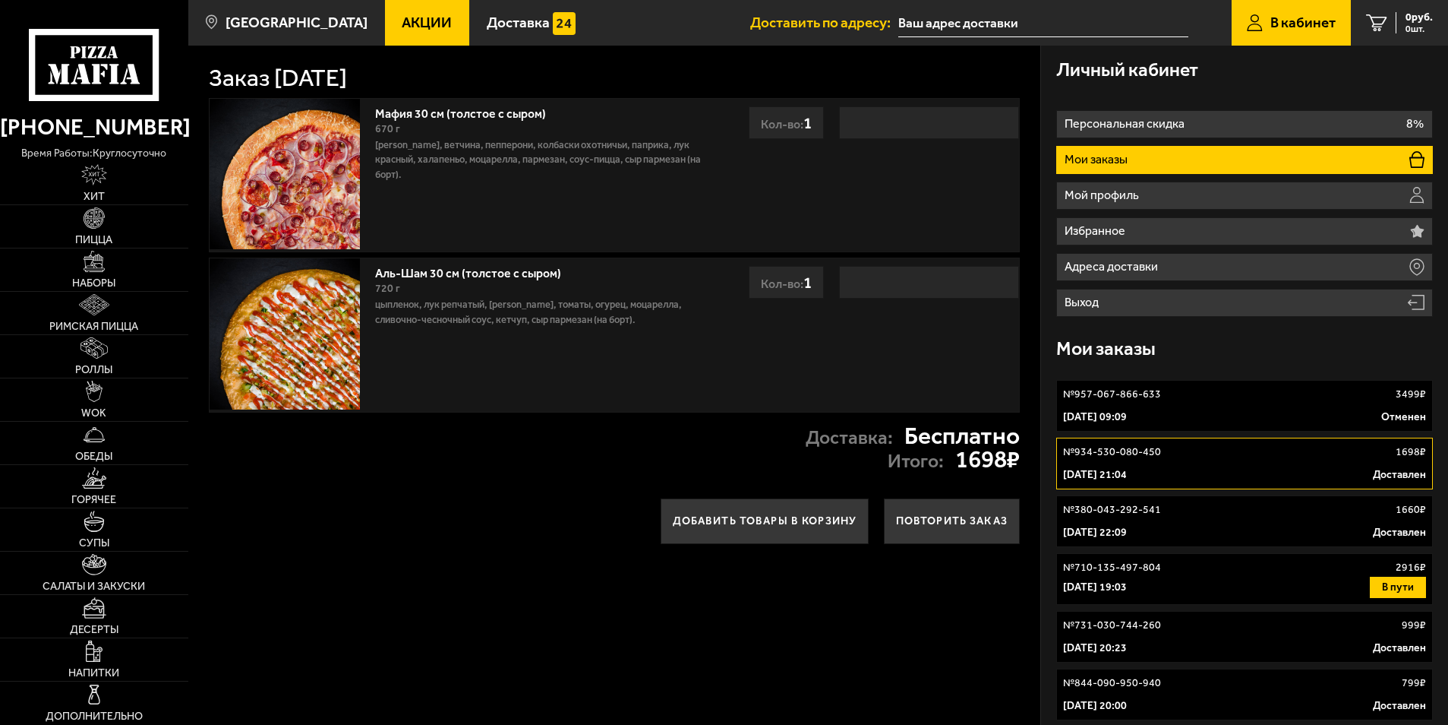
click at [1207, 517] on link "№ 380-043-292-541 1660 ₽ 6 марта 2025 г. 22:09 Доставлен" at bounding box center [1244, 521] width 377 height 52
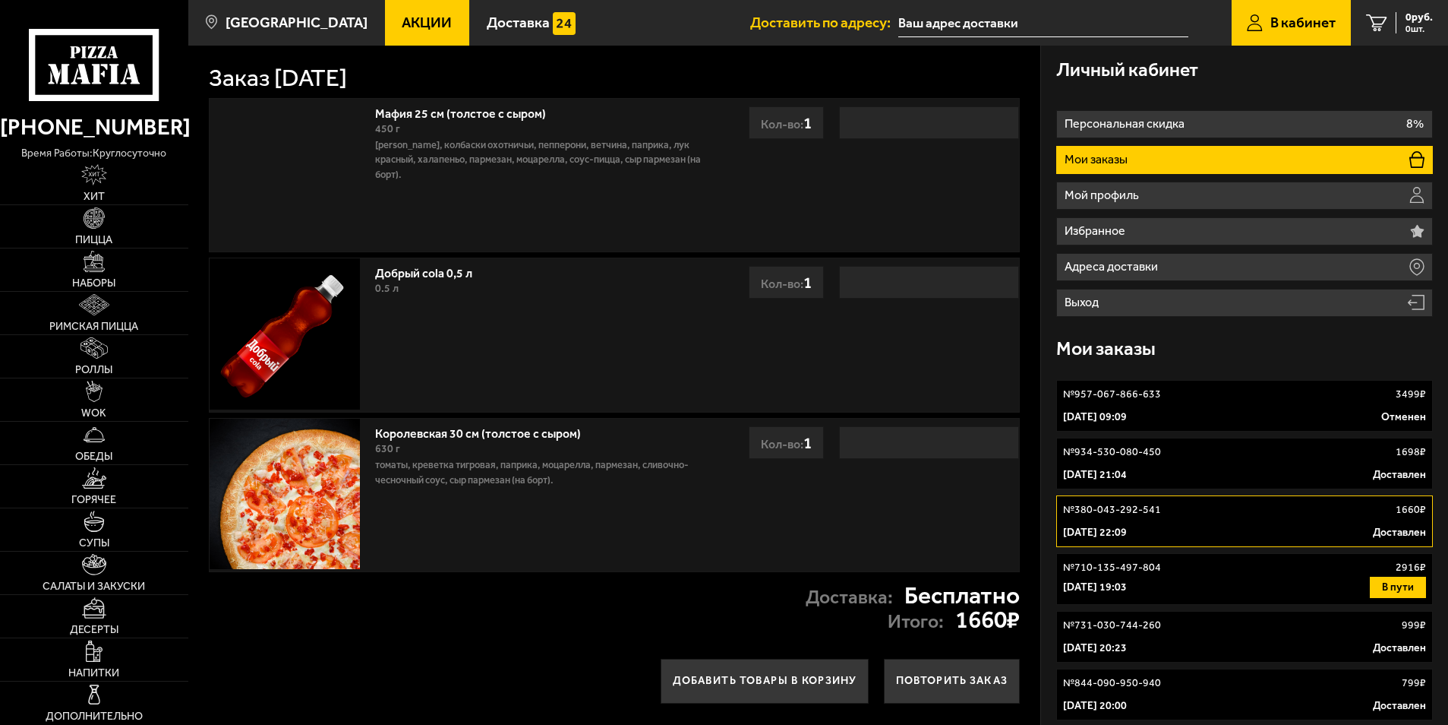
click at [1127, 411] on p "[DATE] 09:09" at bounding box center [1095, 416] width 64 height 15
